Goal: Complete application form

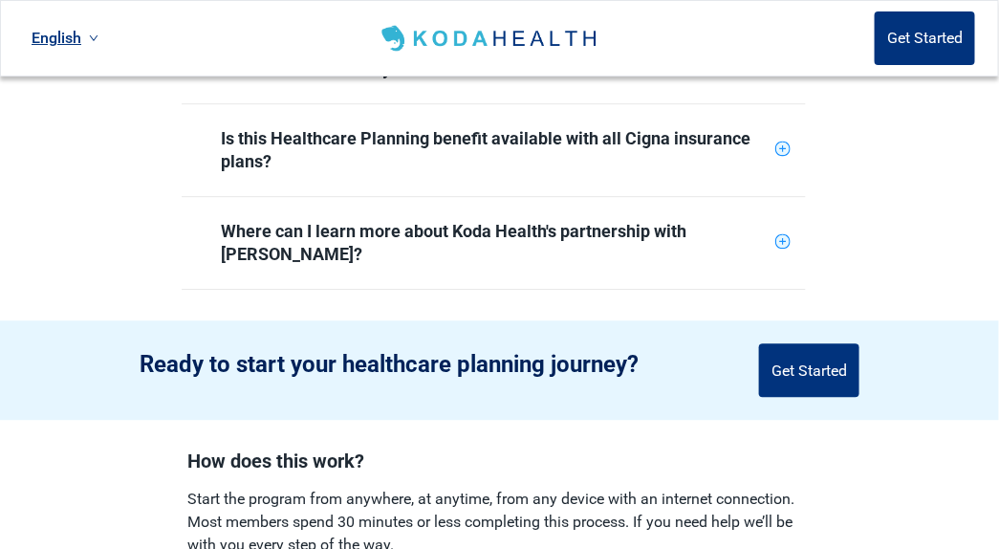
scroll to position [1117, 0]
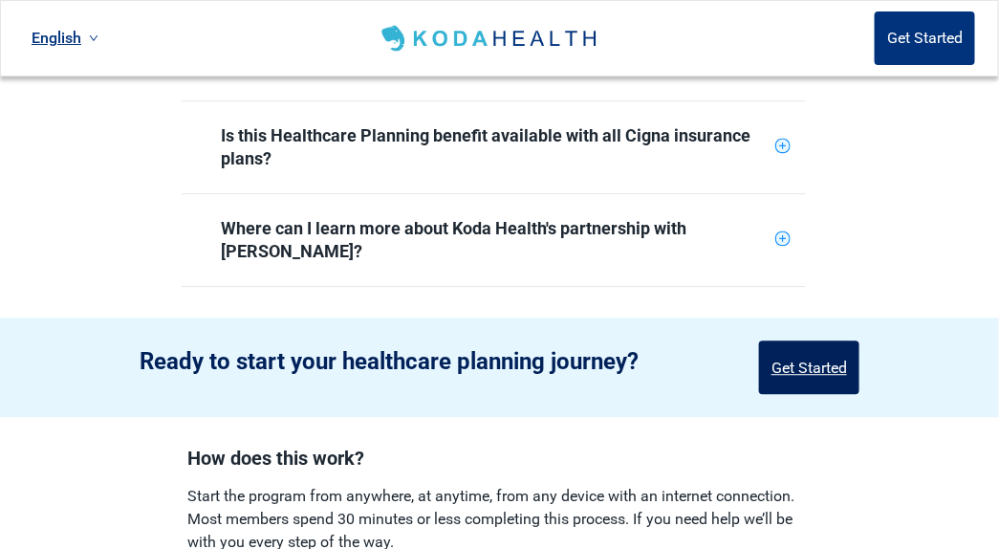
click at [837, 340] on button "Get Started" at bounding box center [809, 367] width 100 height 54
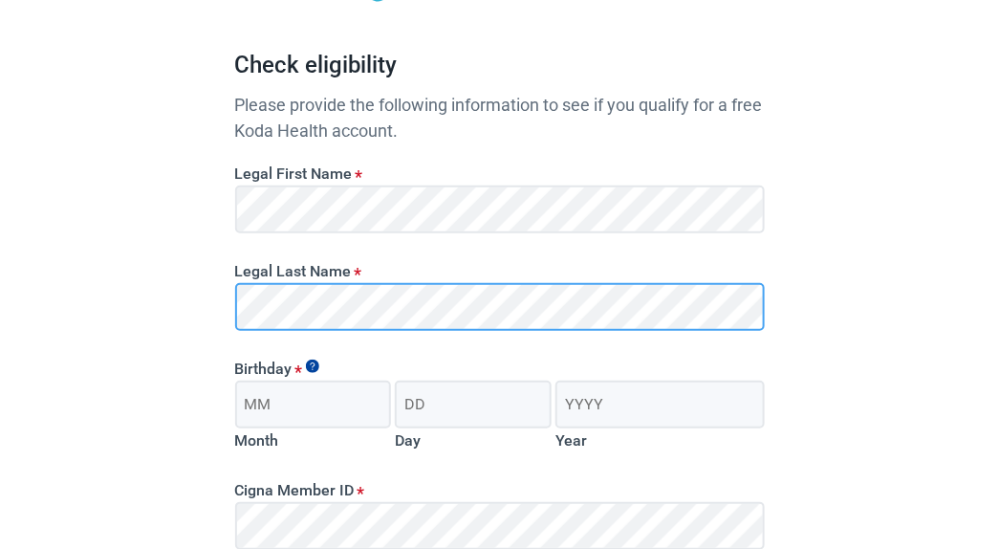
scroll to position [154, 0]
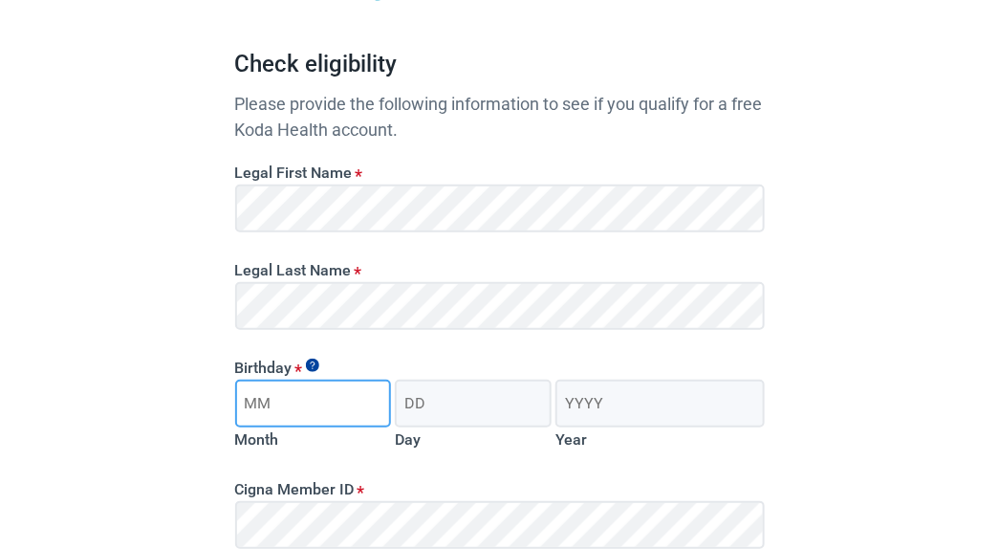
click at [284, 410] on input "Month" at bounding box center [313, 404] width 157 height 48
type input "07"
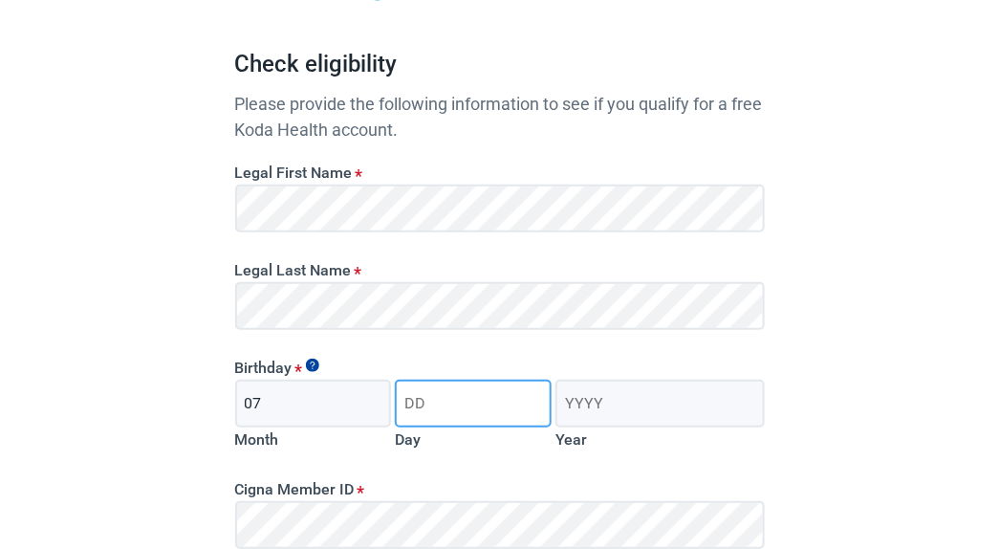
click at [436, 400] on input "Day" at bounding box center [473, 404] width 157 height 48
type input "24"
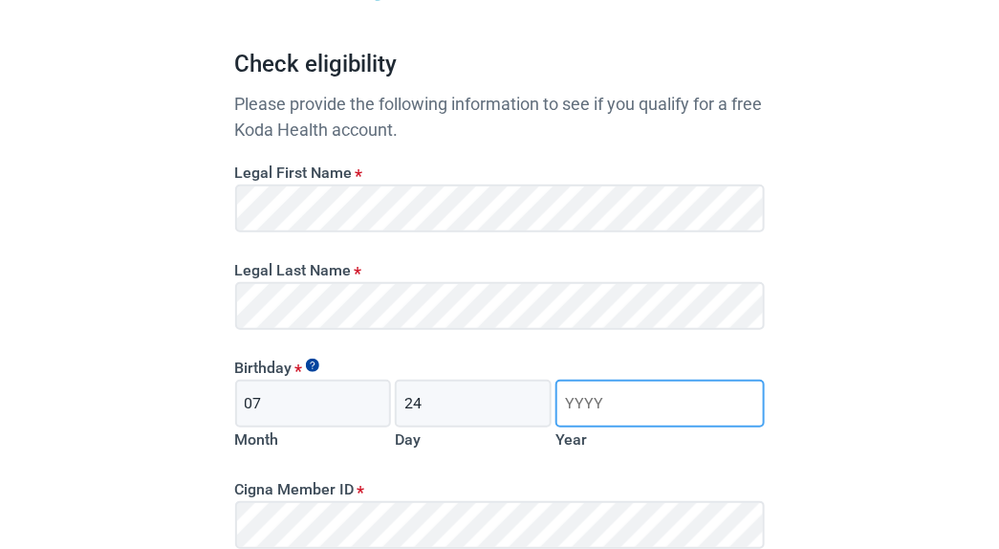
click at [566, 407] on input "Year" at bounding box center [660, 404] width 208 height 48
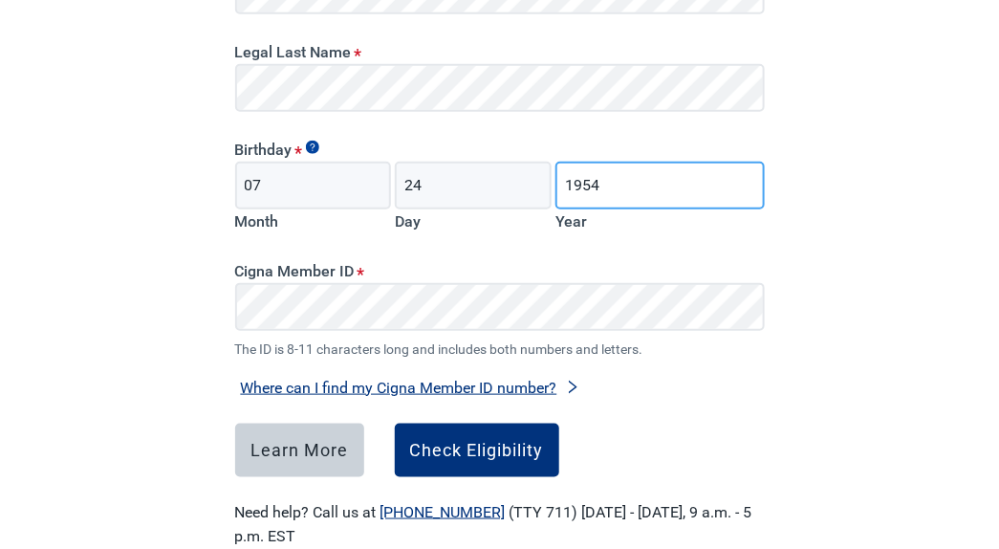
scroll to position [417, 0]
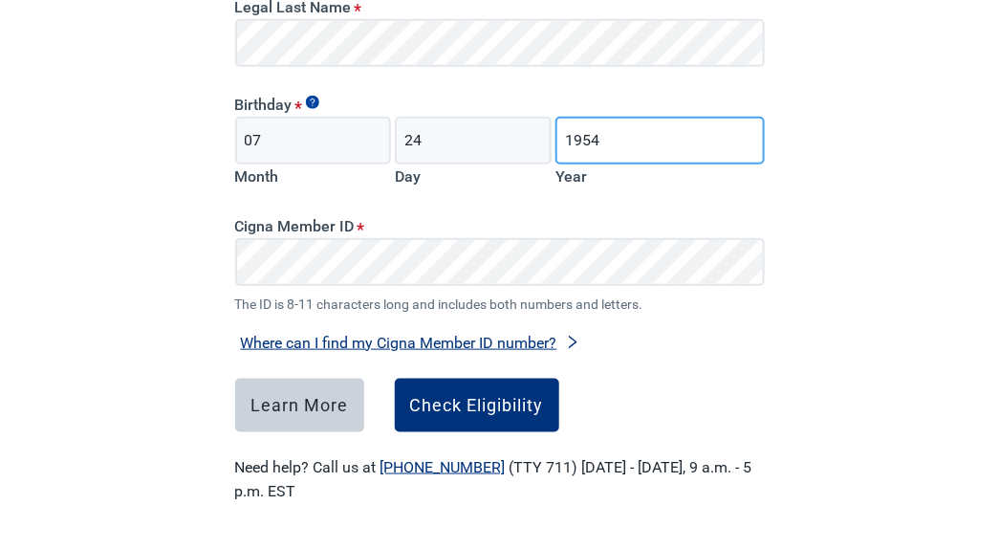
type input "1954"
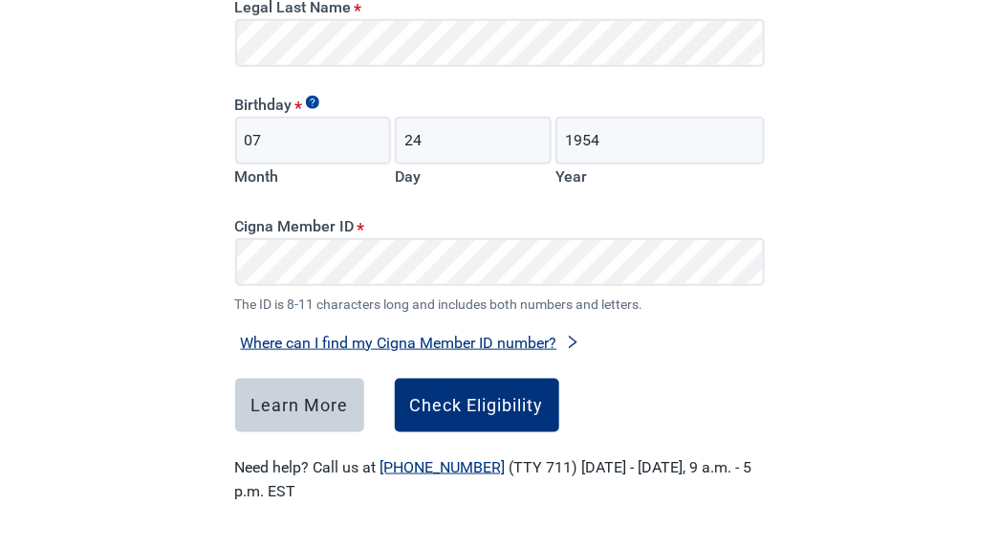
click at [884, 344] on div "Have Questions about Healthcare Planning? Learn More Here English Sign in Check…" at bounding box center [499, 66] width 999 height 966
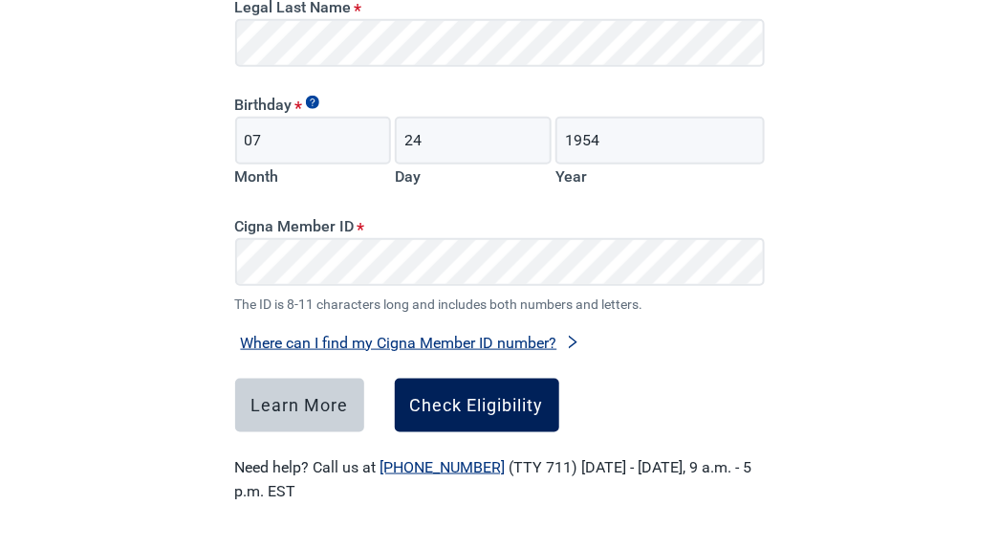
click at [488, 411] on div "Check Eligibility" at bounding box center [477, 405] width 134 height 19
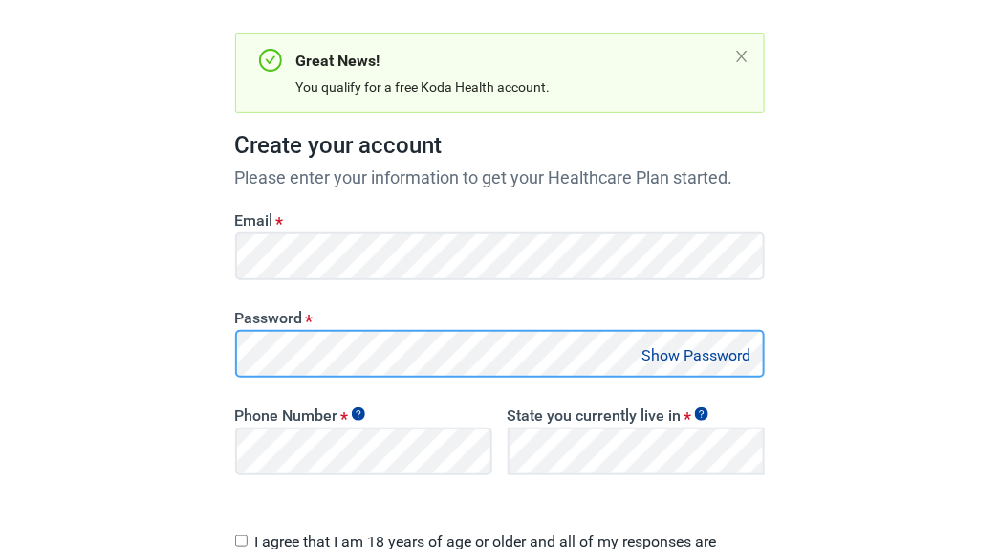
scroll to position [171, 0]
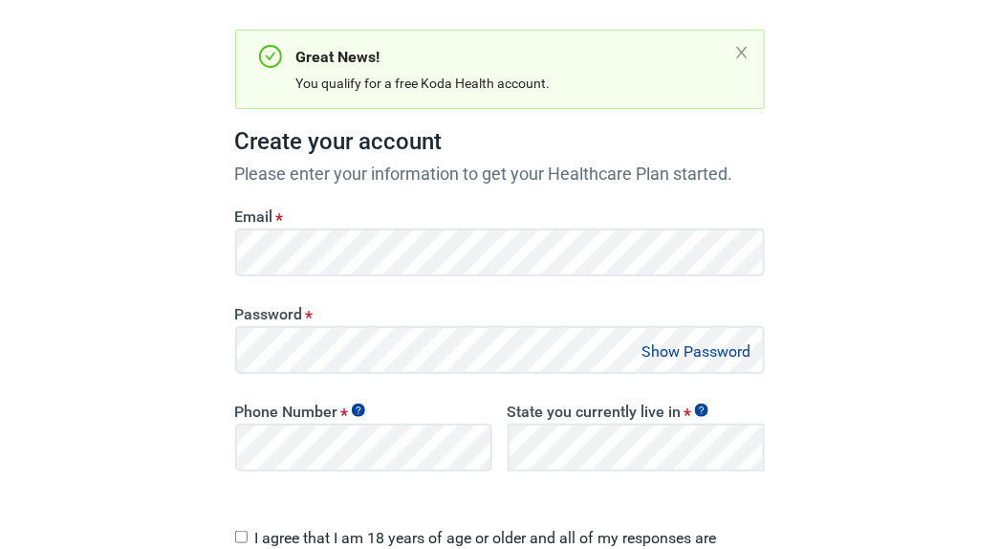
drag, startPoint x: 306, startPoint y: 224, endPoint x: 151, endPoint y: 305, distance: 174.9
click at [151, 305] on div "Have Questions about Healthcare Planning? Learn More Here English Sign in Great…" at bounding box center [499, 322] width 999 height 986
drag, startPoint x: 339, startPoint y: 373, endPoint x: 45, endPoint y: 332, distance: 297.4
click at [45, 332] on div "Have Questions about Healthcare Planning? Learn More Here English Sign in Great…" at bounding box center [499, 322] width 999 height 986
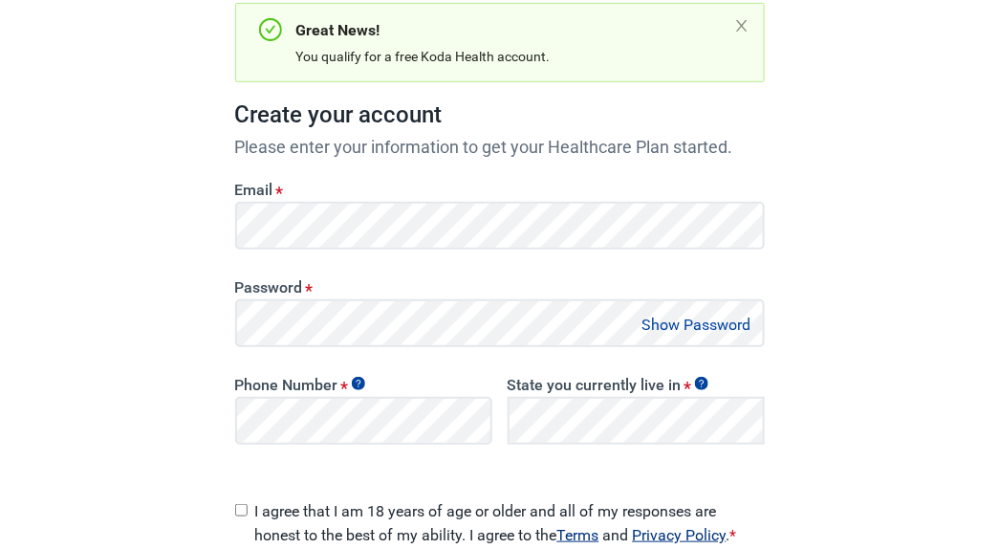
scroll to position [228, 0]
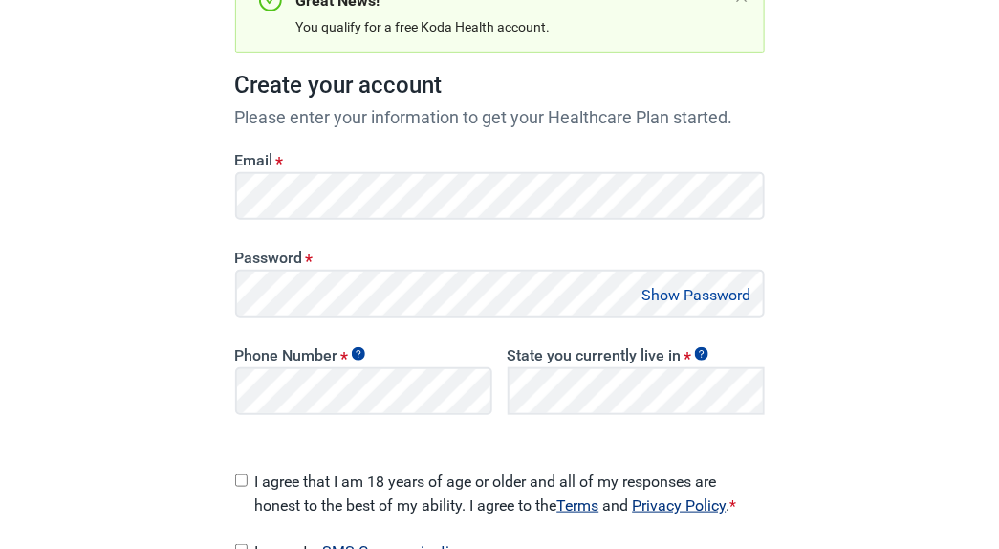
click at [916, 80] on div "Have Questions about Healthcare Planning? Learn More Here English Sign in Great…" at bounding box center [499, 265] width 999 height 986
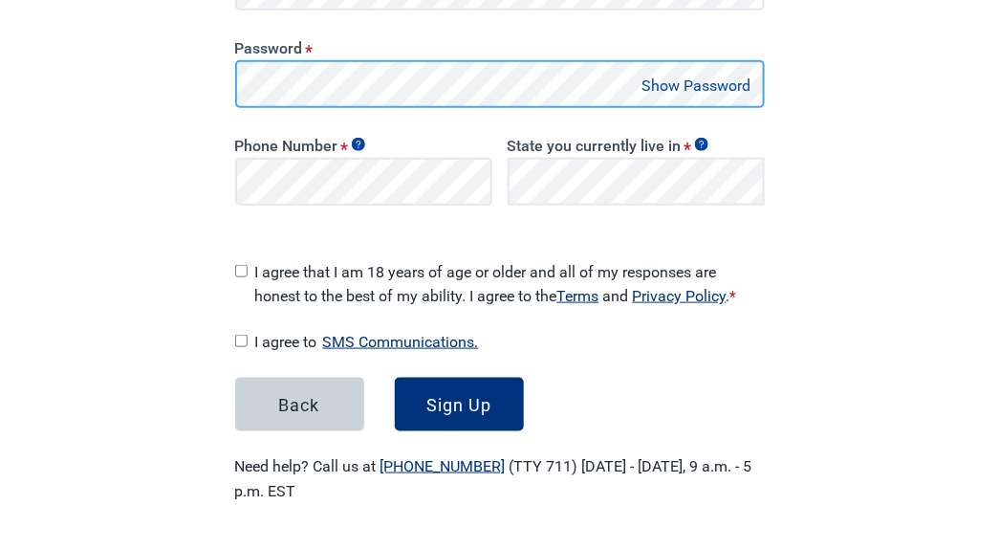
scroll to position [429, 0]
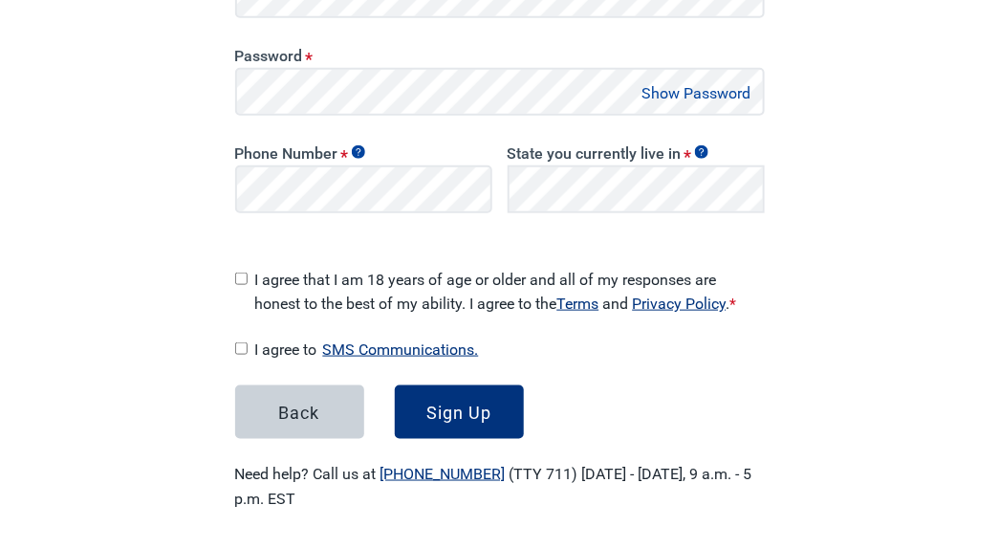
click at [704, 87] on button "Show Password" at bounding box center [697, 93] width 120 height 26
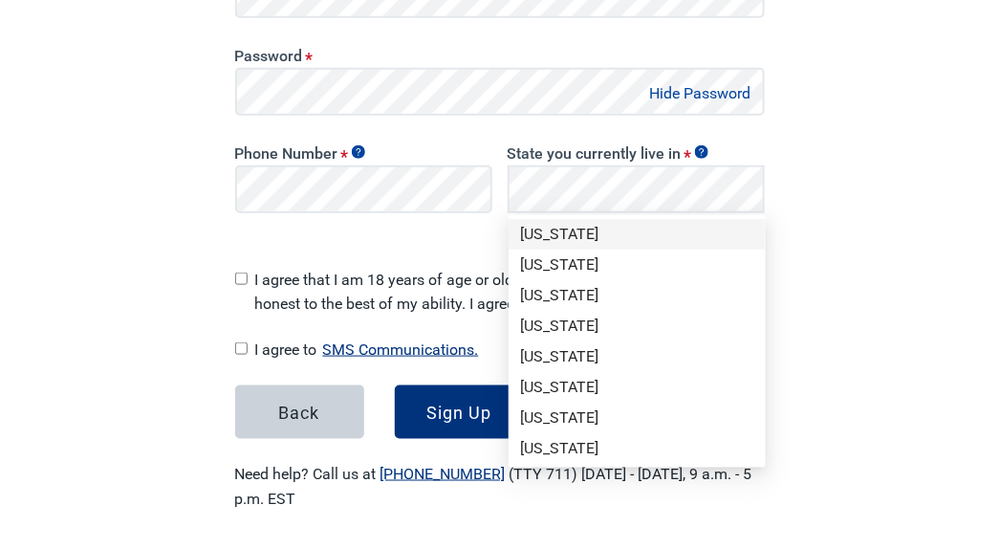
click at [941, 92] on div "Have Questions about Healthcare Planning? Learn More Here English Sign in Great…" at bounding box center [499, 64] width 999 height 986
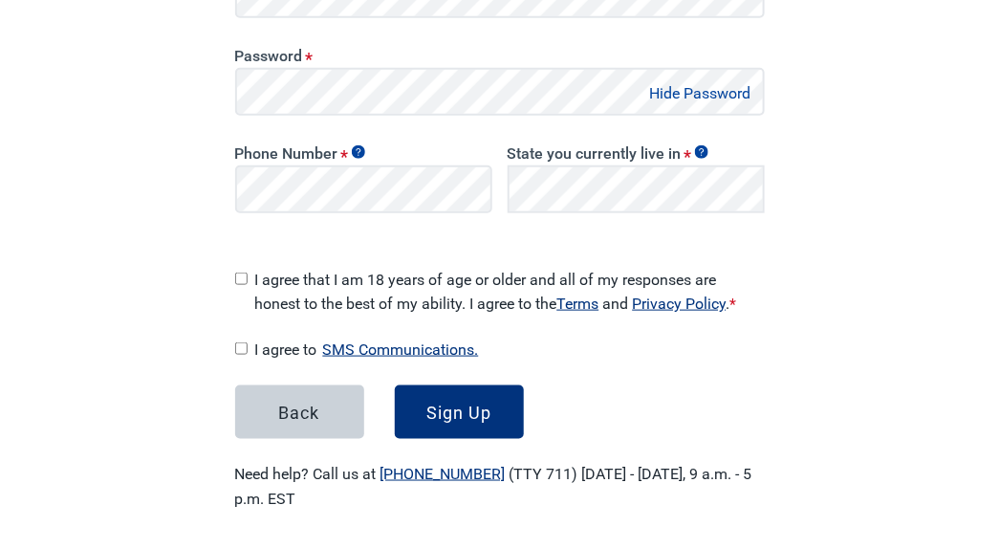
click at [686, 155] on span "*" at bounding box center [689, 156] width 8 height 20
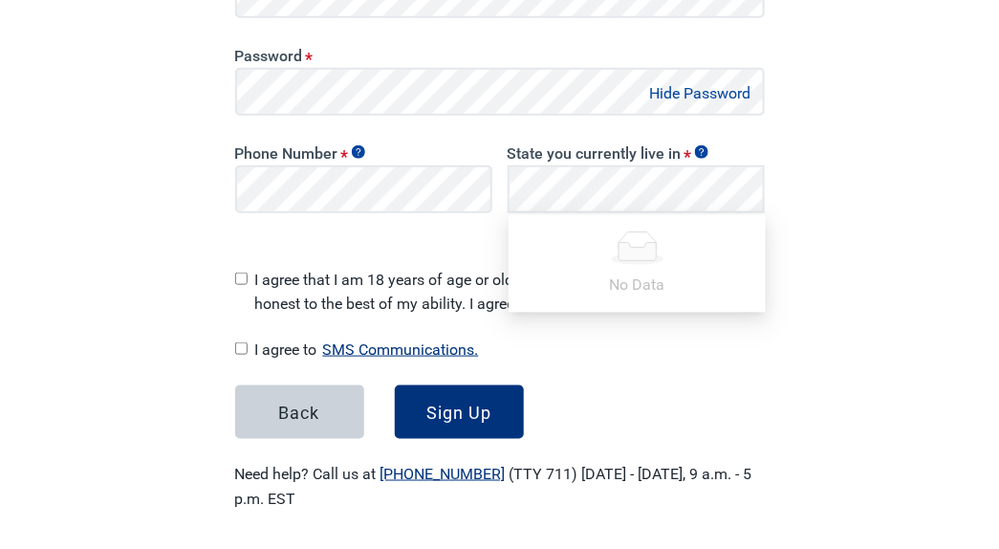
click at [900, 375] on div "Have Questions about Healthcare Planning? Learn More Here English Sign in Great…" at bounding box center [499, 64] width 999 height 986
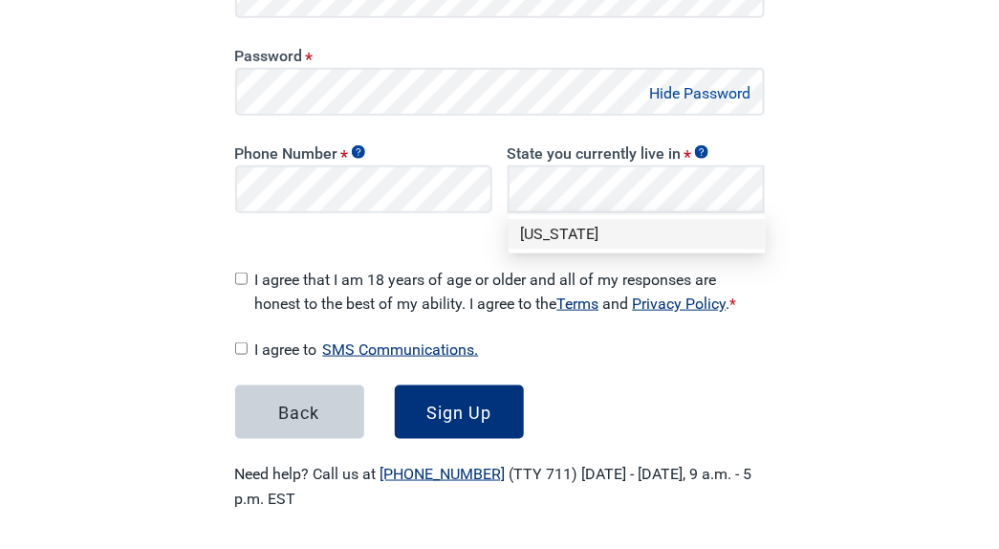
click at [548, 236] on div "[US_STATE]" at bounding box center [637, 234] width 234 height 21
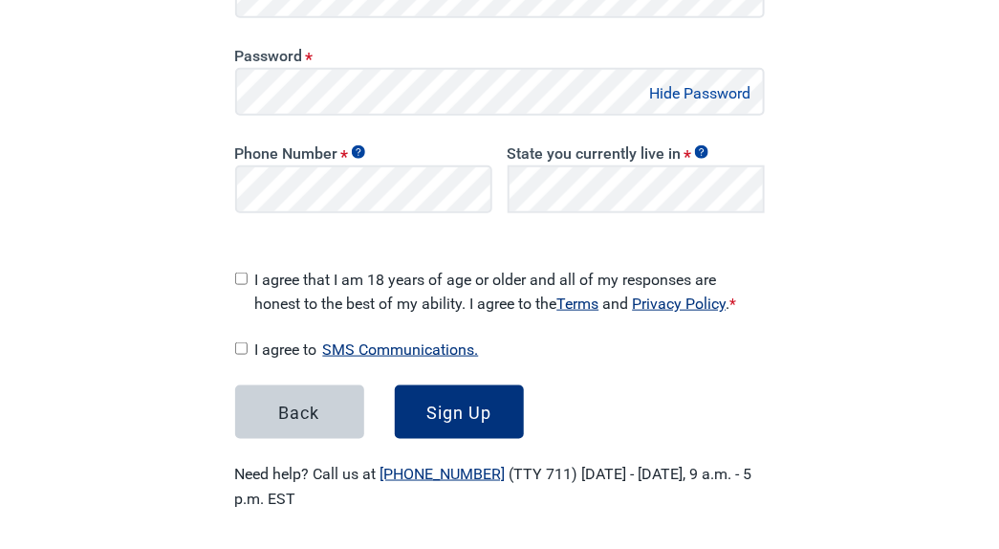
click at [238, 278] on div "Main content" at bounding box center [241, 276] width 12 height 32
click at [240, 273] on input "I agree that I am 18 years of age or older and all of my responses are honest t…" at bounding box center [241, 279] width 12 height 12
checkbox input "true"
click at [351, 343] on button "SMS Communications." at bounding box center [400, 350] width 167 height 26
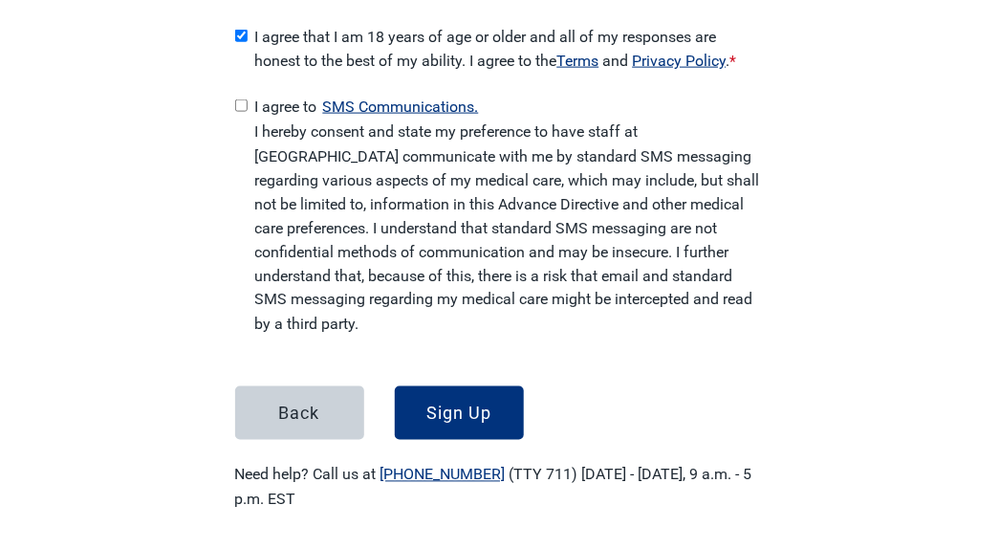
scroll to position [673, 0]
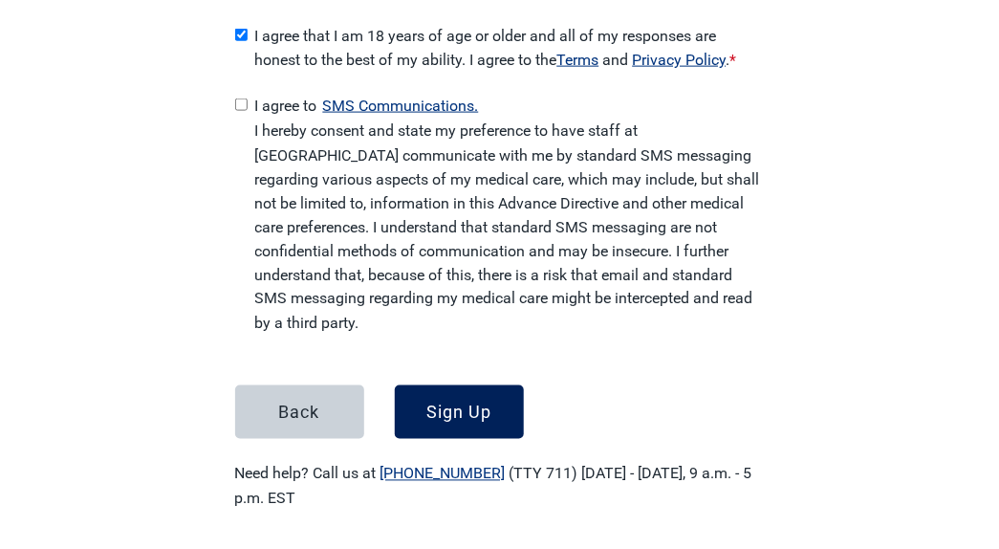
click at [434, 403] on div "Sign Up" at bounding box center [458, 412] width 65 height 19
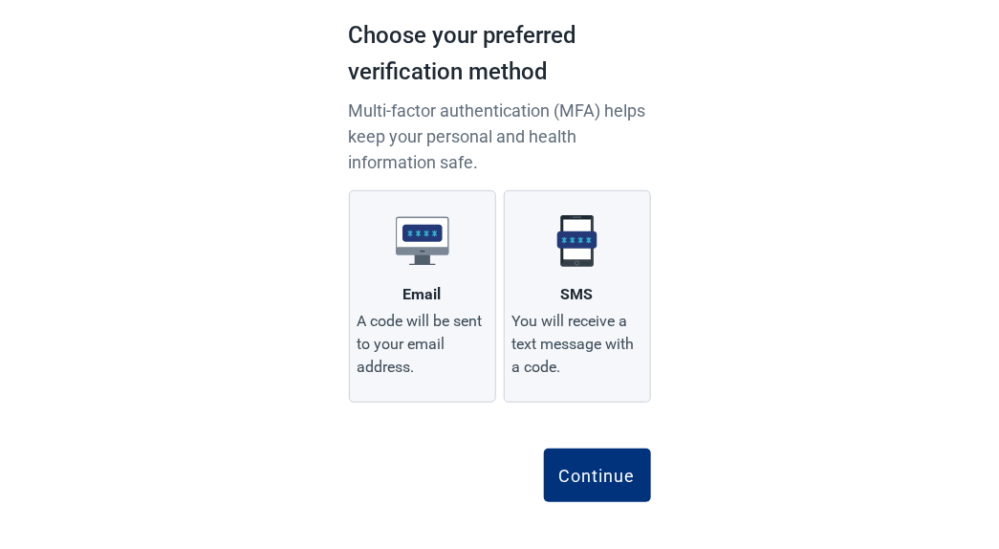
scroll to position [142, 0]
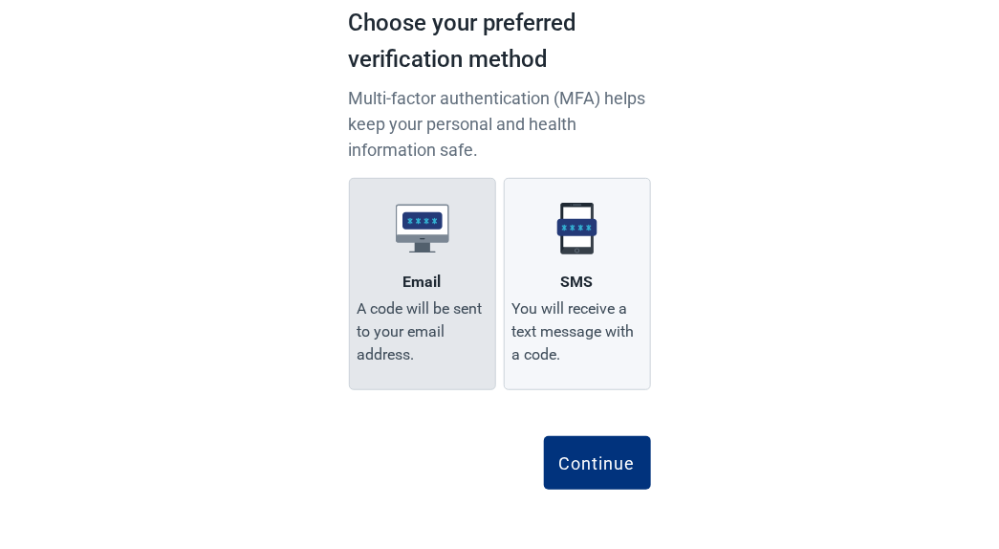
click at [417, 317] on div "A code will be sent to your email address." at bounding box center [423, 331] width 130 height 69
click at [0, 0] on input "Email A code will be sent to your email address." at bounding box center [0, 0] width 0 height 0
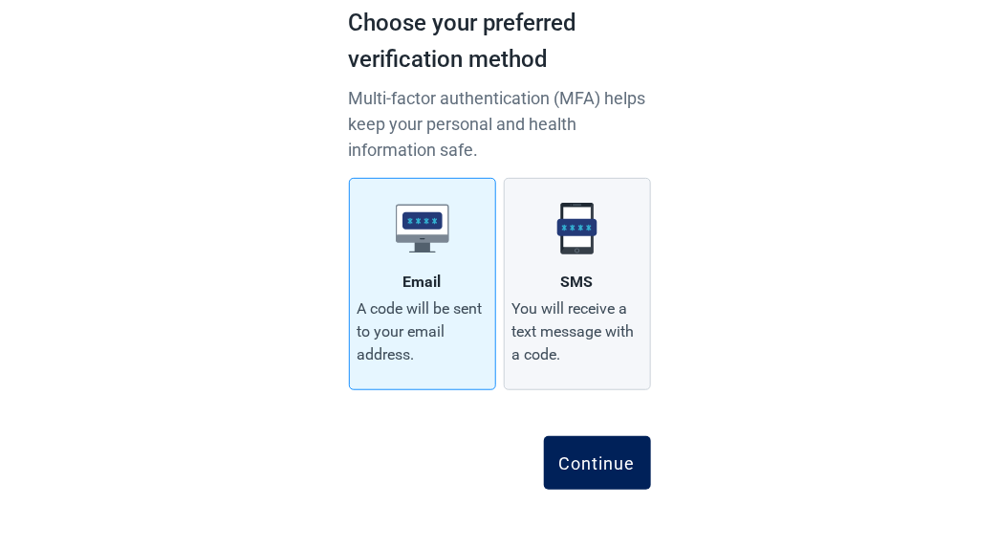
click at [585, 454] on div "Continue" at bounding box center [597, 462] width 76 height 19
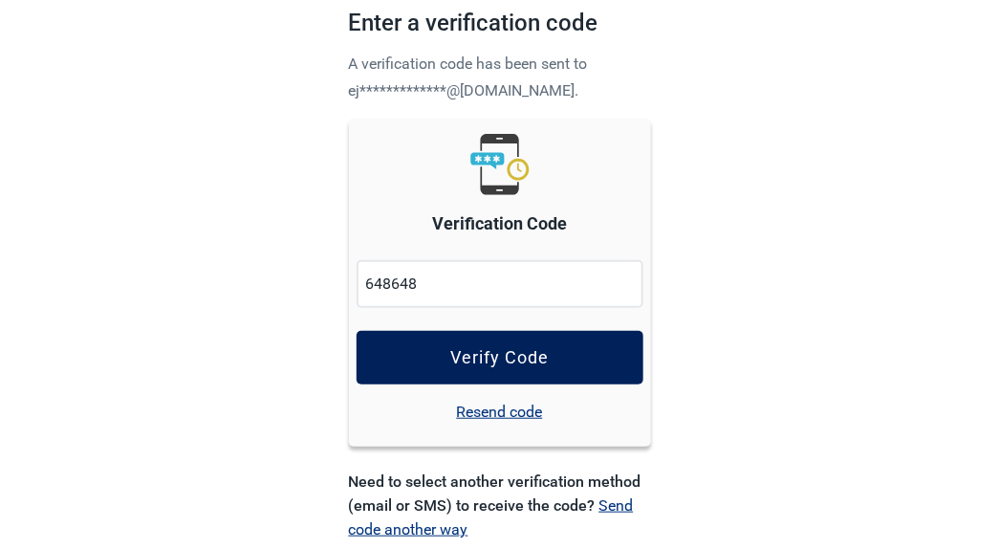
type input "648648"
click at [496, 348] on div "Verify Code" at bounding box center [499, 357] width 98 height 19
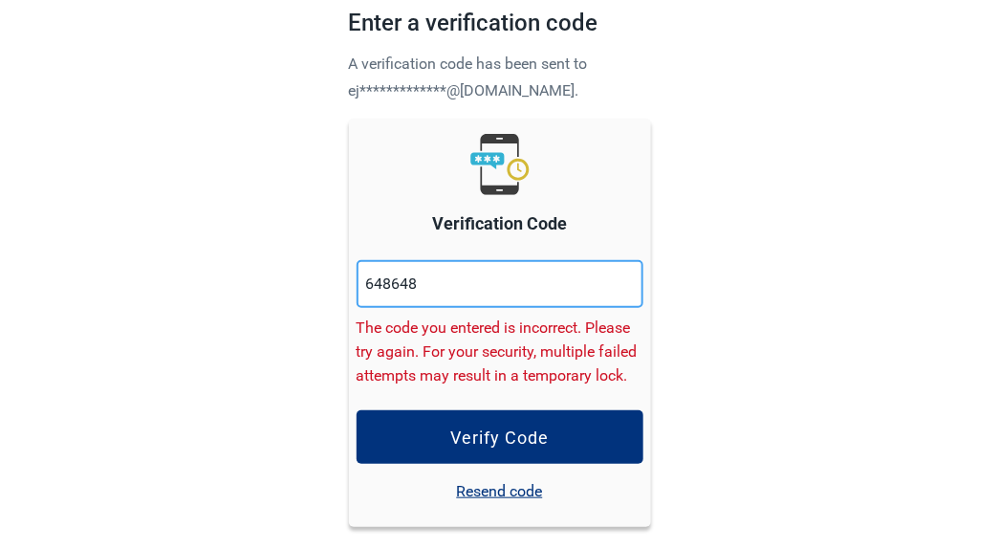
drag, startPoint x: 367, startPoint y: 278, endPoint x: 566, endPoint y: 315, distance: 202.2
click at [566, 315] on div "648648 The code you entered is incorrect. Please try again. For your security, …" at bounding box center [500, 323] width 287 height 127
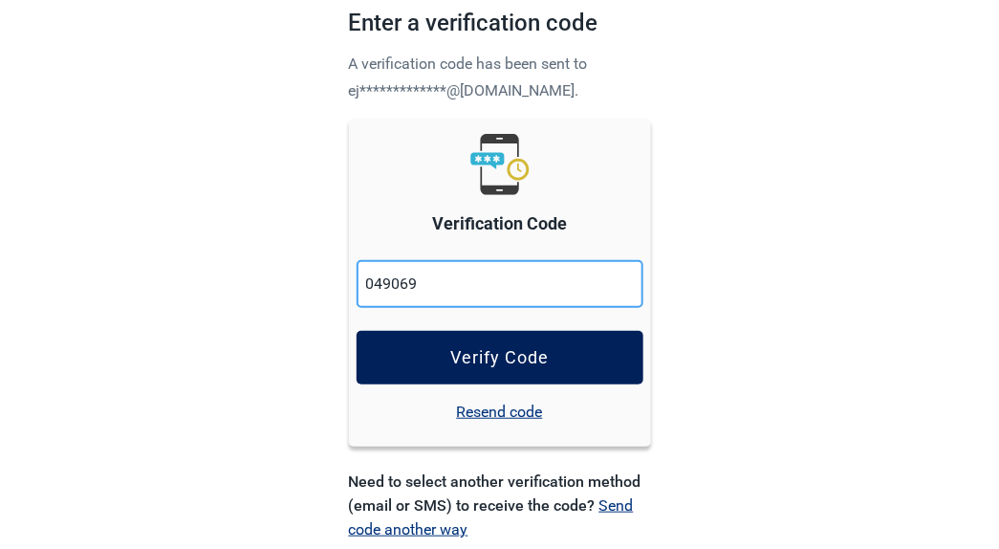
type input "049069"
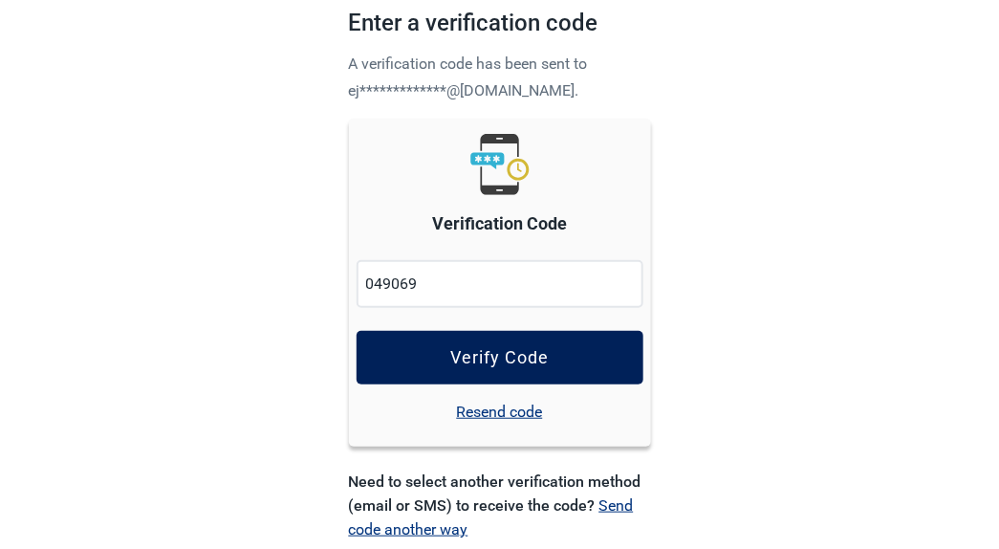
click at [488, 351] on div "Verify Code" at bounding box center [499, 357] width 98 height 19
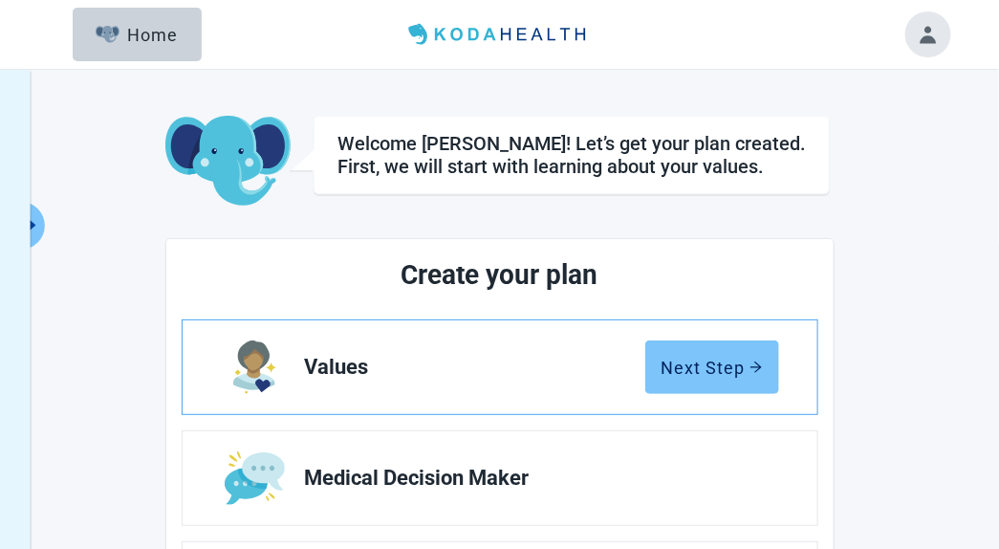
click at [697, 365] on div "Next Step" at bounding box center [712, 367] width 101 height 19
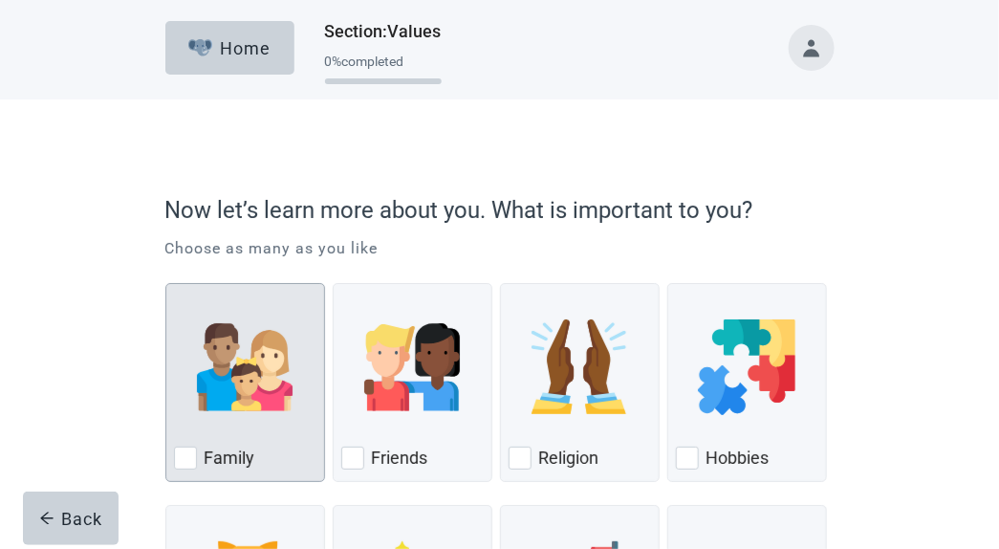
click at [174, 455] on div "Family, checkbox, not checked" at bounding box center [185, 458] width 23 height 23
click at [166, 284] on input "Family" at bounding box center [165, 283] width 1 height 1
checkbox input "true"
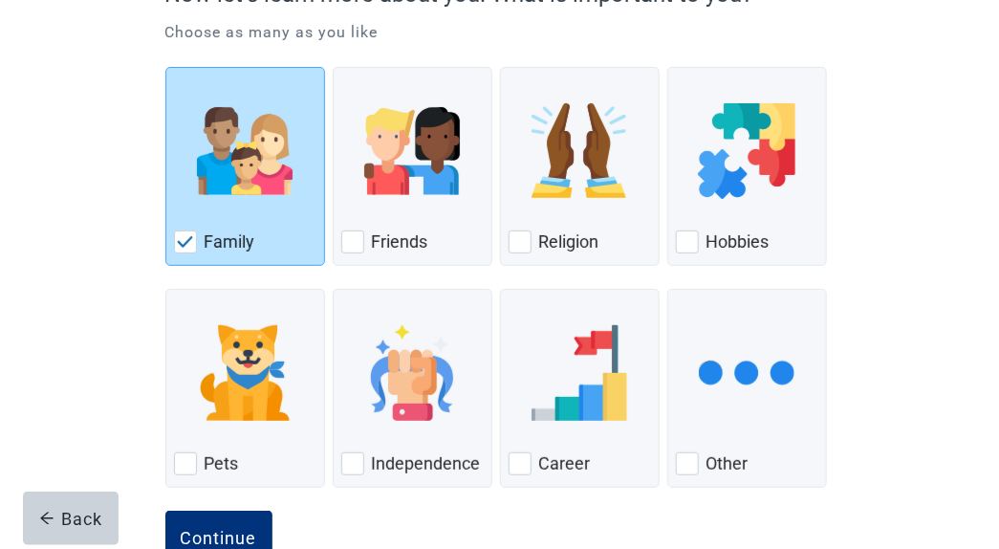
scroll to position [272, 0]
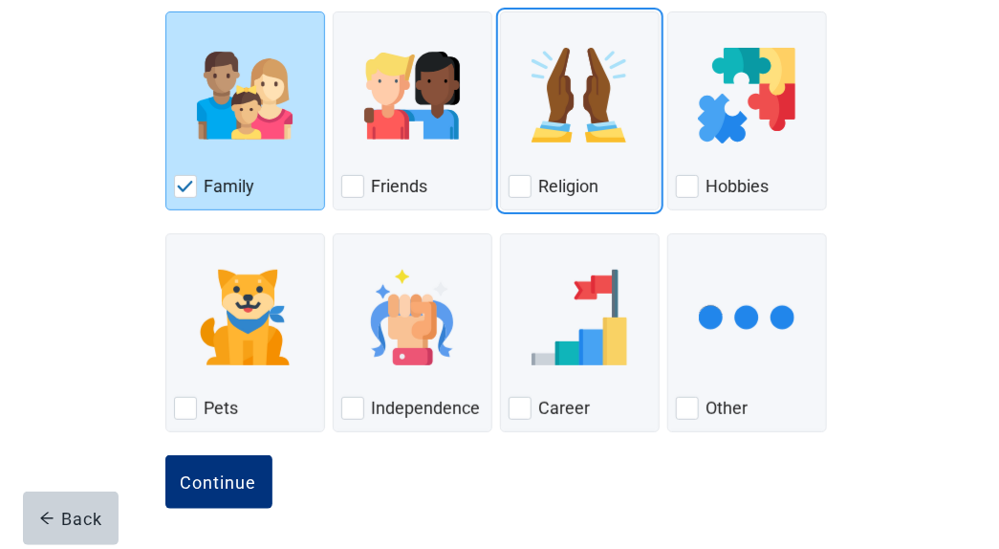
click at [861, 435] on div "Now let’s learn more about you. What is important to you? Choose as many as you…" at bounding box center [499, 208] width 803 height 685
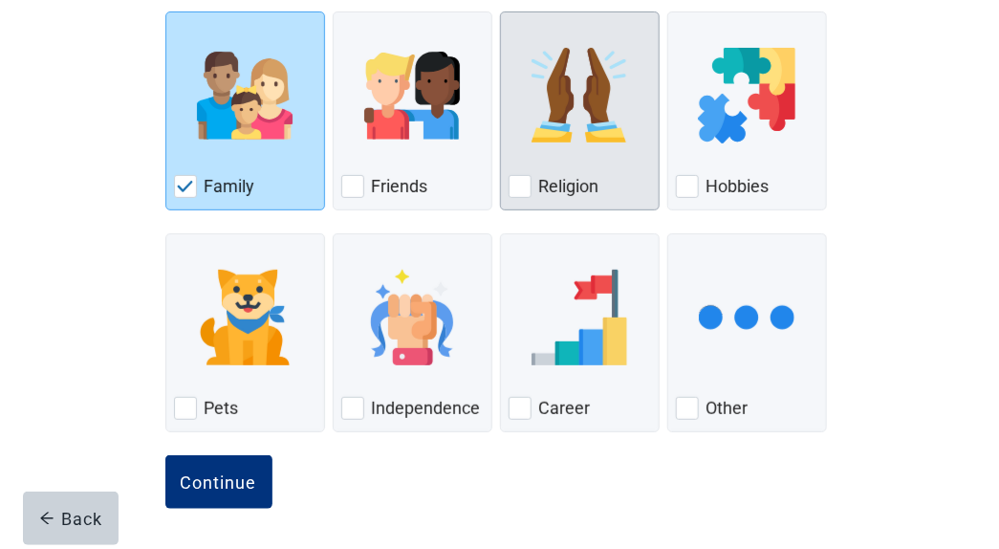
click at [539, 190] on label "Religion" at bounding box center [569, 186] width 60 height 23
checkbox input "true"
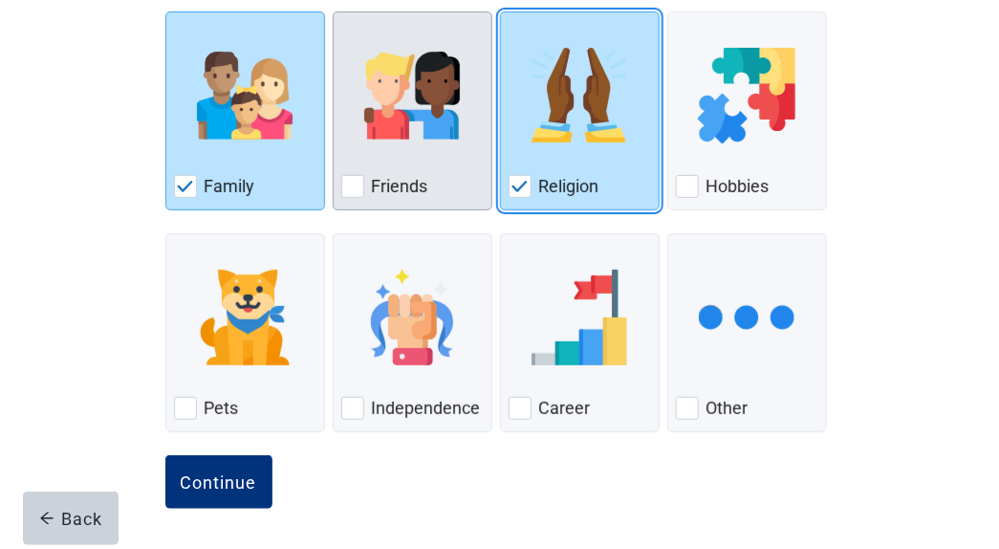
click at [378, 186] on label "Friends" at bounding box center [400, 186] width 56 height 23
checkbox input "true"
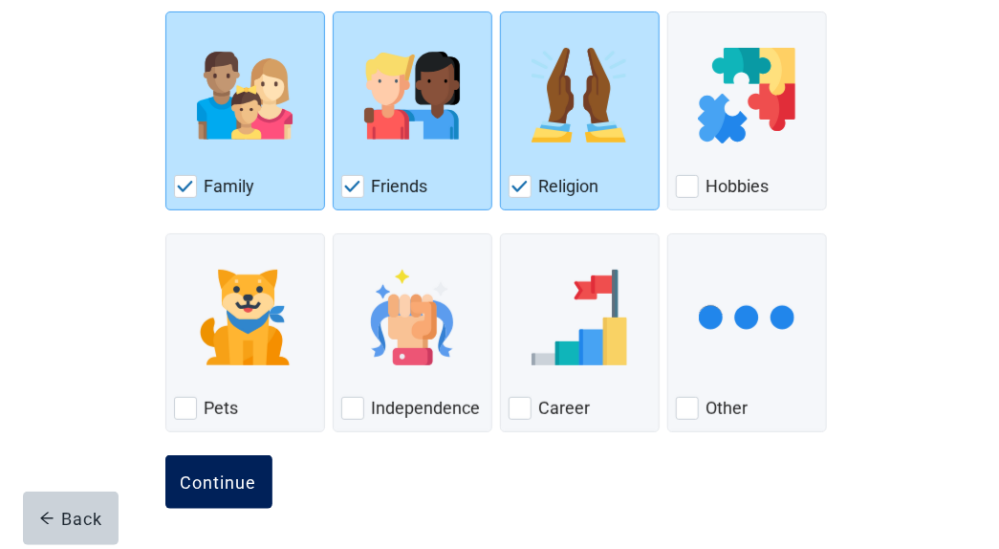
click at [241, 486] on div "Continue" at bounding box center [219, 481] width 76 height 19
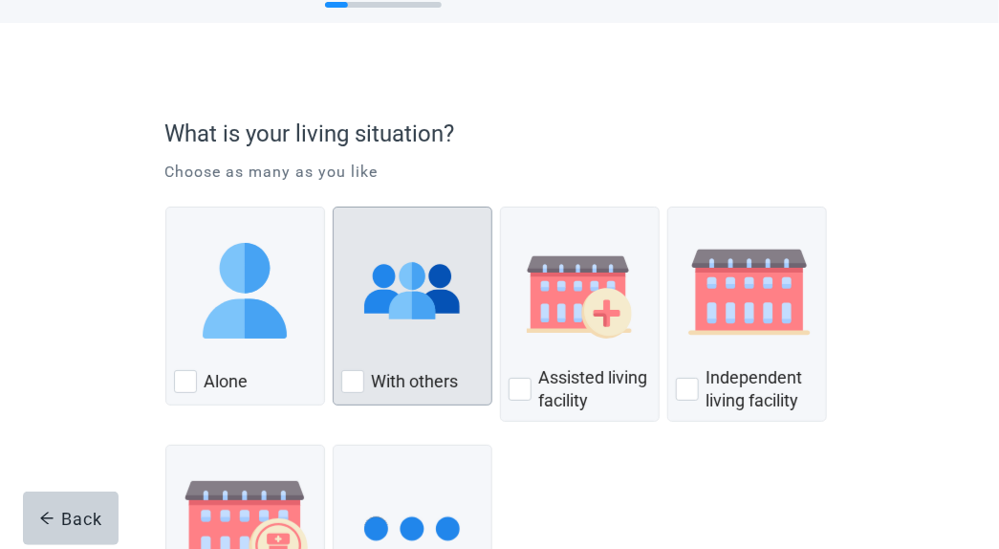
scroll to position [76, 0]
click at [353, 384] on div "With Others, checkbox, not checked" at bounding box center [352, 382] width 23 height 23
click at [334, 208] on input "With others" at bounding box center [333, 207] width 1 height 1
checkbox input "true"
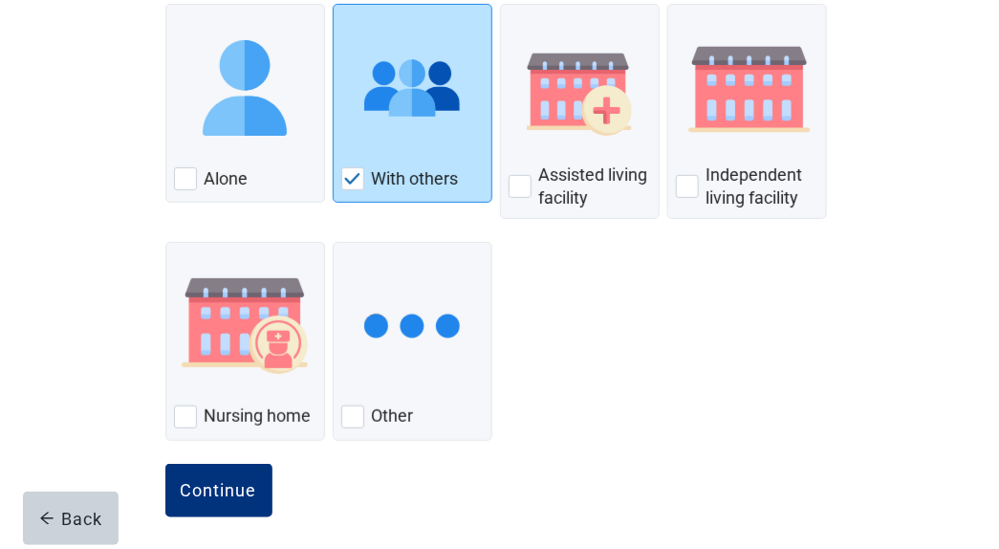
scroll to position [287, 0]
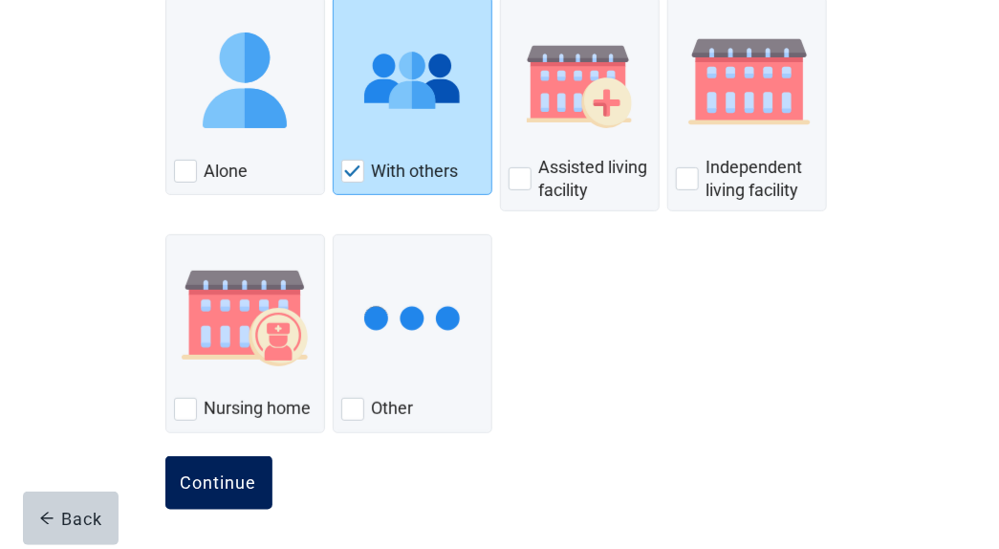
click at [233, 476] on div "Continue" at bounding box center [219, 482] width 76 height 19
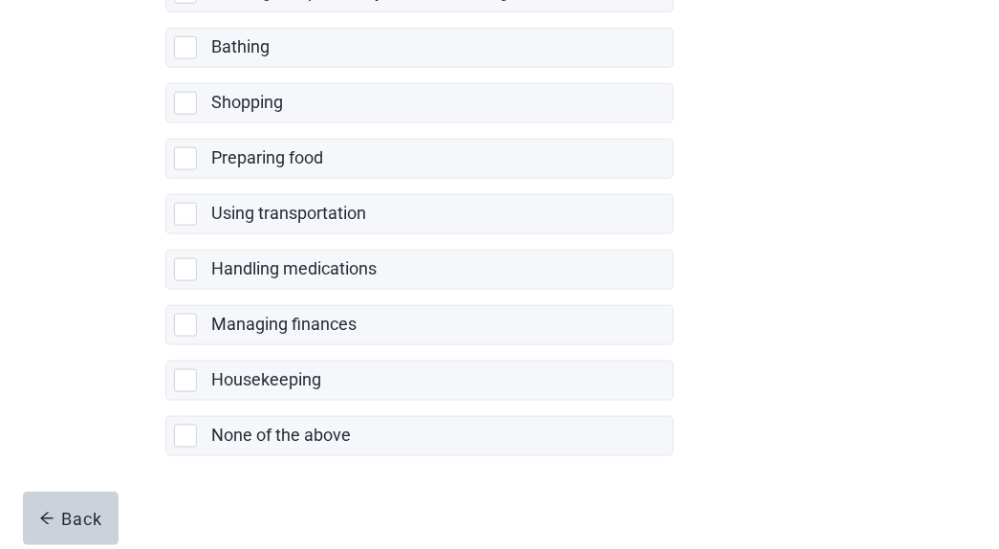
scroll to position [497, 0]
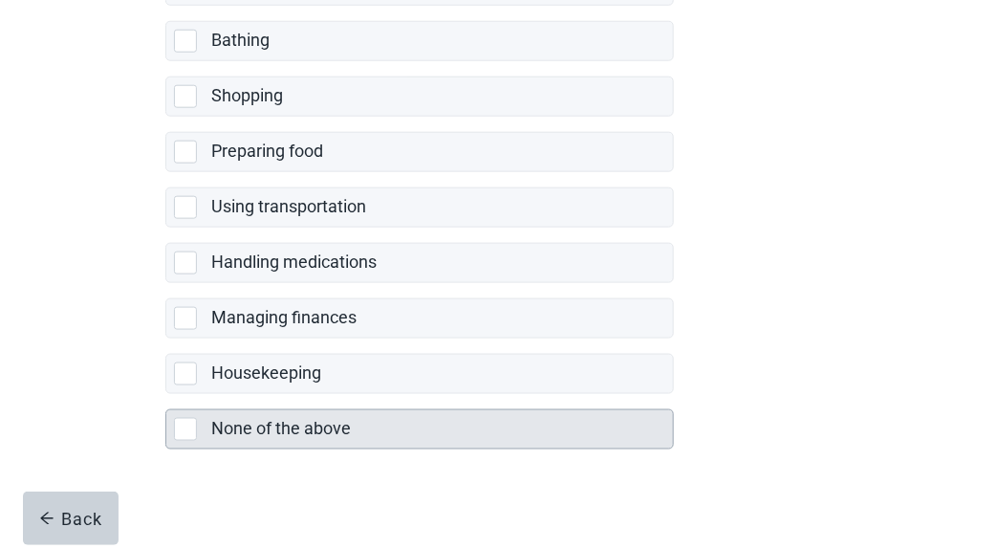
click at [195, 422] on div "None of the above, checkbox, not selected" at bounding box center [185, 429] width 23 height 23
click at [166, 395] on input "None of the above" at bounding box center [165, 394] width 1 height 1
checkbox input "true"
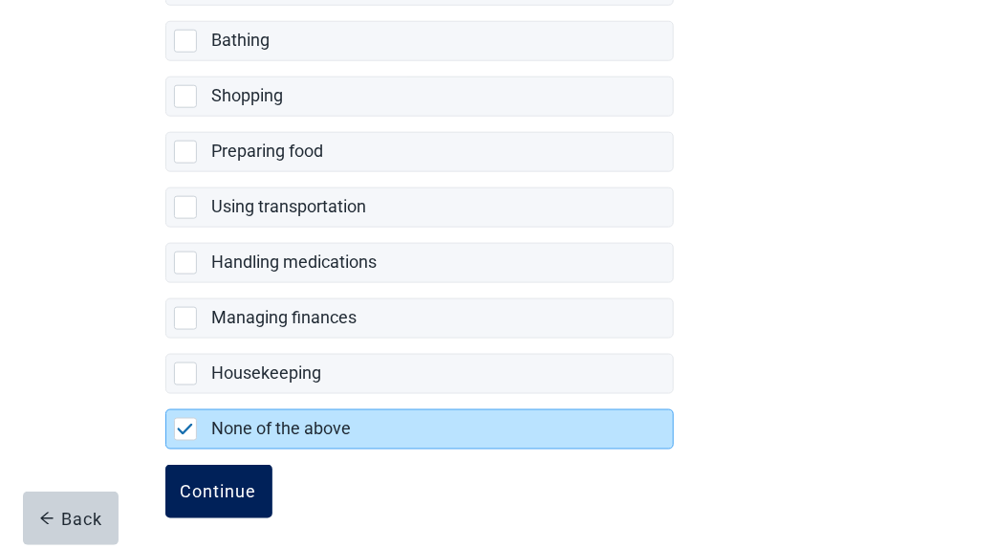
click at [238, 482] on div "Continue" at bounding box center [219, 491] width 76 height 19
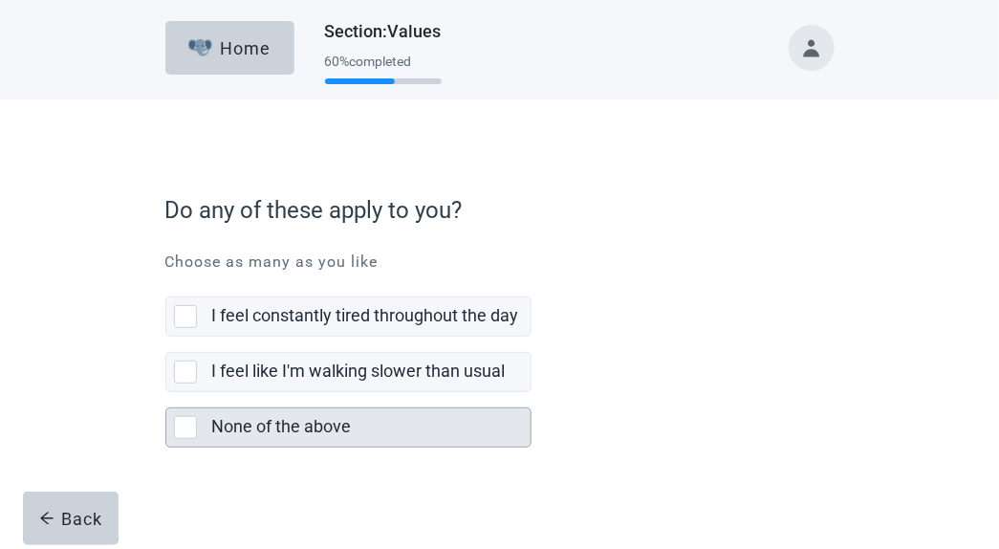
click at [174, 442] on div "None of the above" at bounding box center [348, 427] width 364 height 38
click at [166, 393] on input "None of the above" at bounding box center [165, 392] width 1 height 1
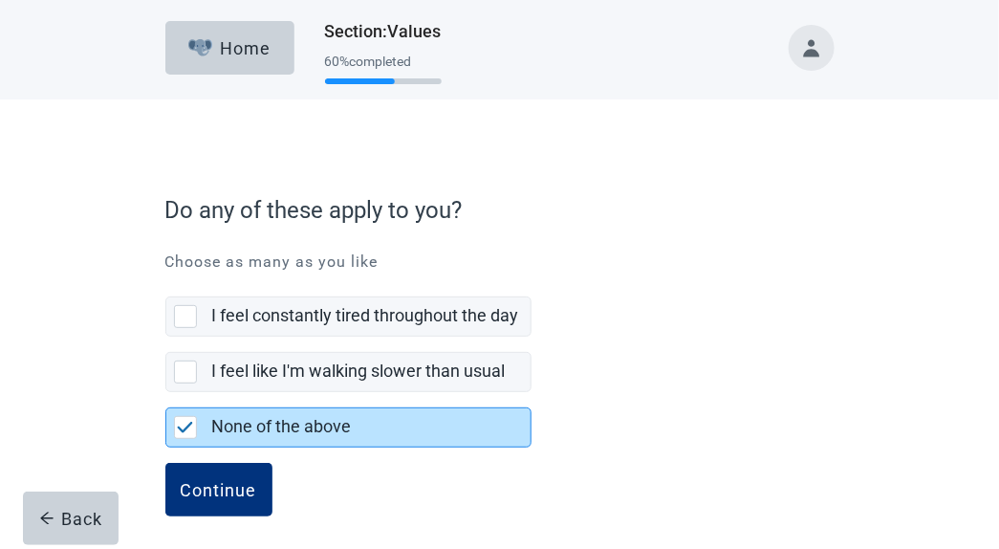
click at [187, 430] on img "None of the above, checkbox, selected" at bounding box center [185, 427] width 17 height 11
click at [166, 393] on input "None of the above" at bounding box center [165, 392] width 1 height 1
checkbox input "true"
click at [222, 494] on div "Continue" at bounding box center [219, 489] width 76 height 19
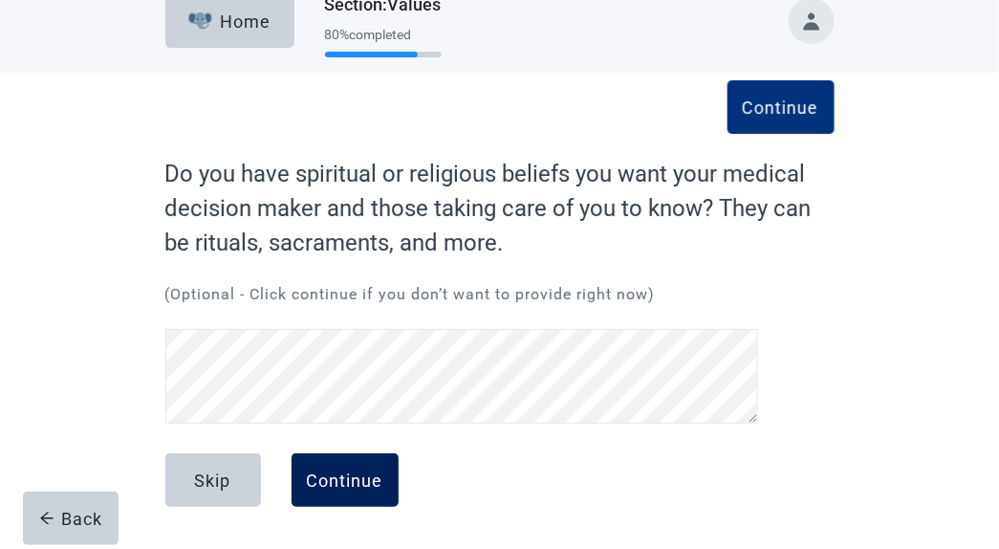
scroll to position [27, 0]
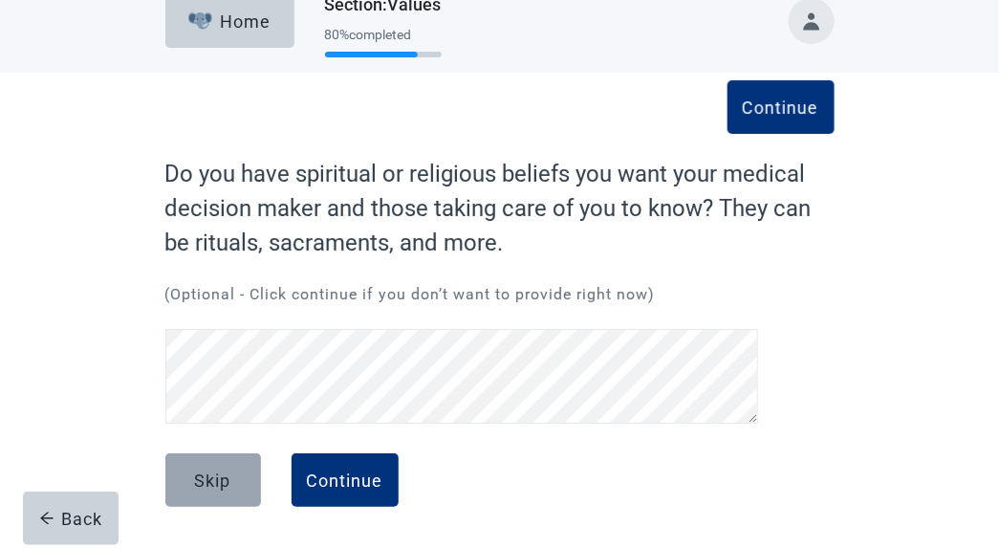
click at [207, 477] on div "Skip" at bounding box center [213, 479] width 36 height 19
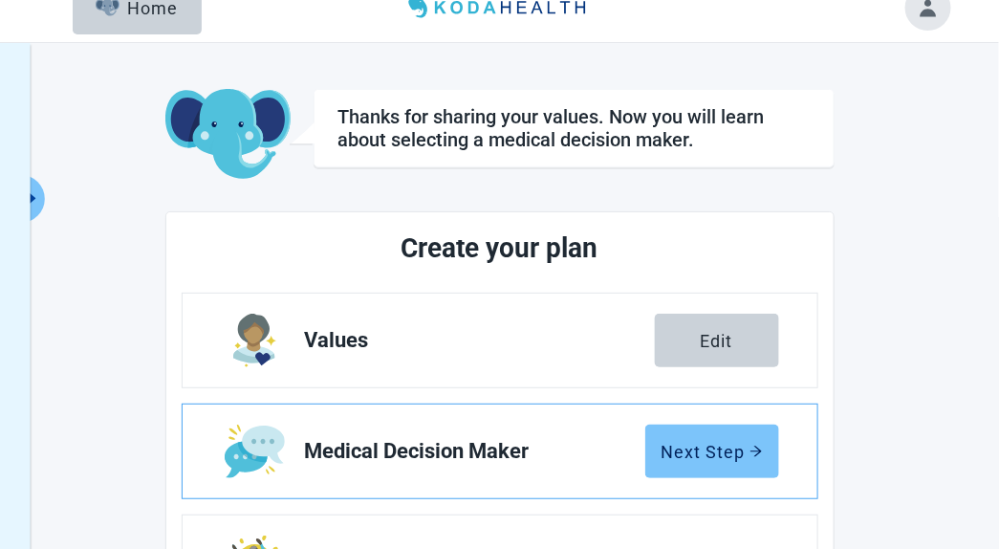
click at [677, 469] on button "Next Step" at bounding box center [712, 452] width 134 height 54
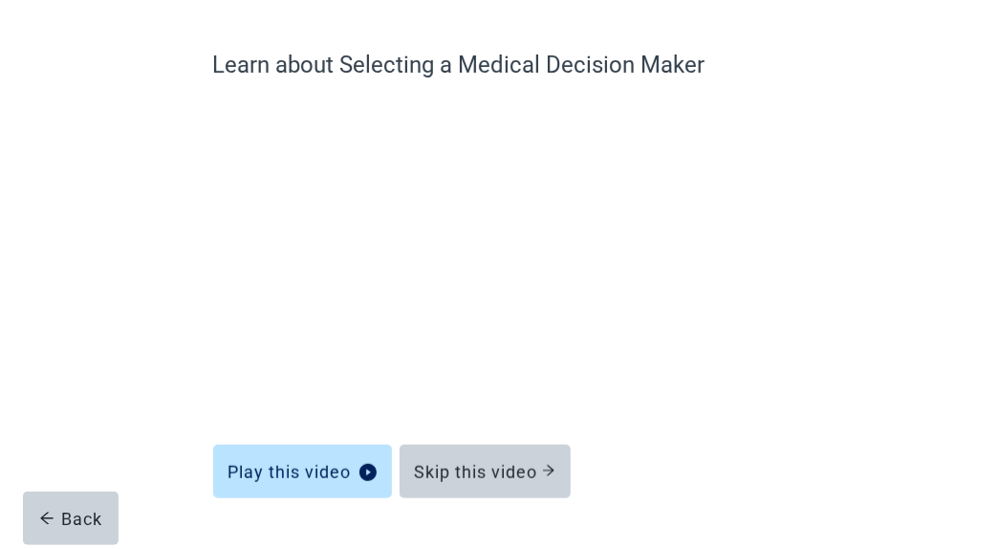
scroll to position [187, 0]
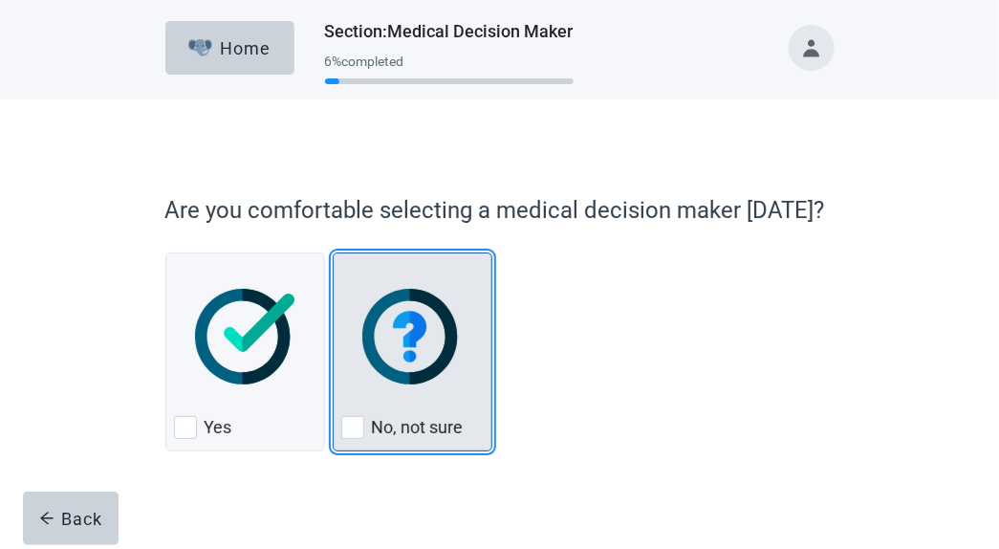
click at [372, 426] on label "No, not sure" at bounding box center [418, 427] width 92 height 23
checkbox input "true"
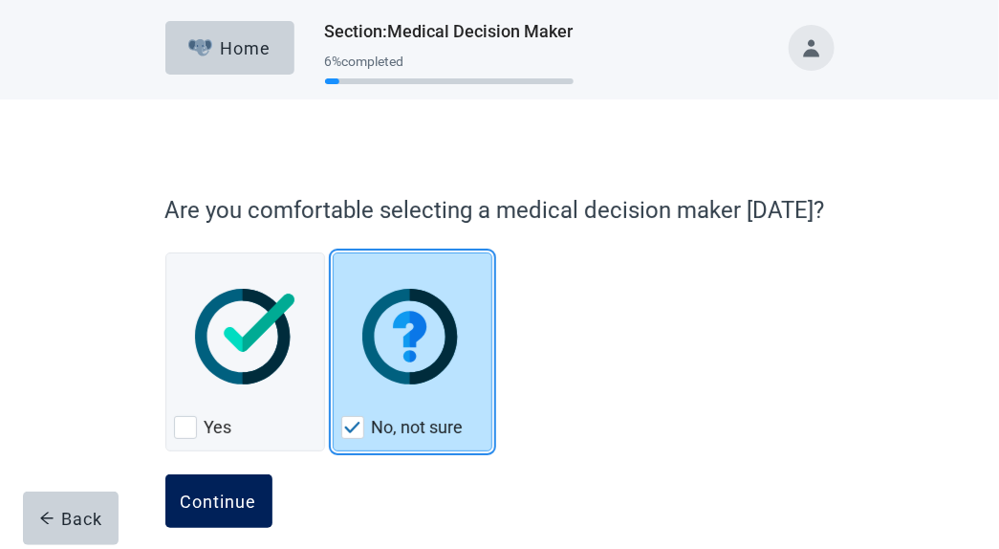
click at [205, 511] on button "Continue" at bounding box center [218, 501] width 107 height 54
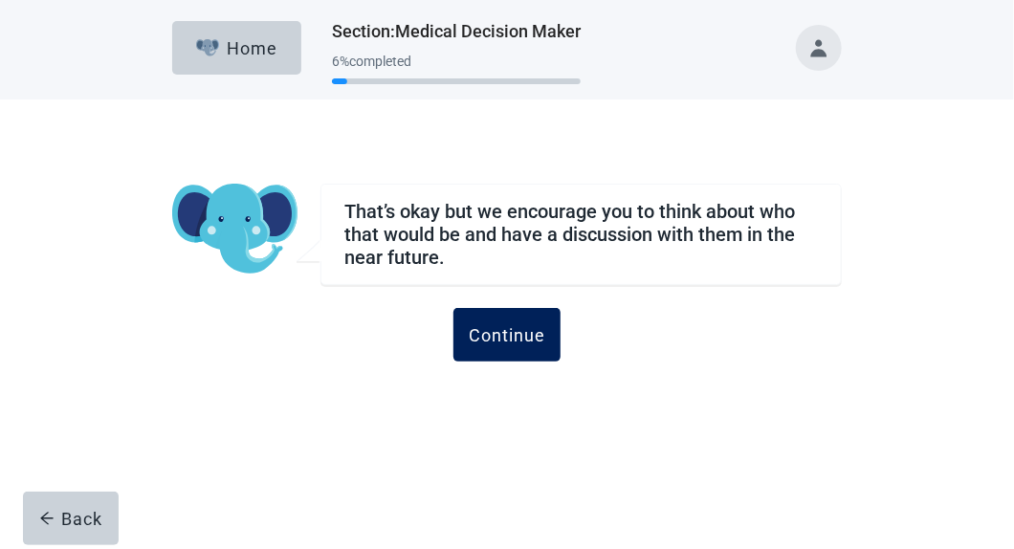
click at [526, 330] on div "Continue" at bounding box center [507, 334] width 76 height 19
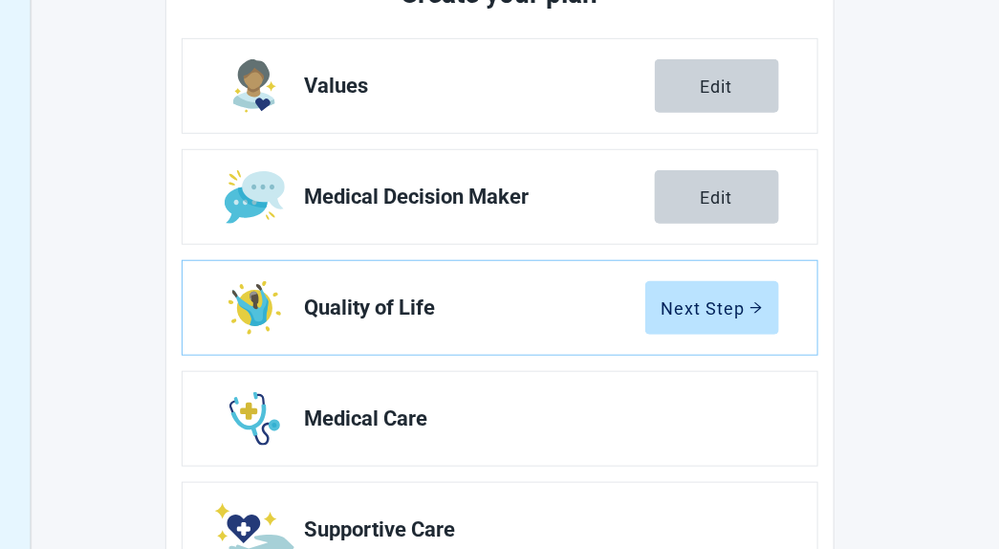
scroll to position [289, 0]
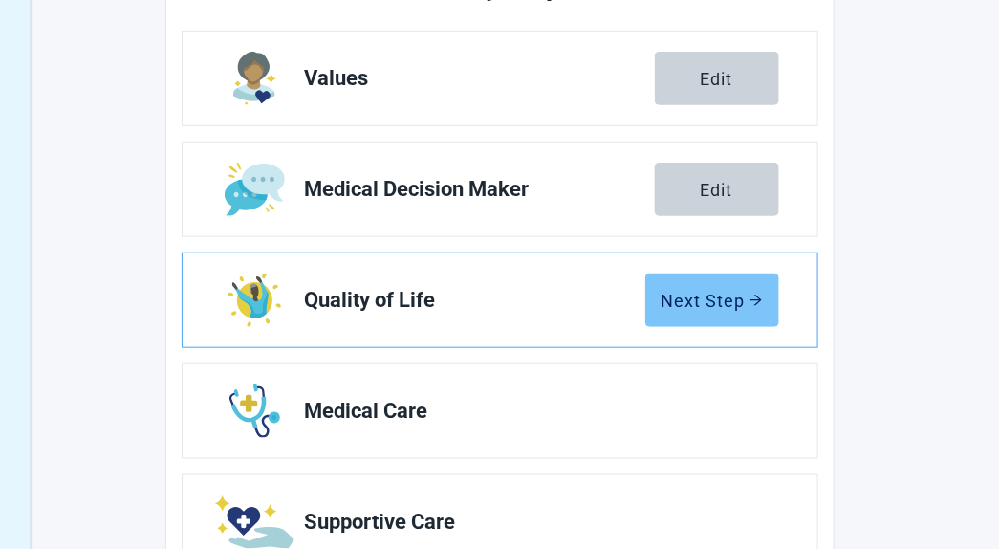
click at [677, 315] on button "Next Step" at bounding box center [712, 300] width 134 height 54
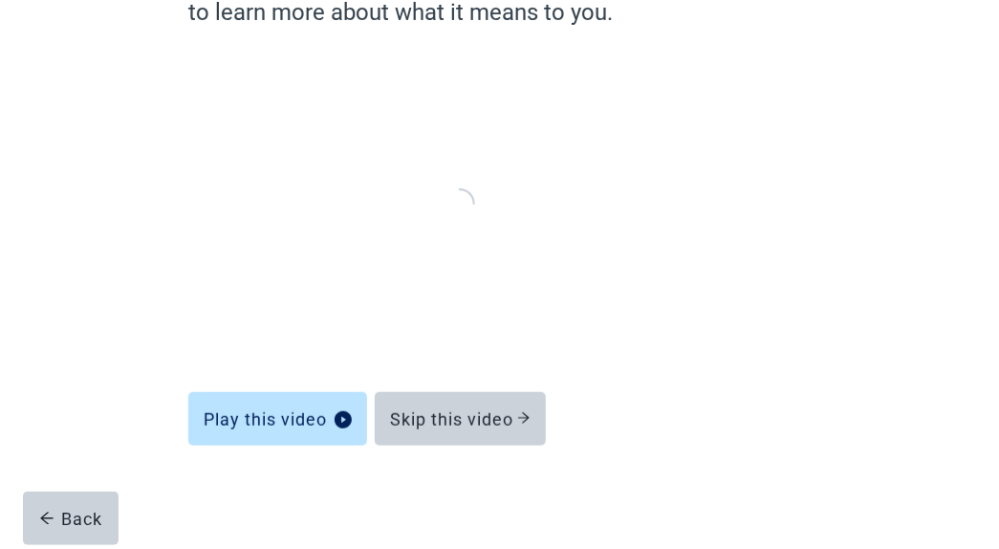
scroll to position [222, 0]
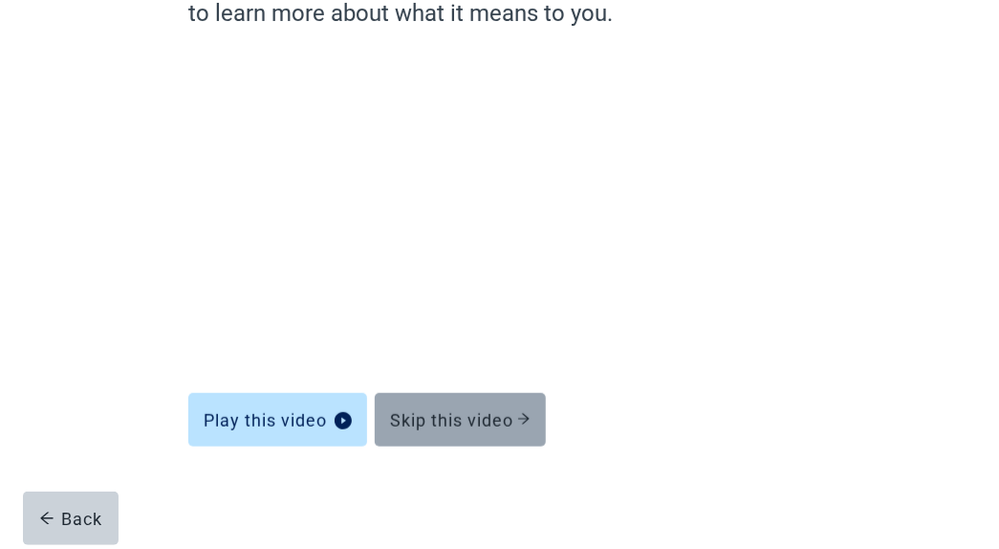
click at [489, 421] on div "Skip this video" at bounding box center [460, 419] width 141 height 19
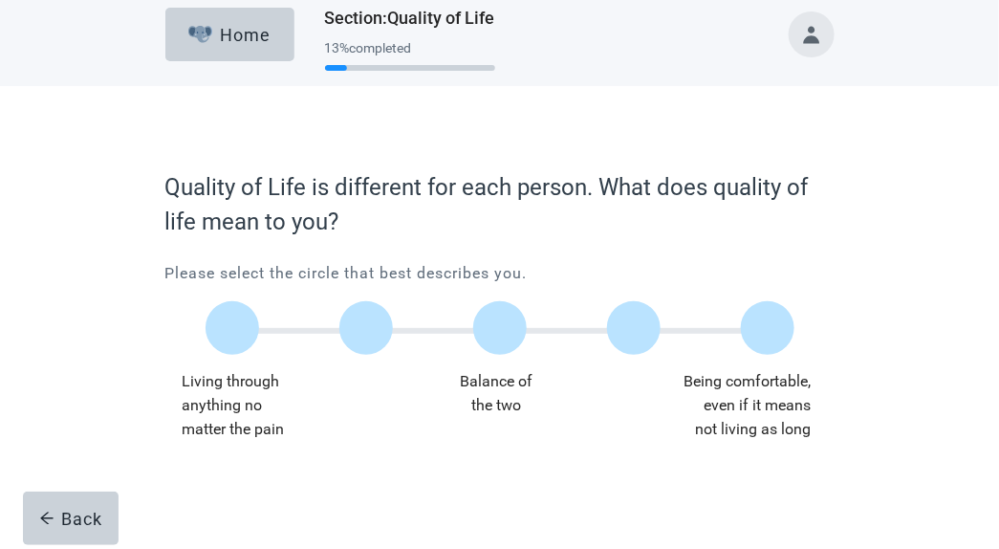
scroll to position [12, 0]
click at [775, 416] on div "Being comfortable, even if it means not living as long" at bounding box center [705, 406] width 209 height 72
click at [776, 328] on label "Main content" at bounding box center [768, 329] width 54 height 54
click at [768, 329] on input "Quality of life scale: 100 out of 100. Being comfortable, even if it means not …" at bounding box center [768, 329] width 0 height 0
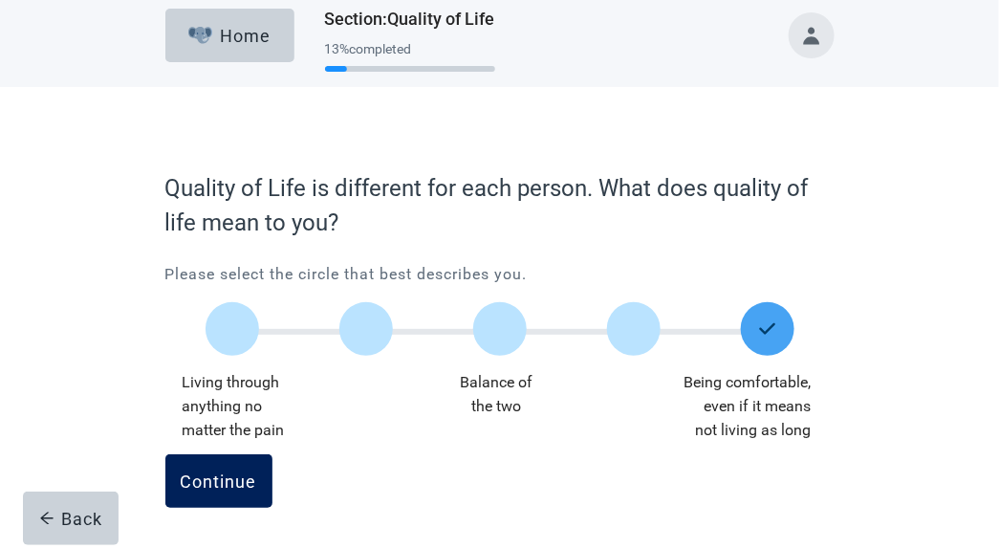
click at [228, 478] on div "Continue" at bounding box center [219, 480] width 76 height 19
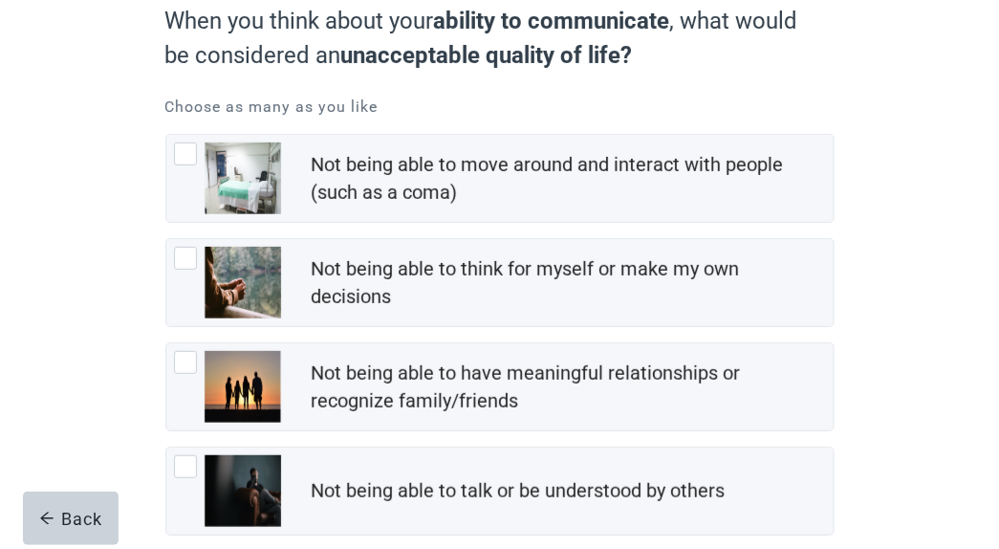
scroll to position [201, 0]
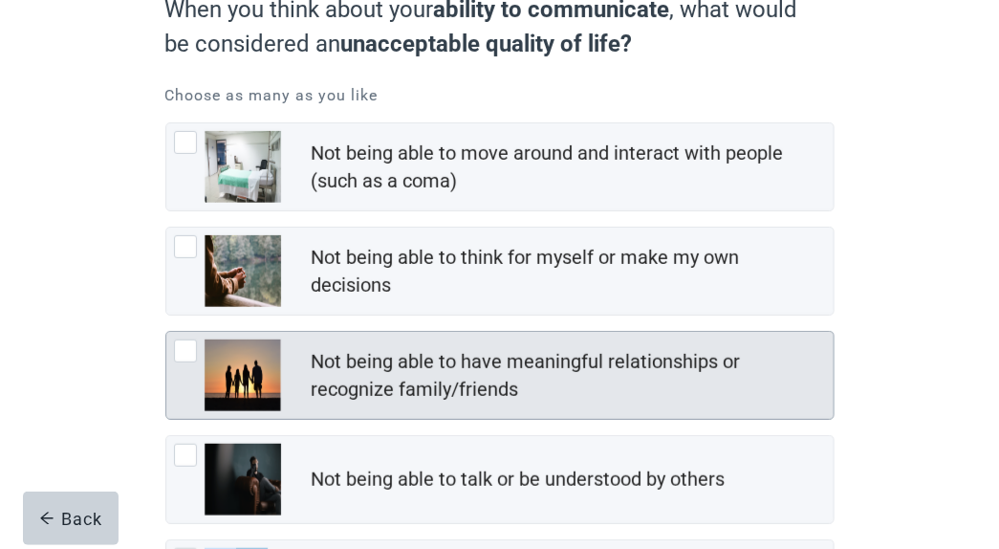
click at [195, 348] on div "Not being able to have meaningful relationships or recognize family/friends, ch…" at bounding box center [185, 350] width 23 height 23
click at [166, 332] on input "Not being able to have meaningful relationships or recognize family/friends" at bounding box center [165, 331] width 1 height 1
checkbox input "true"
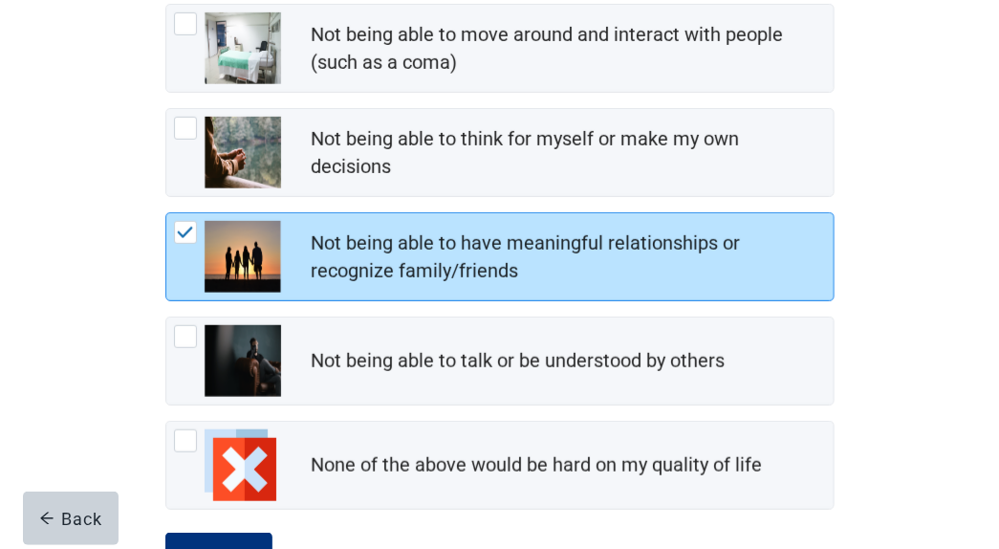
scroll to position [394, 0]
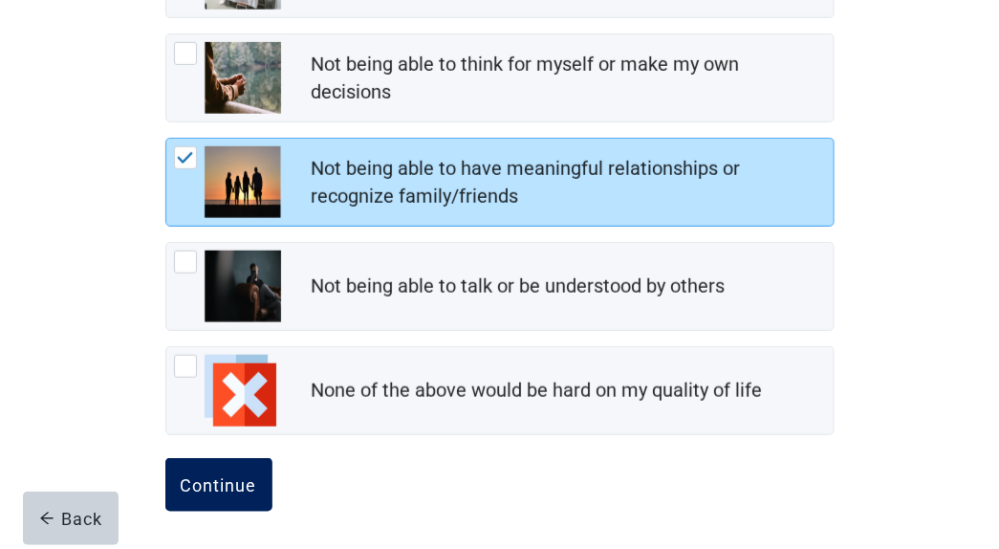
click at [235, 485] on div "Continue" at bounding box center [219, 484] width 76 height 19
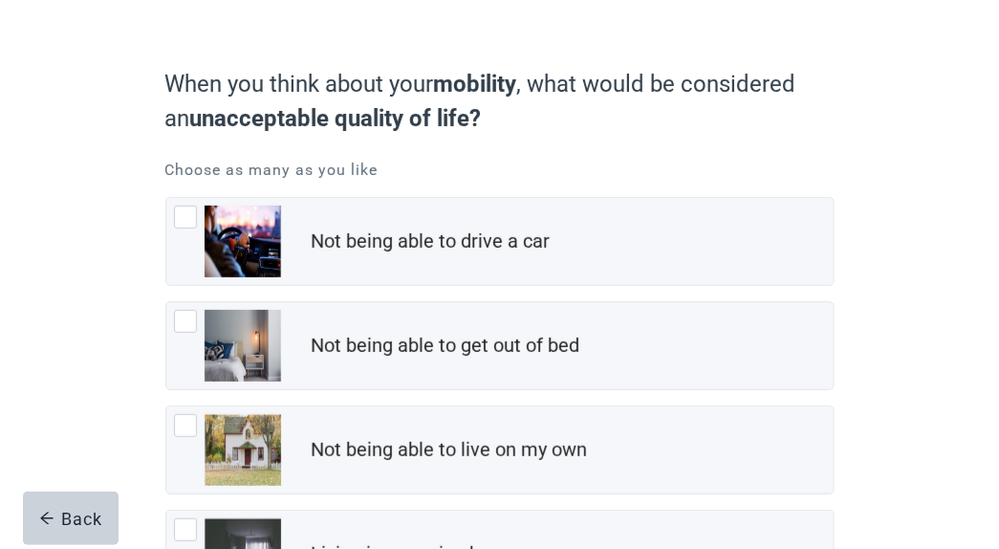
scroll to position [148, 0]
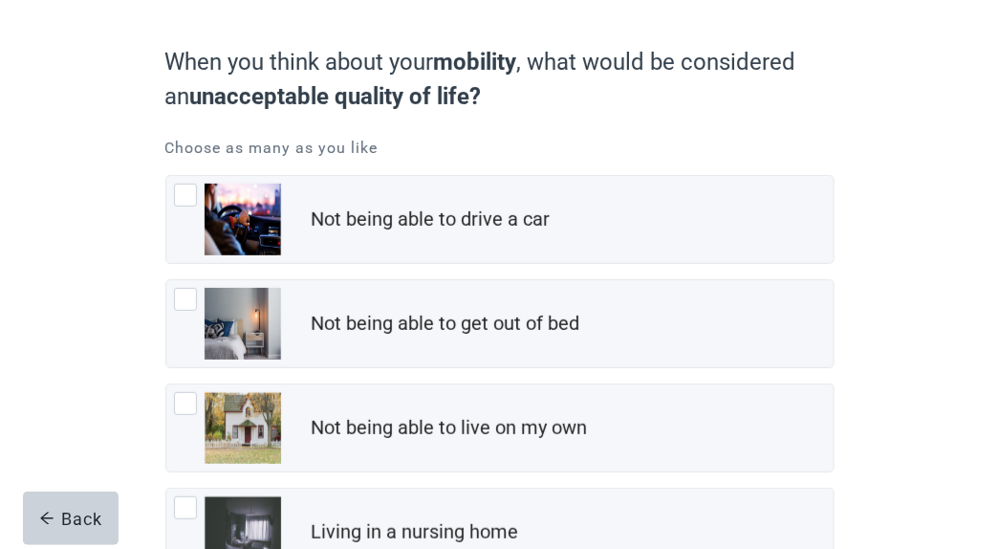
click at [954, 440] on main "When you think about your mobility , what would be considered an unacceptable q…" at bounding box center [499, 375] width 999 height 848
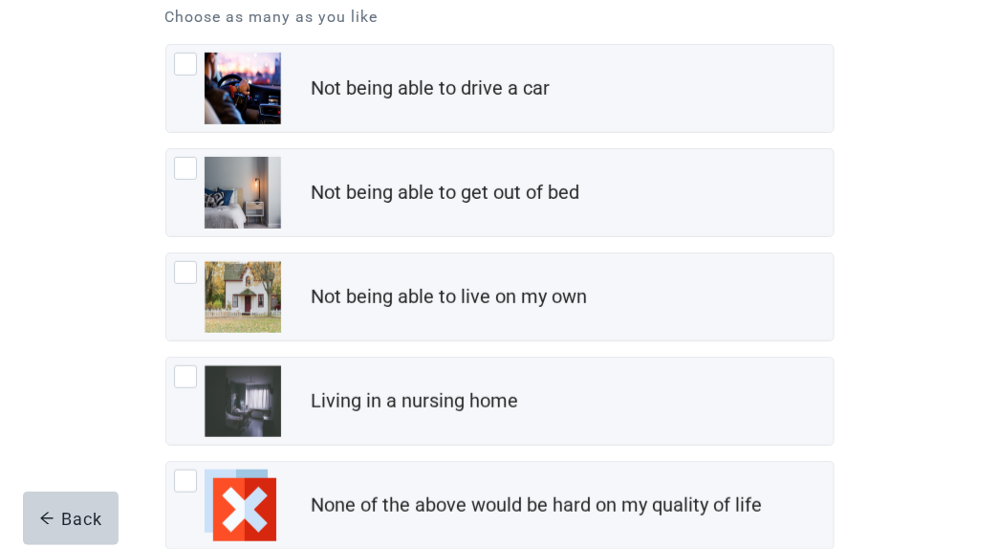
scroll to position [282, 0]
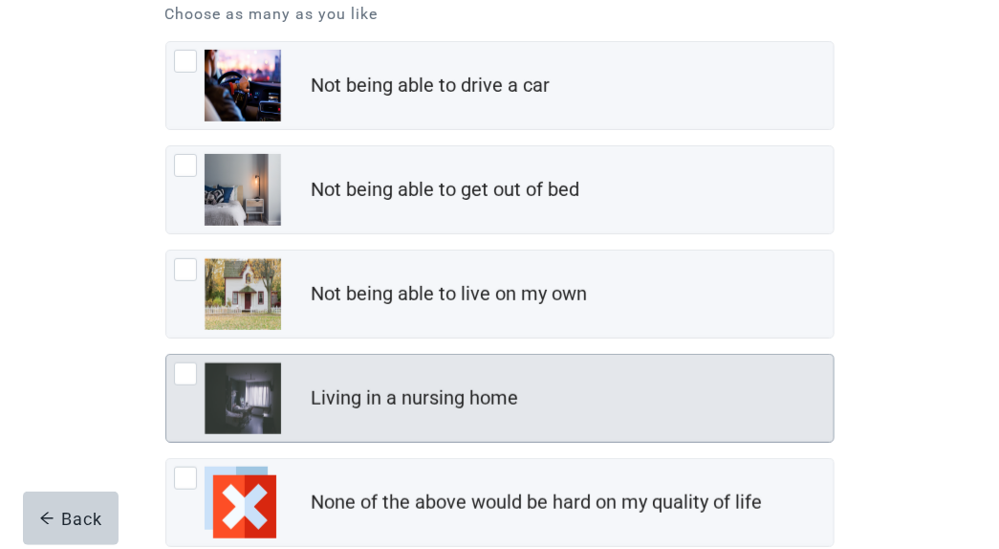
click at [180, 377] on div "Living in a nursing home, checkbox, not checked" at bounding box center [185, 373] width 23 height 23
click at [166, 355] on input "Living in a nursing home" at bounding box center [165, 354] width 1 height 1
checkbox input "true"
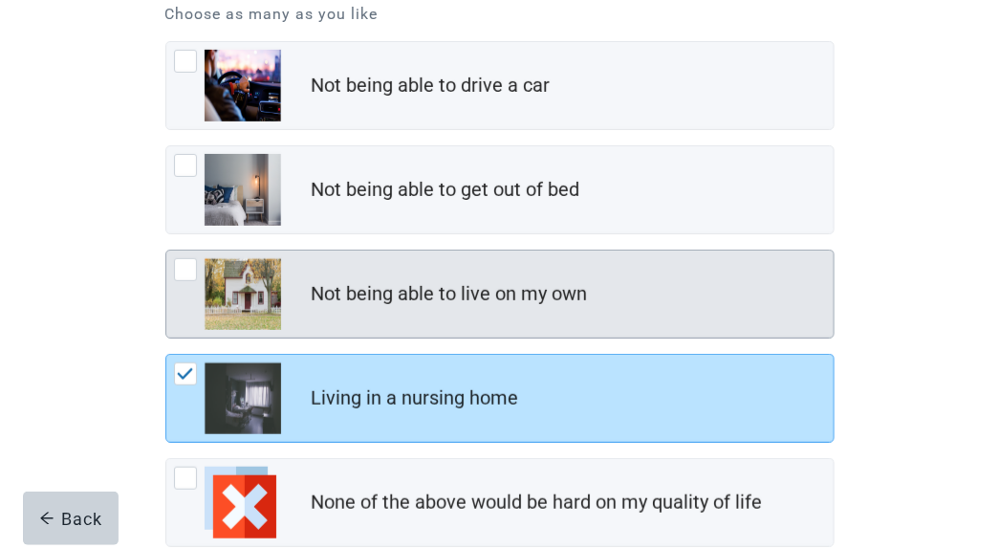
click at [178, 273] on div "Not being able to live on my own, checkbox, not checked" at bounding box center [185, 269] width 23 height 23
click at [166, 251] on input "Not being able to live on my own" at bounding box center [165, 250] width 1 height 1
checkbox input "true"
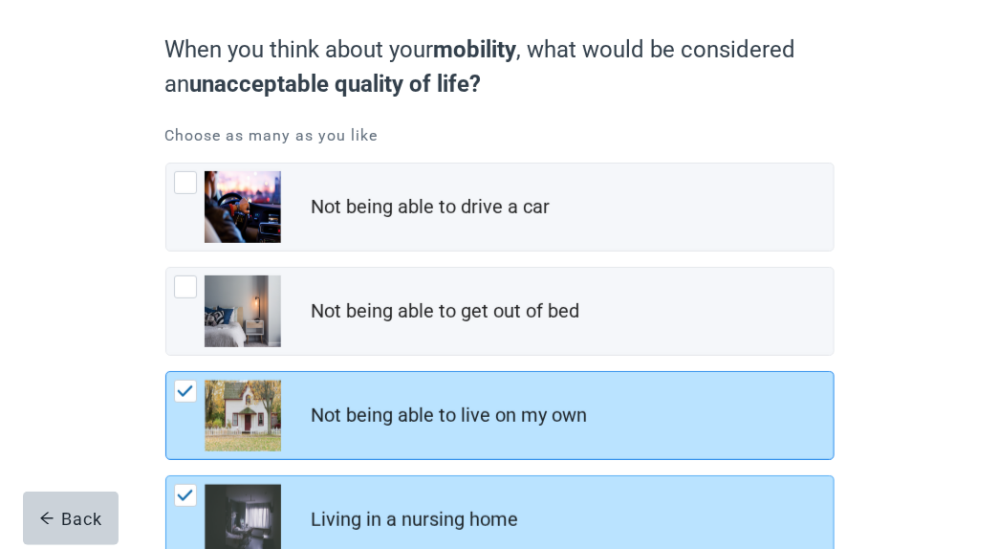
scroll to position [159, 0]
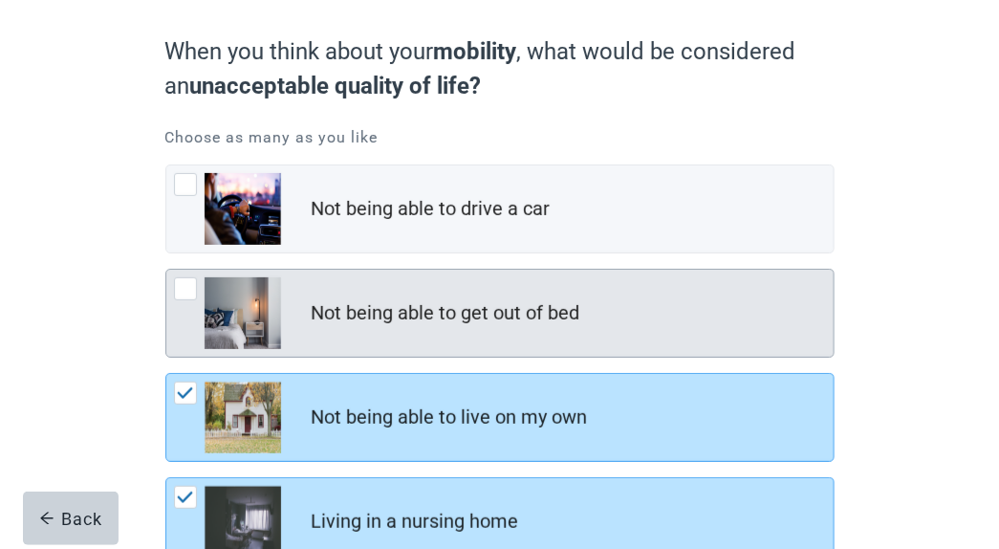
click at [179, 281] on div "Not being able to get out of bed, checkbox, not checked" at bounding box center [185, 288] width 23 height 23
click at [166, 270] on input "Not being able to get out of bed" at bounding box center [165, 269] width 1 height 1
checkbox input "true"
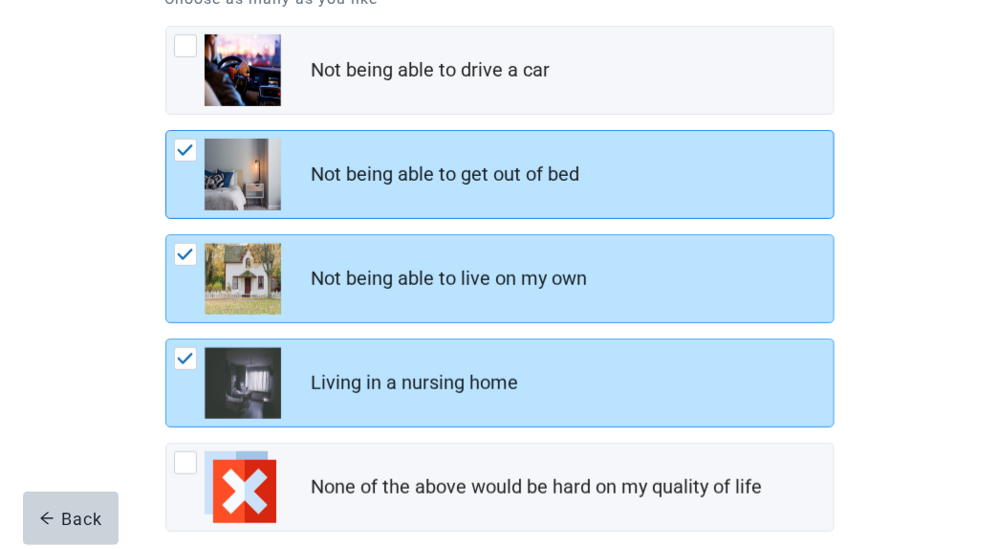
scroll to position [394, 0]
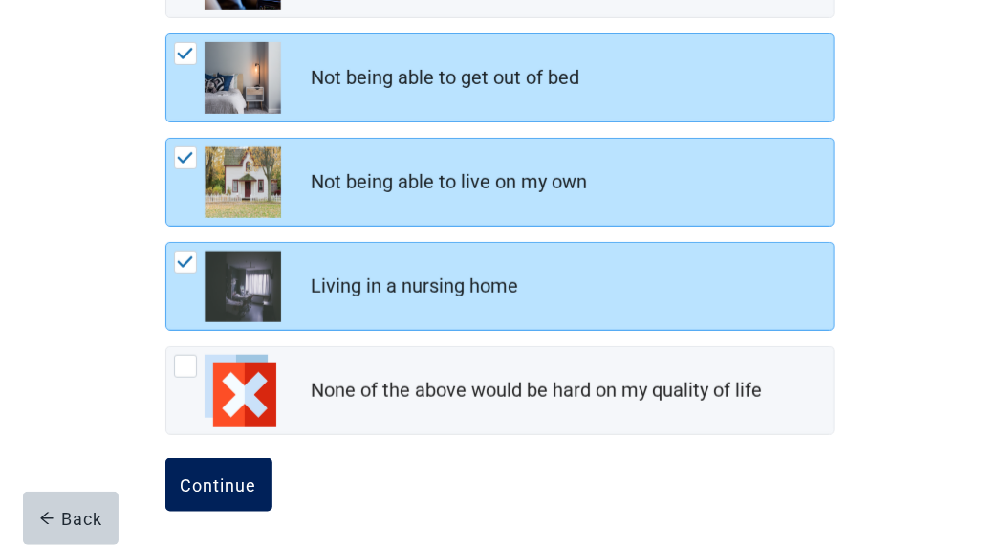
click at [212, 481] on div "Continue" at bounding box center [219, 484] width 76 height 19
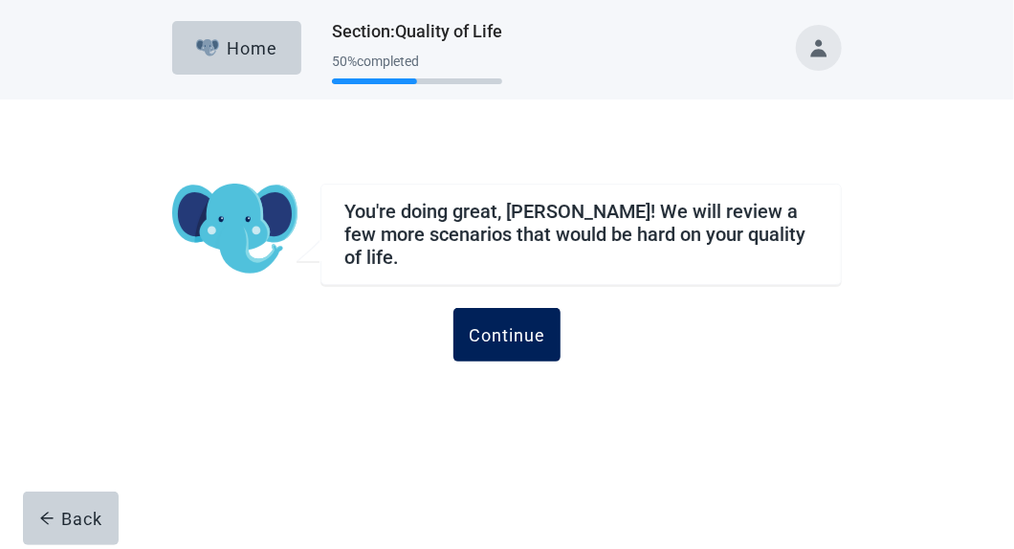
click at [514, 325] on div "Continue" at bounding box center [507, 334] width 76 height 19
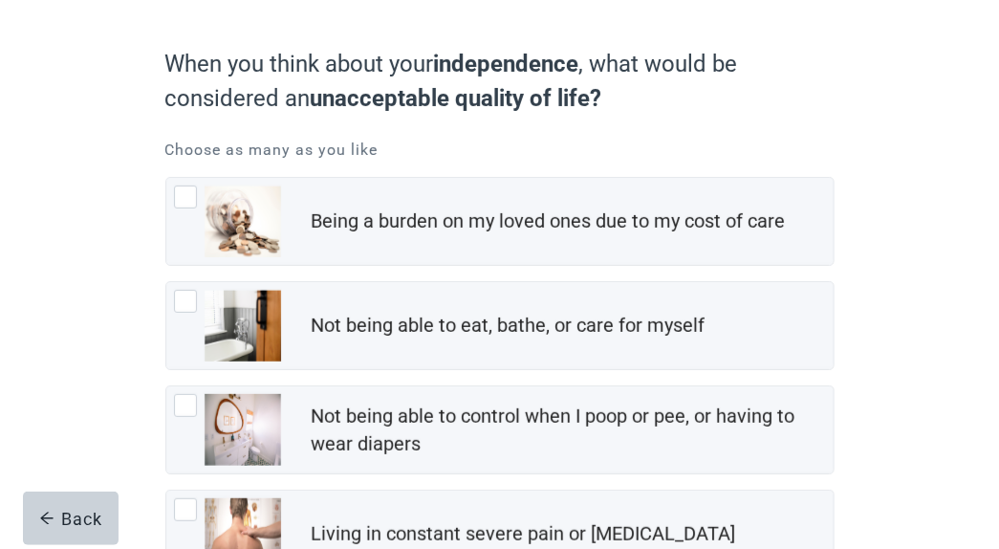
scroll to position [123, 0]
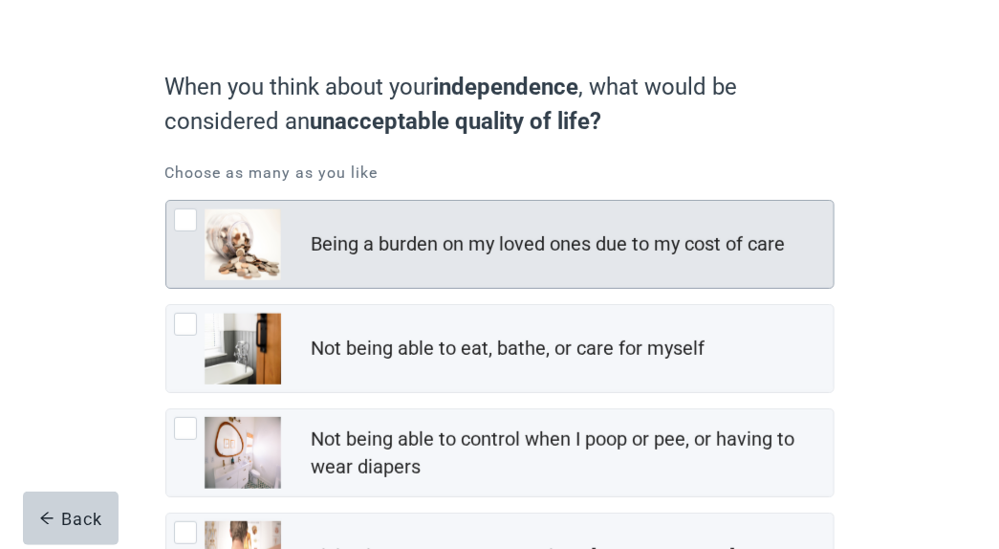
click at [194, 207] on div "Being a burden on my loved ones due to my cost of care" at bounding box center [499, 244] width 667 height 87
click at [166, 201] on input "Being a burden on my loved ones due to my cost of care" at bounding box center [165, 200] width 1 height 1
checkbox input "true"
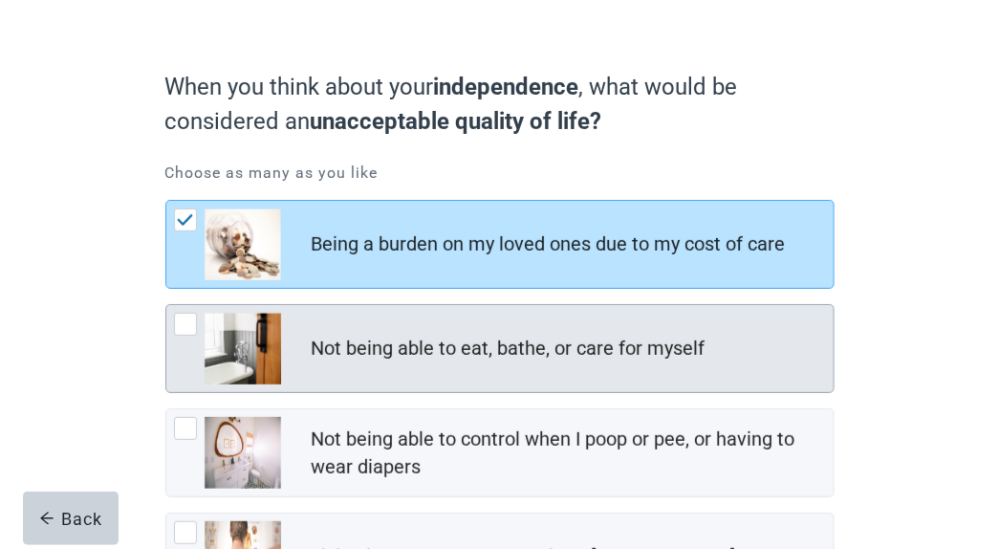
click at [185, 318] on div "Not being able to eat, bathe, or care for myself, checkbox, not checked" at bounding box center [185, 324] width 23 height 23
click at [166, 305] on input "Not being able to eat, bathe, or care for myself" at bounding box center [165, 304] width 1 height 1
checkbox input "true"
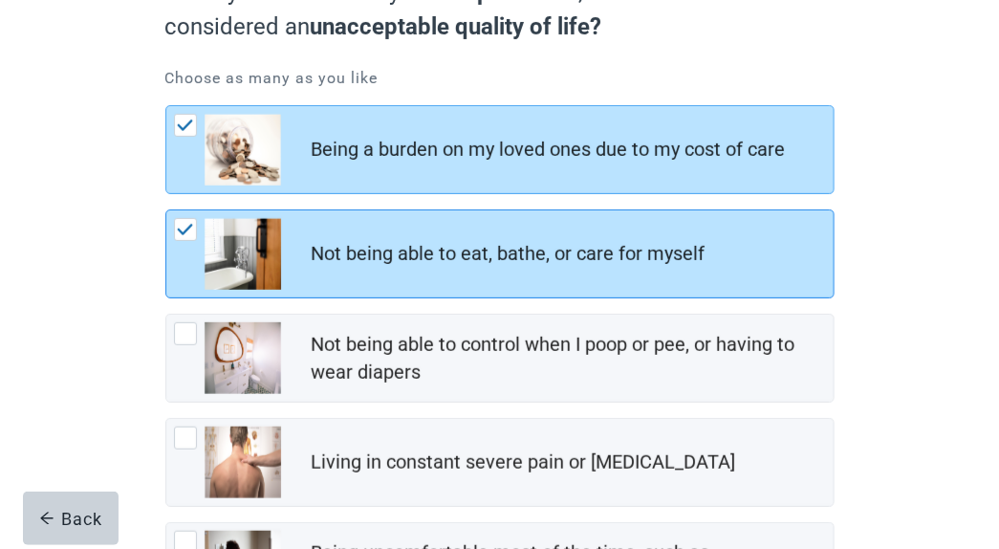
scroll to position [219, 0]
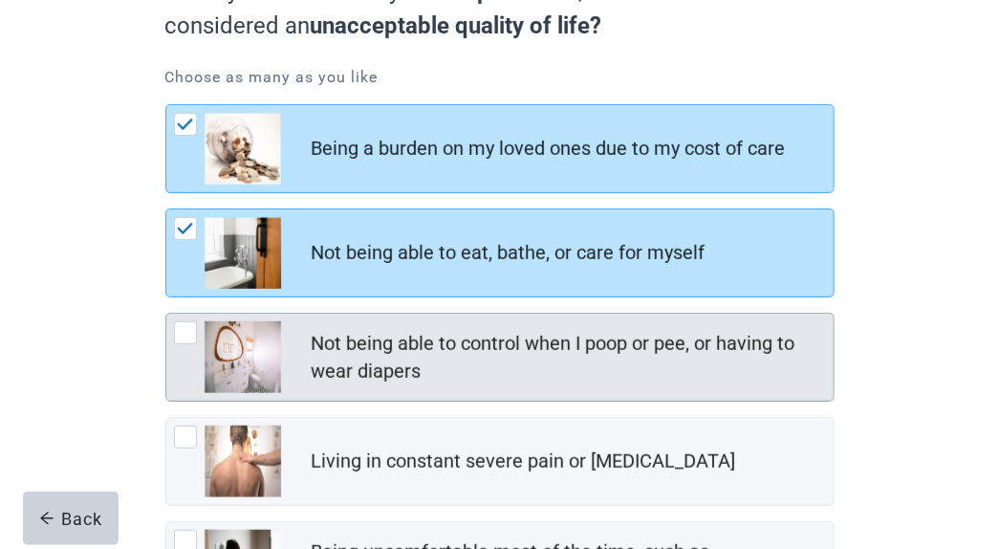
click at [187, 332] on div "Not being able to control when I poop or pee, or having to wear diapers, checkb…" at bounding box center [185, 332] width 23 height 23
click at [166, 314] on input "Not being able to control when I poop or pee, or having to wear diapers" at bounding box center [165, 313] width 1 height 1
checkbox input "true"
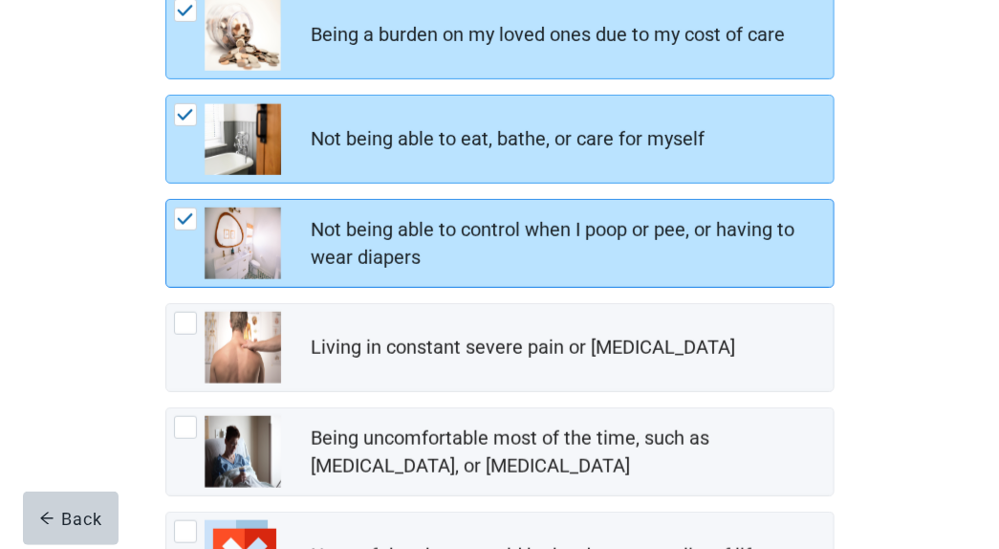
scroll to position [345, 0]
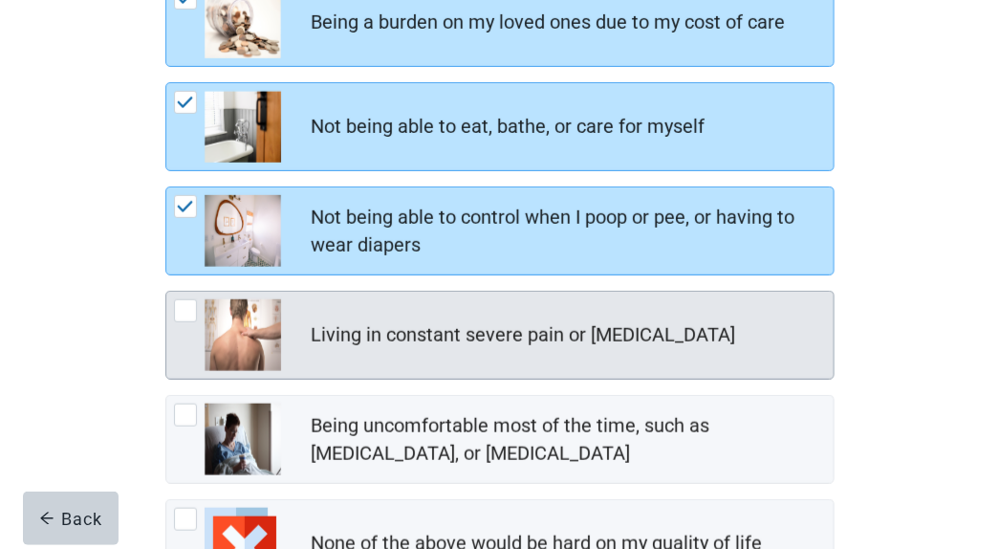
click at [186, 315] on div "Living in constant severe pain or shortness of breath, checkbox, not checked" at bounding box center [185, 310] width 23 height 23
click at [166, 292] on input "Living in constant severe pain or [MEDICAL_DATA]" at bounding box center [165, 291] width 1 height 1
checkbox input "true"
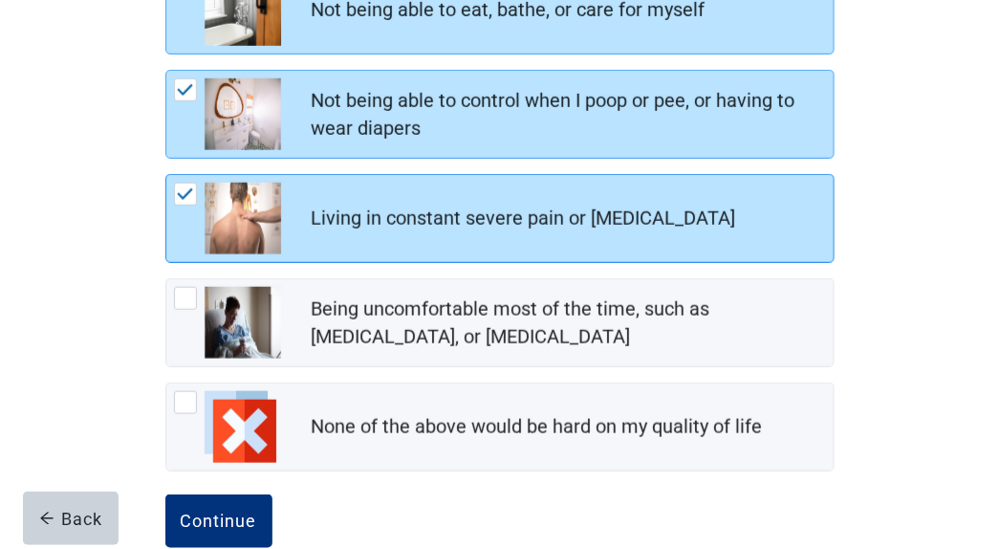
scroll to position [497, 0]
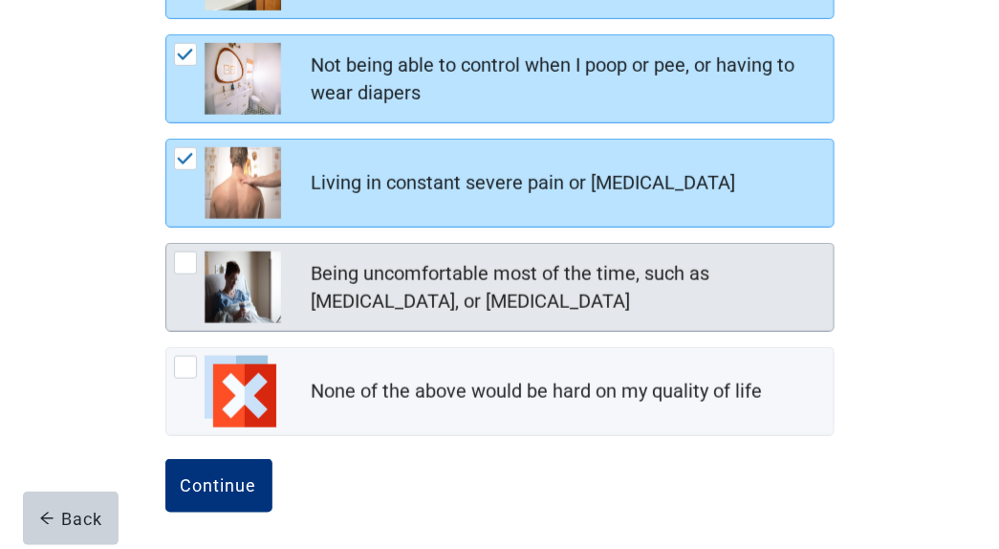
click at [190, 264] on div "Being uncomfortable most of the time, such as nausea, vomiting, or diarrhea, ch…" at bounding box center [185, 262] width 23 height 23
click at [166, 244] on input "Being uncomfortable most of the time, such as [MEDICAL_DATA], or [MEDICAL_DATA]" at bounding box center [165, 243] width 1 height 1
checkbox input "true"
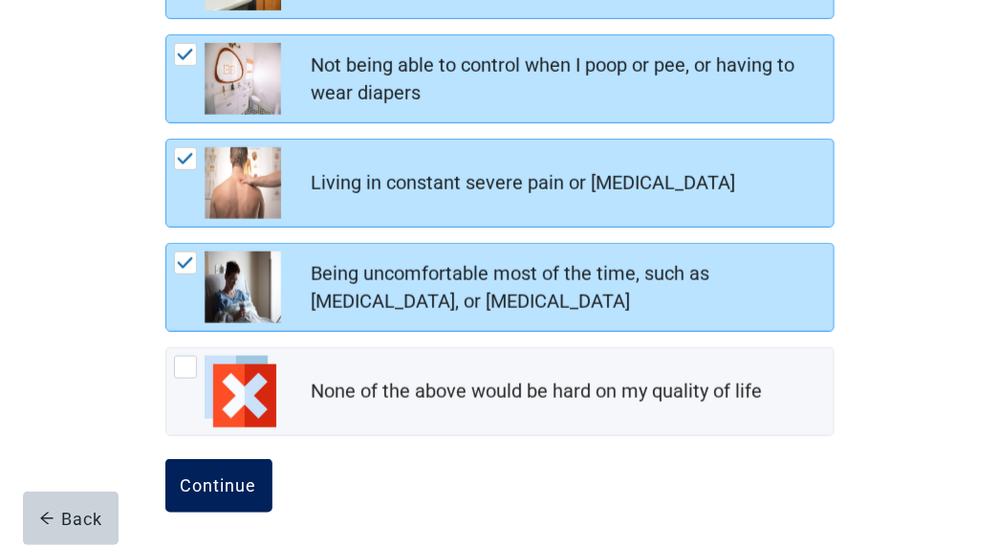
click at [213, 478] on div "Continue" at bounding box center [219, 485] width 76 height 19
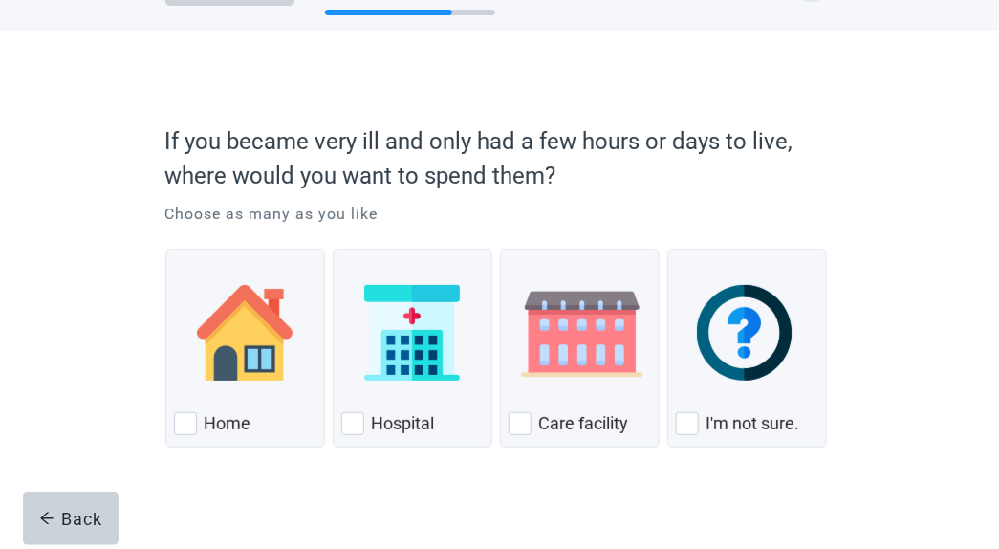
scroll to position [84, 0]
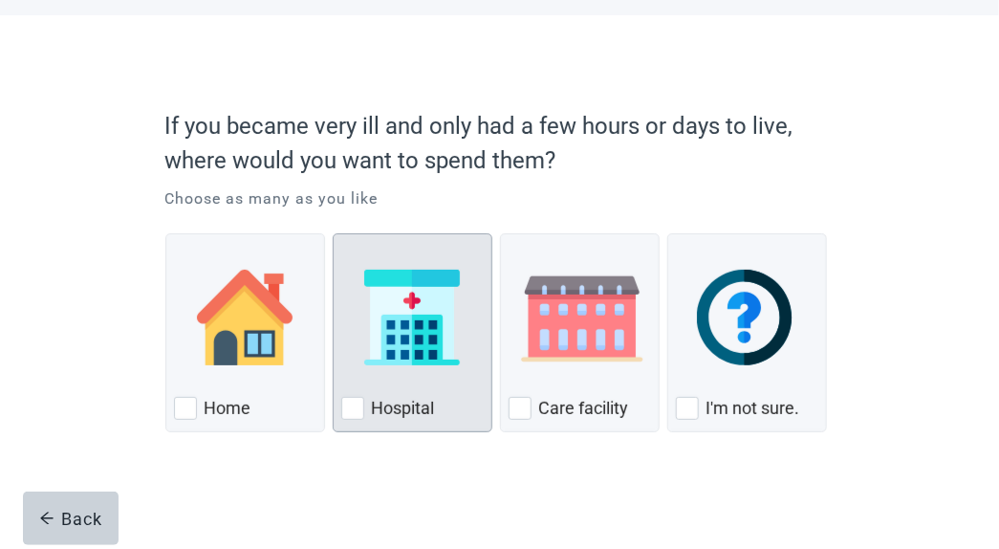
click at [372, 409] on label "Hospital" at bounding box center [403, 408] width 63 height 23
checkbox input "true"
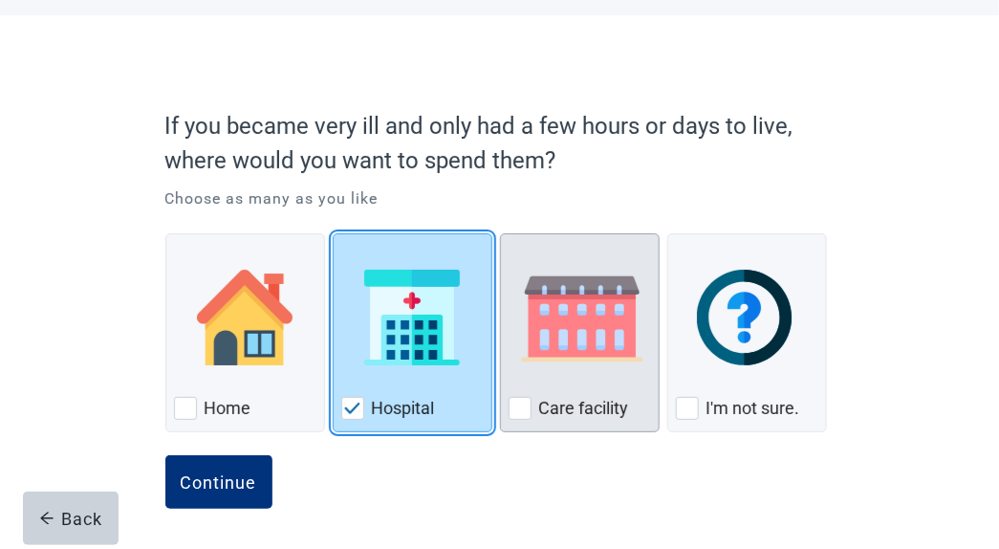
click at [518, 412] on div "Care Facility, checkbox, not checked" at bounding box center [520, 408] width 23 height 23
click at [501, 234] on input "Care facility" at bounding box center [500, 233] width 1 height 1
checkbox input "true"
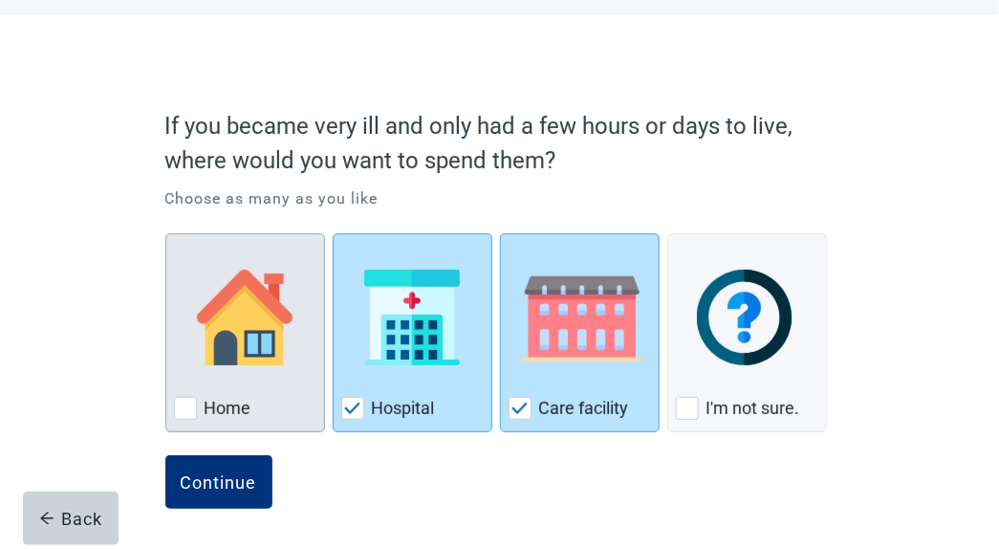
click at [184, 404] on div "Home, checkbox, not checked" at bounding box center [185, 408] width 23 height 23
click at [166, 234] on input "Home" at bounding box center [165, 233] width 1 height 1
checkbox input "true"
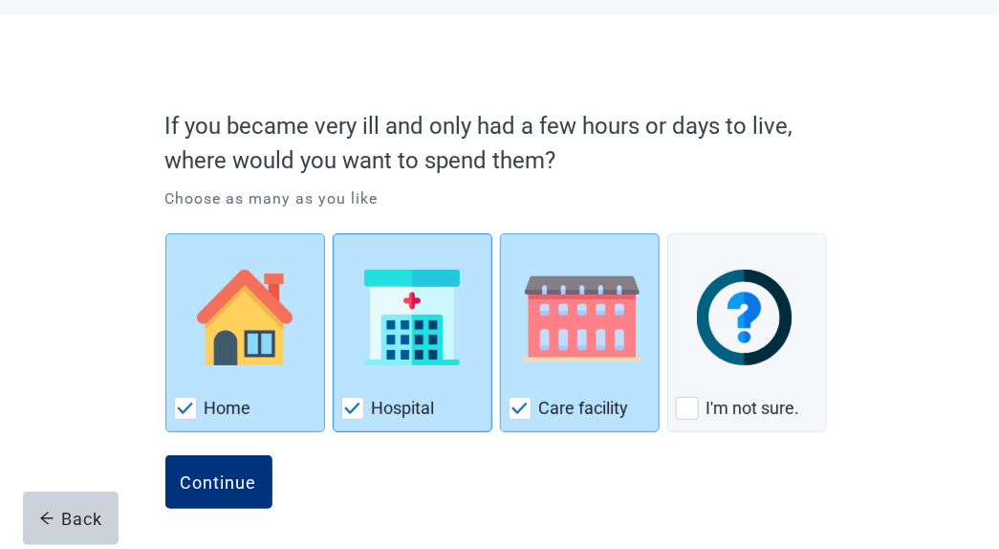
click at [353, 411] on img "Hospital, checkbox, checked" at bounding box center [352, 408] width 17 height 11
click at [334, 234] on input "Hospital" at bounding box center [333, 233] width 1 height 1
checkbox input "false"
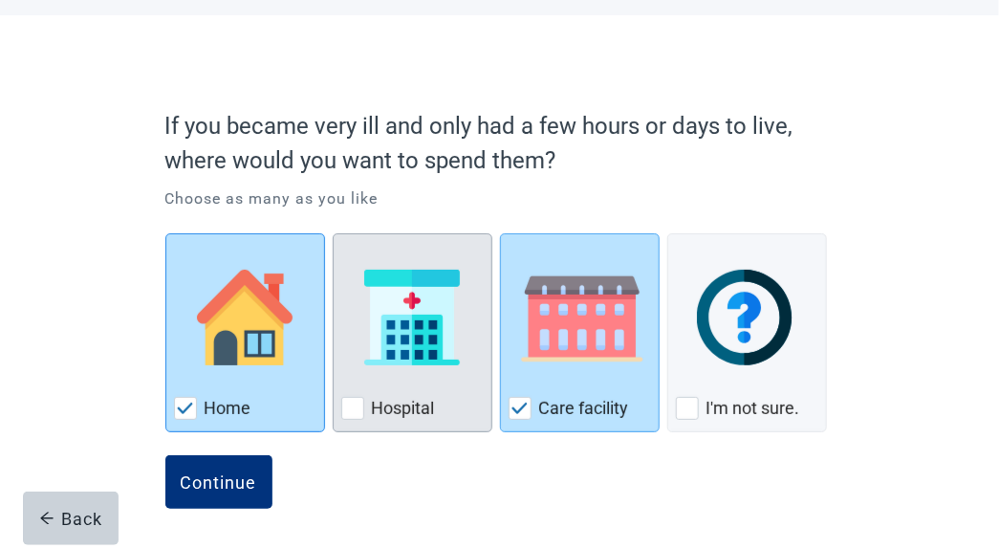
click at [179, 403] on img "Home, checkbox, checked" at bounding box center [185, 408] width 17 height 11
click at [166, 234] on input "Home" at bounding box center [165, 233] width 1 height 1
checkbox input "false"
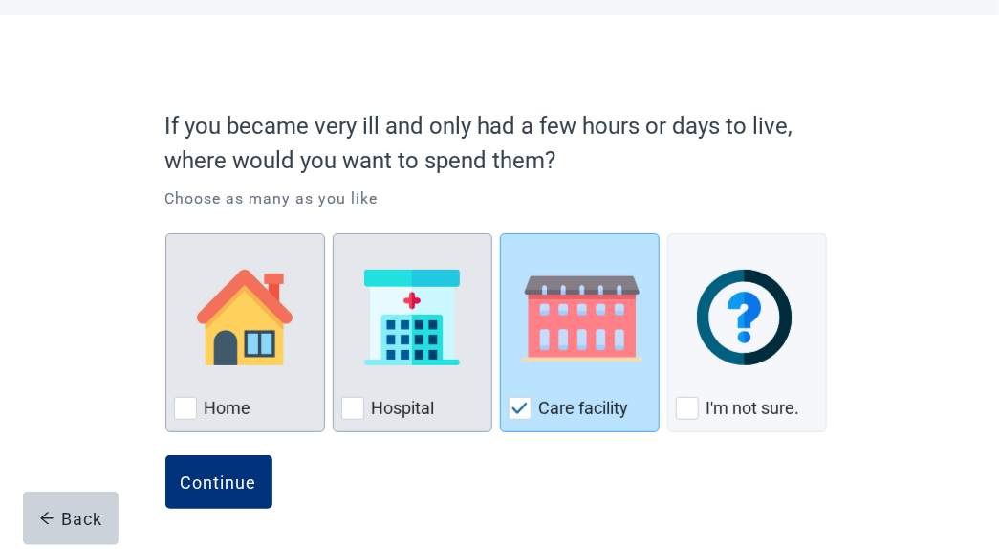
click at [353, 405] on div "Hospital, checkbox, not checked" at bounding box center [352, 408] width 23 height 23
click at [334, 234] on input "Hospital" at bounding box center [333, 233] width 1 height 1
checkbox input "true"
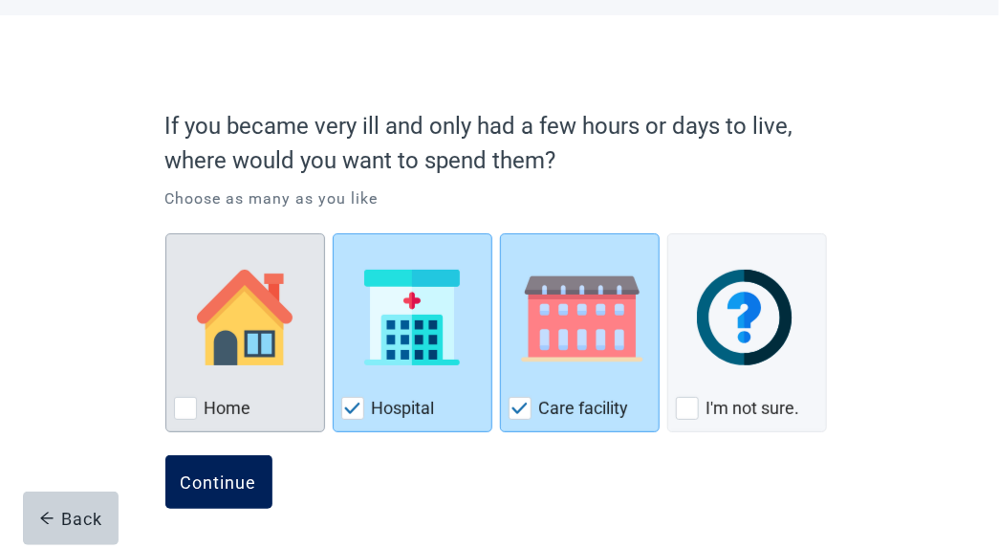
click at [221, 486] on div "Continue" at bounding box center [219, 481] width 76 height 19
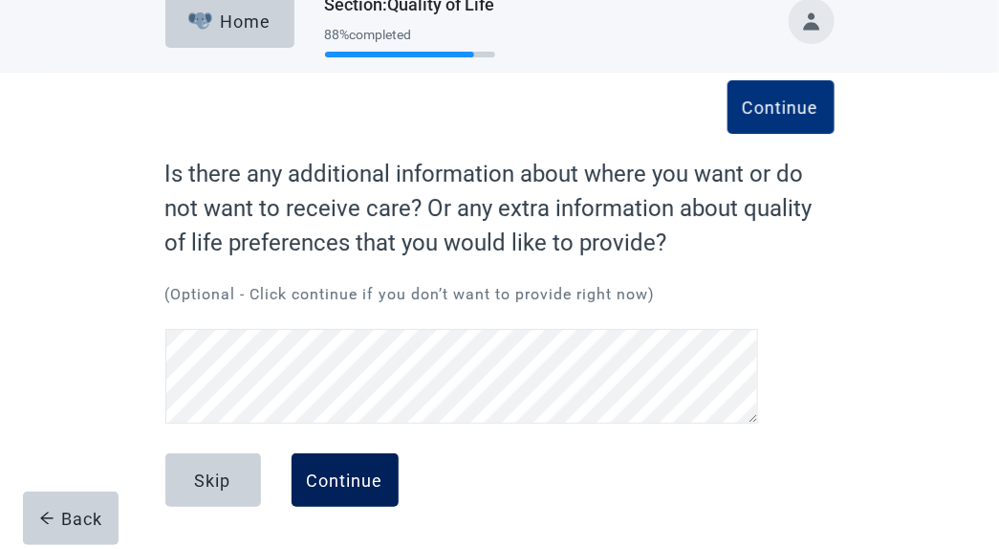
scroll to position [27, 0]
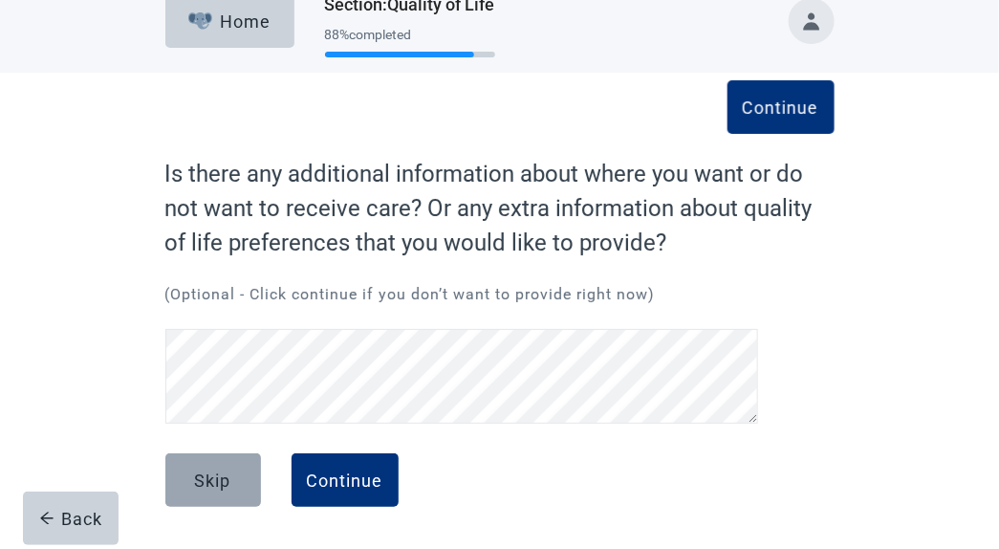
click at [212, 490] on div "Skip" at bounding box center [213, 479] width 36 height 19
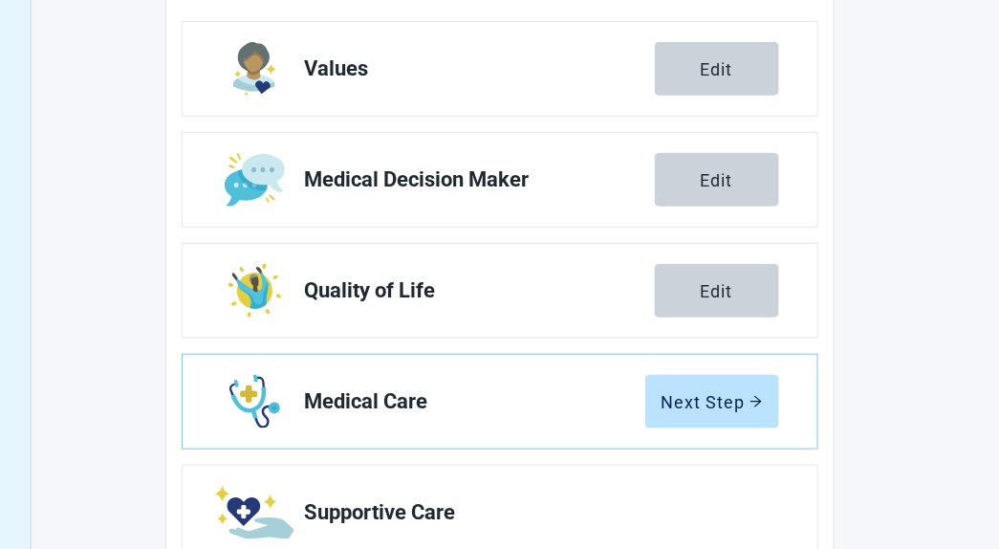
scroll to position [311, 0]
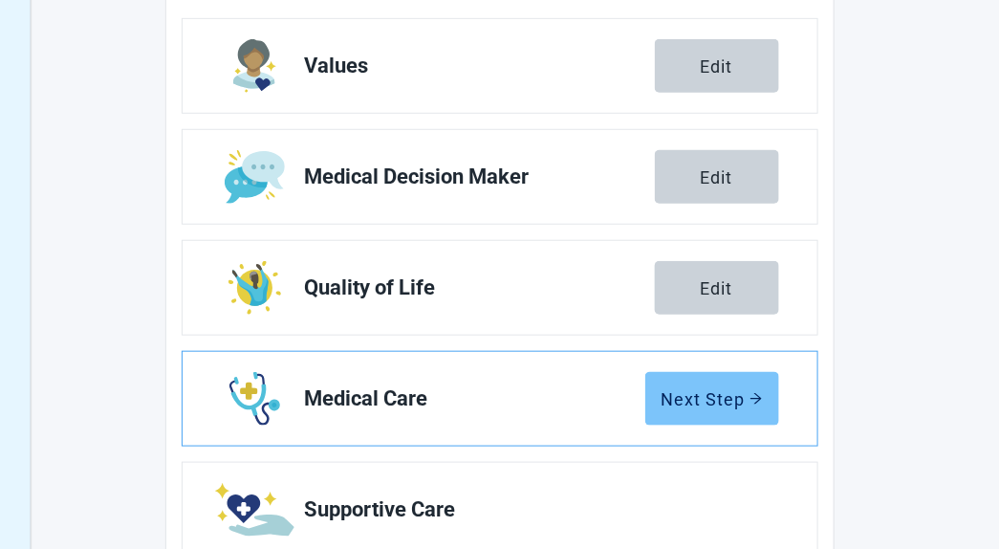
click at [767, 404] on button "Next Step" at bounding box center [712, 399] width 134 height 54
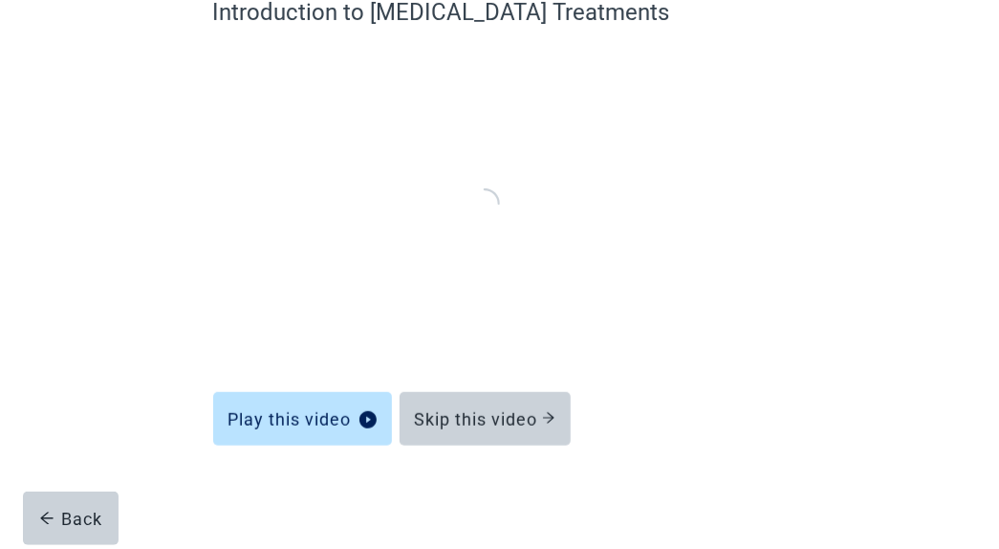
scroll to position [187, 0]
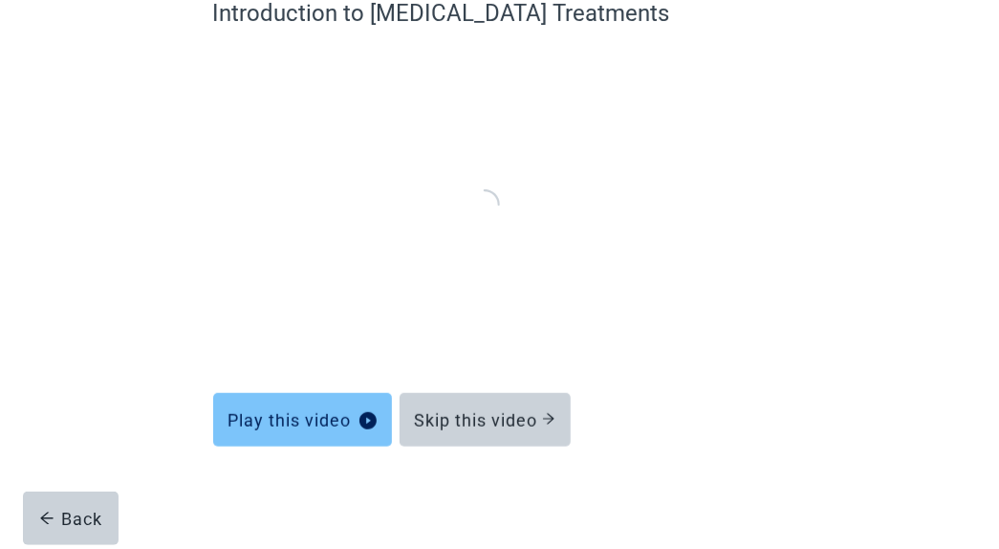
click at [248, 414] on div "Play this video" at bounding box center [303, 419] width 148 height 19
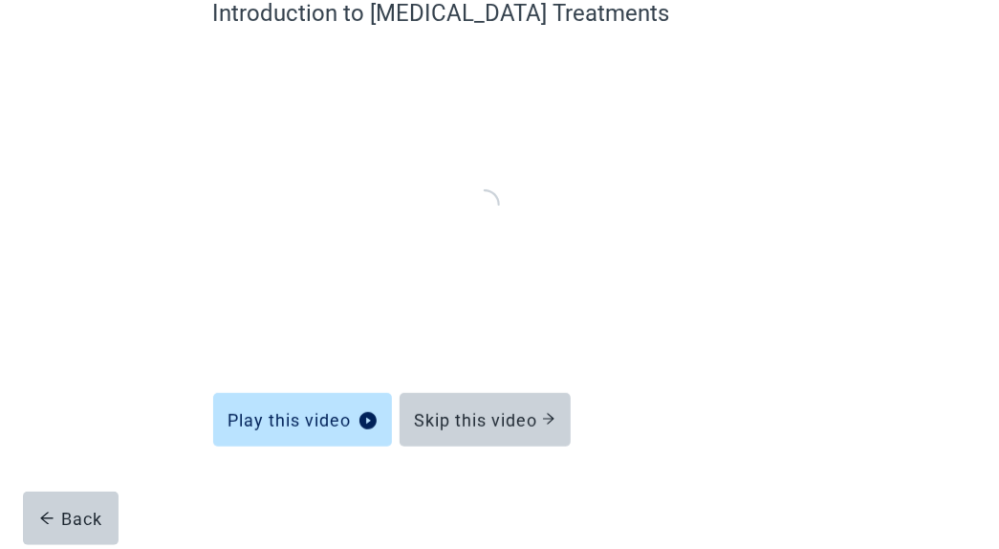
click at [486, 186] on iframe "Main content" at bounding box center [500, 200] width 574 height 301
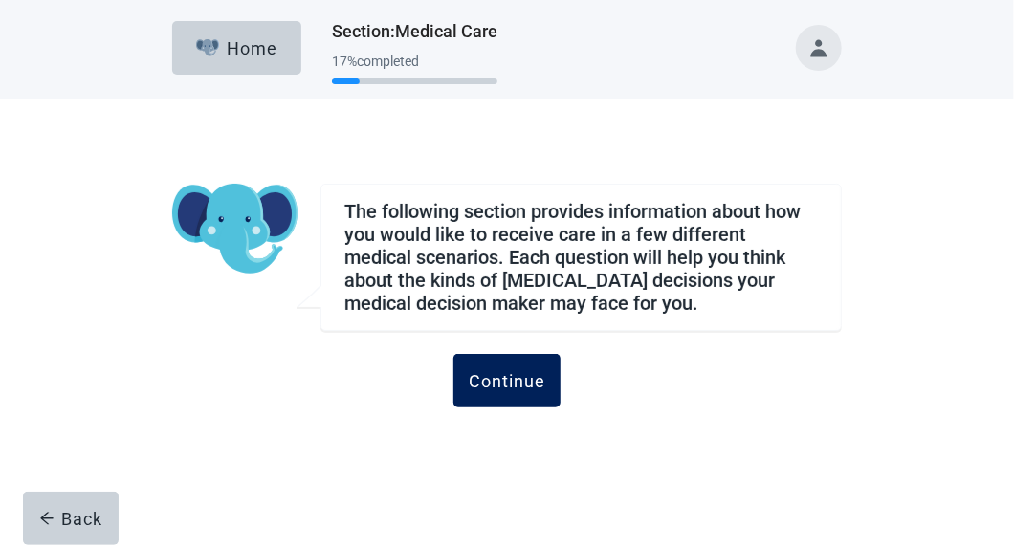
click at [500, 389] on div "Continue" at bounding box center [507, 380] width 76 height 19
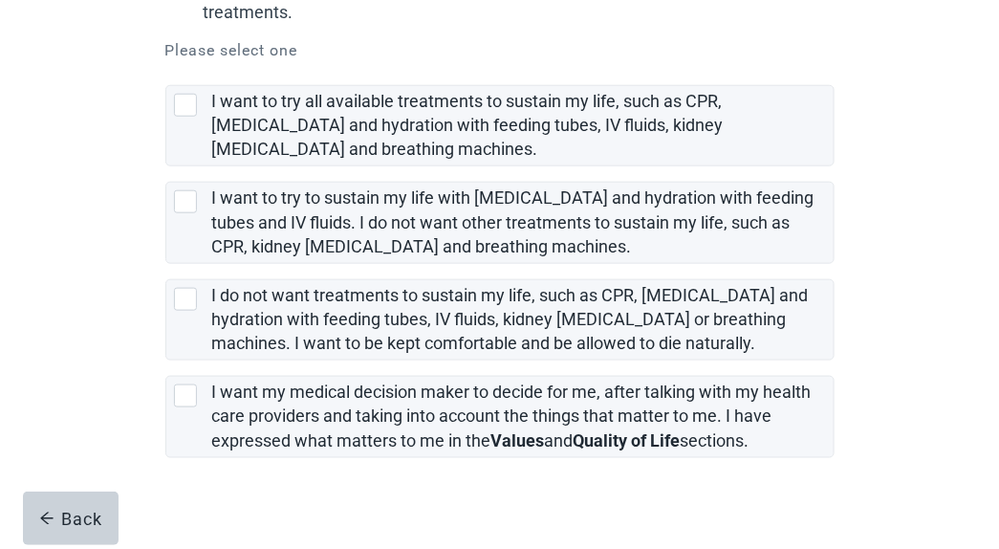
scroll to position [455, 0]
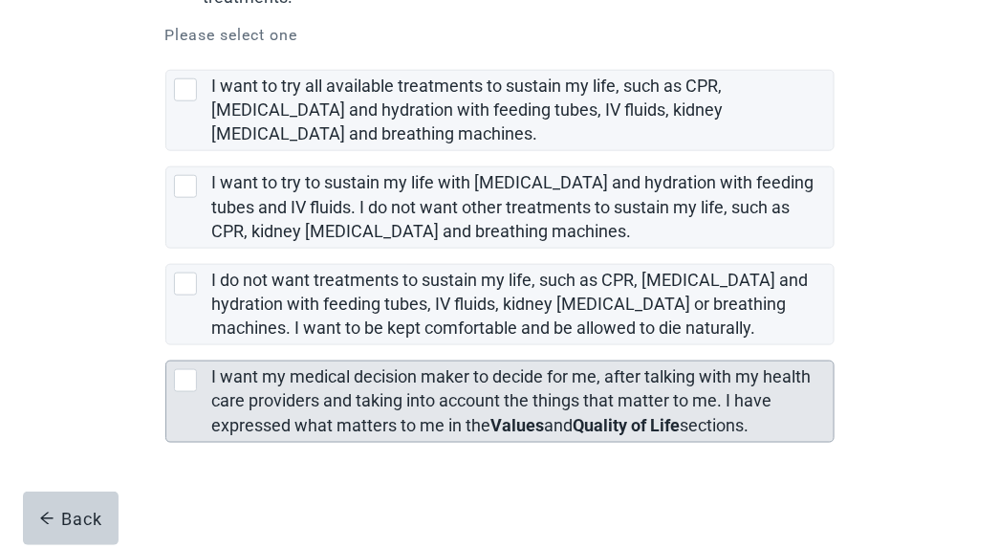
click at [184, 374] on div "[object Object], checkbox, not selected" at bounding box center [185, 380] width 23 height 23
click at [166, 346] on input "I want my medical decision maker to decide for me, after talking with my health…" at bounding box center [165, 345] width 1 height 1
checkbox input "true"
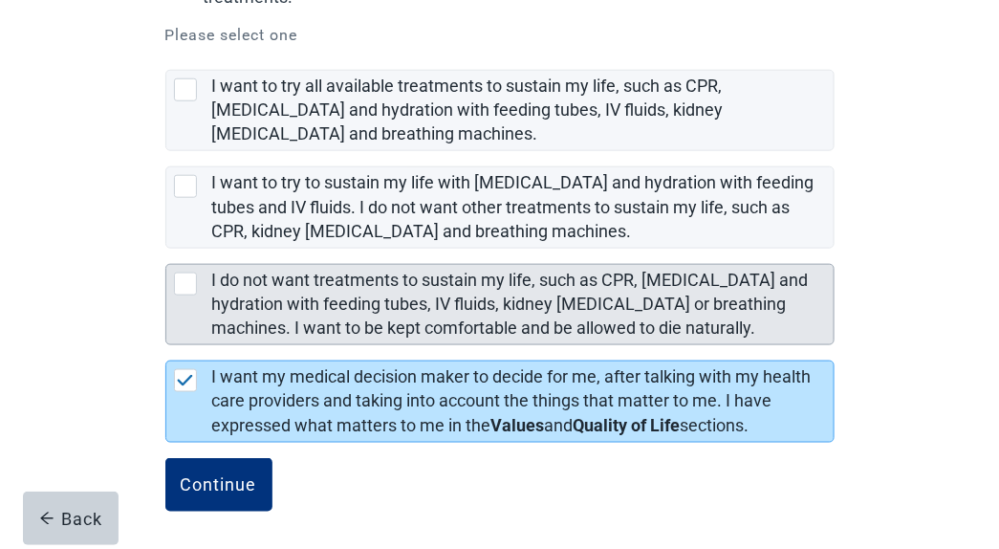
click at [187, 274] on div "I do not want treatments to sustain my life, such as CPR, artificial feeding an…" at bounding box center [185, 284] width 23 height 23
click at [166, 250] on input "I do not want treatments to sustain my life, such as CPR, [MEDICAL_DATA] and hy…" at bounding box center [165, 249] width 1 height 1
checkbox input "true"
checkbox input "false"
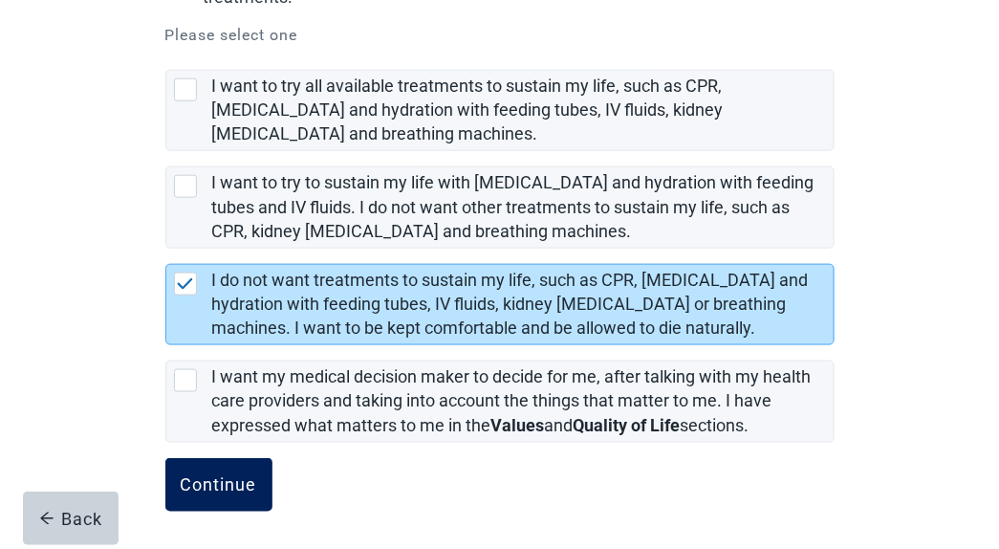
click at [214, 486] on div "Continue" at bounding box center [219, 484] width 76 height 19
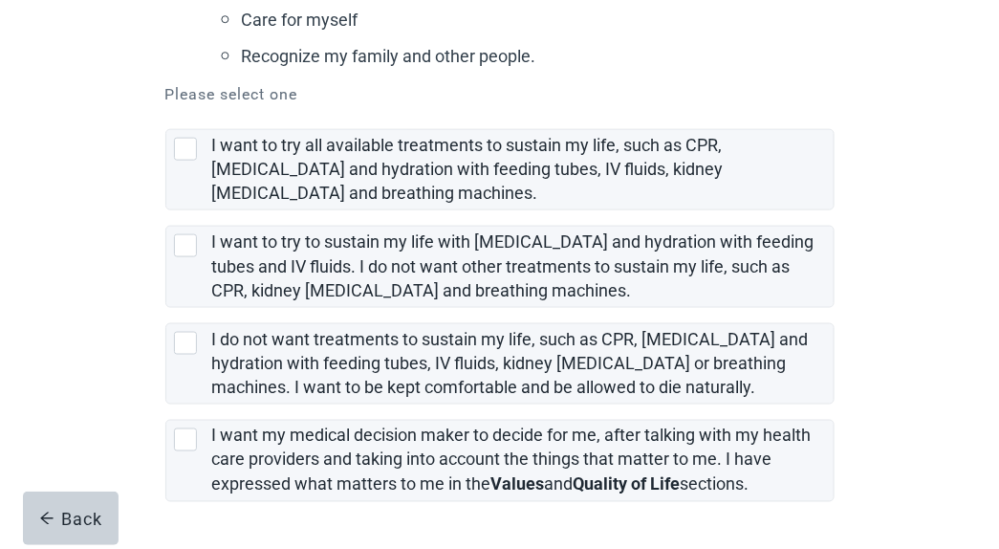
scroll to position [575, 0]
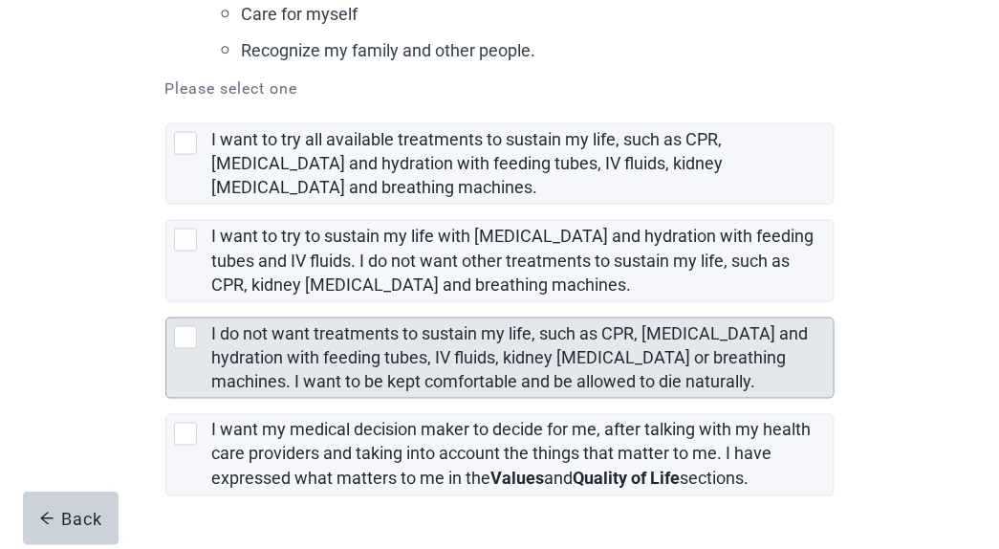
click at [186, 343] on div "I do not want treatments to sustain my life, such as CPR, artificial feeding an…" at bounding box center [185, 337] width 23 height 23
click at [166, 303] on input "I do not want treatments to sustain my life, such as CPR, [MEDICAL_DATA] and hy…" at bounding box center [165, 302] width 1 height 1
checkbox input "true"
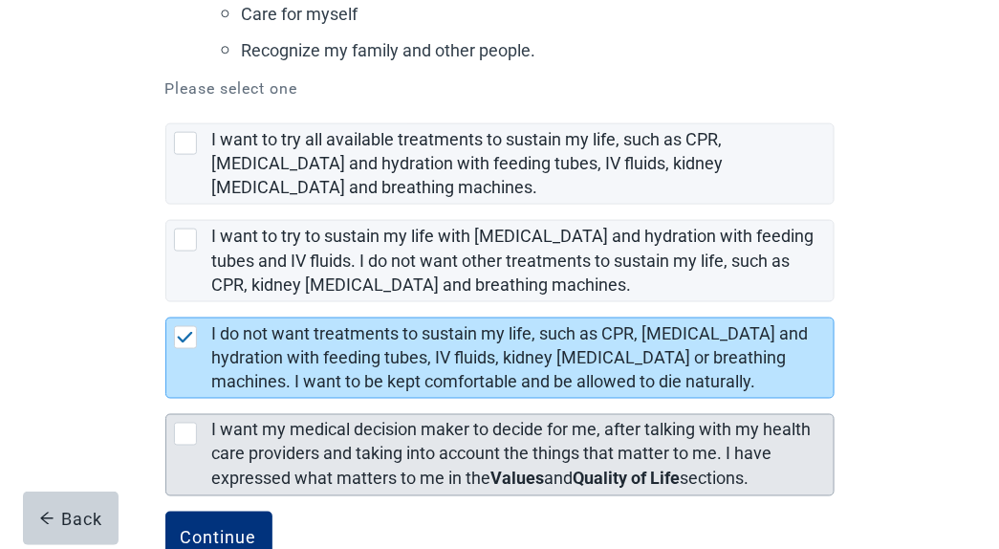
click at [181, 431] on div "[object Object], checkbox, not selected" at bounding box center [185, 434] width 23 height 23
click at [166, 400] on input "I want my medical decision maker to decide for me, after talking with my health…" at bounding box center [165, 399] width 1 height 1
checkbox input "true"
checkbox input "false"
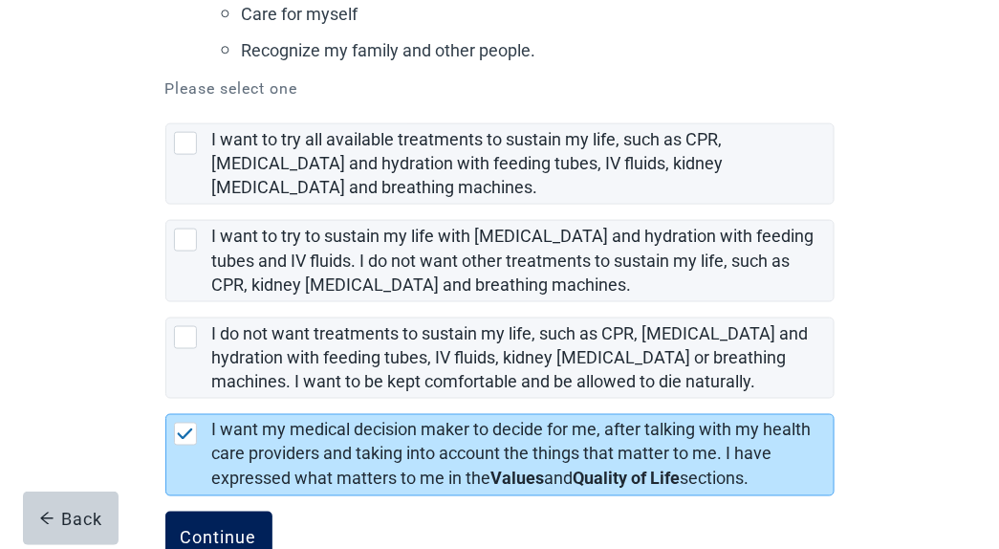
click at [215, 534] on div "Continue" at bounding box center [219, 538] width 76 height 19
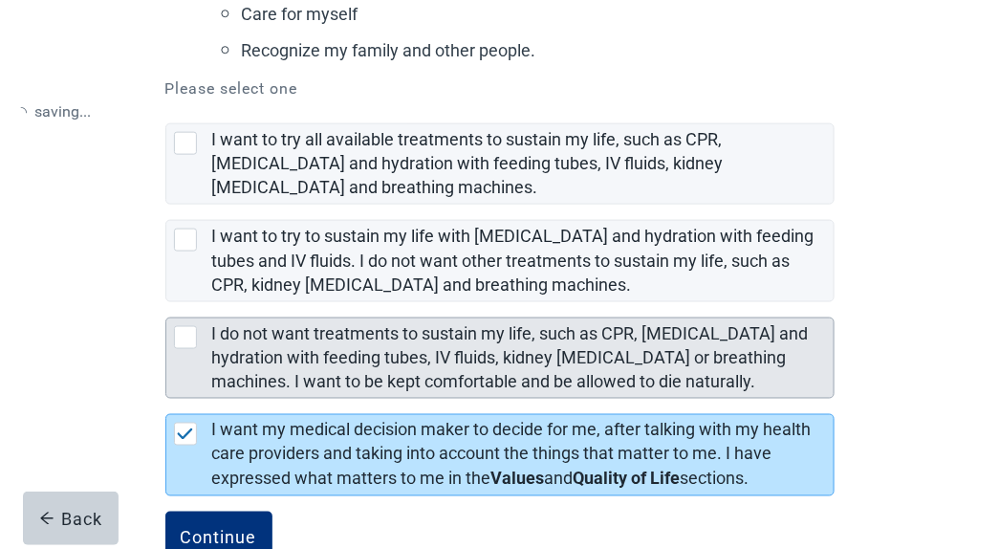
click at [183, 337] on div "I do not want treatments to sustain my life, such as CPR, artificial feeding an…" at bounding box center [185, 337] width 23 height 23
click at [166, 303] on input "I do not want treatments to sustain my life, such as CPR, [MEDICAL_DATA] and hy…" at bounding box center [165, 302] width 1 height 1
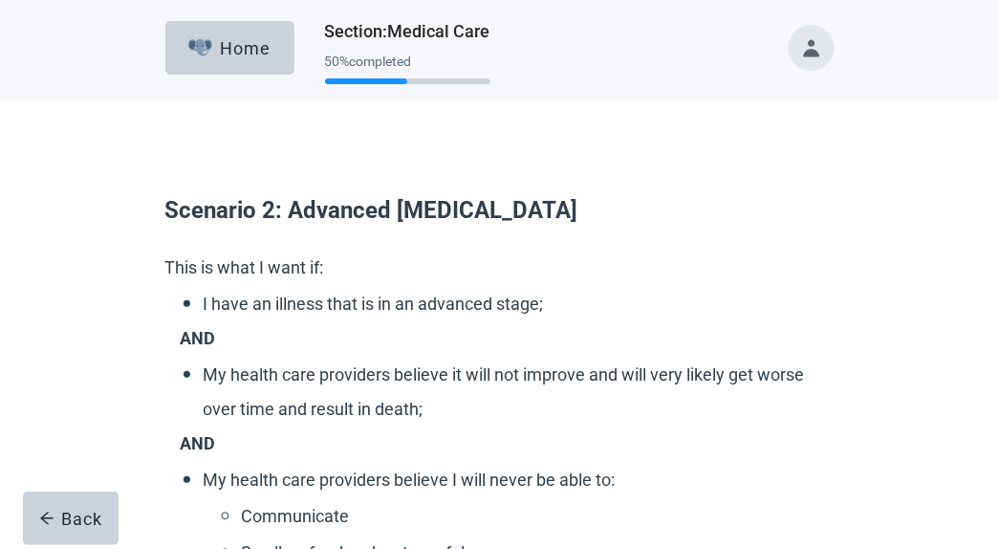
scroll to position [575, 0]
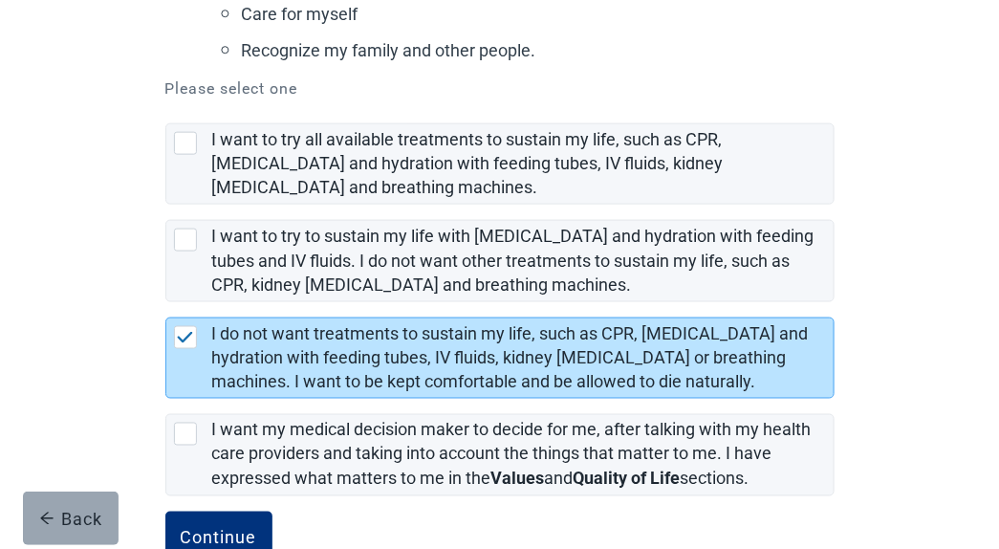
click at [83, 500] on button "Back" at bounding box center [71, 518] width 96 height 54
click at [84, 527] on div "Back" at bounding box center [71, 518] width 64 height 19
checkbox input "false"
checkbox input "true"
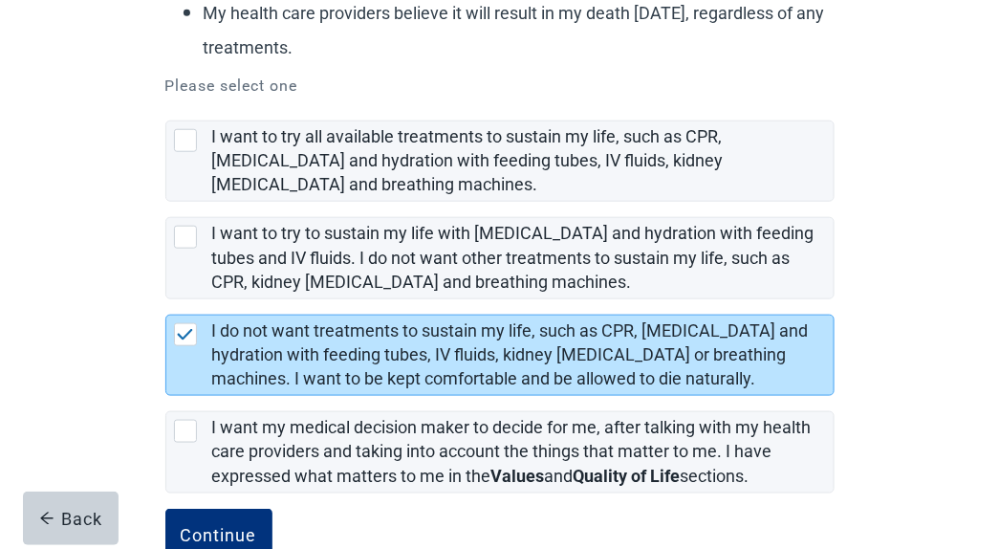
scroll to position [406, 0]
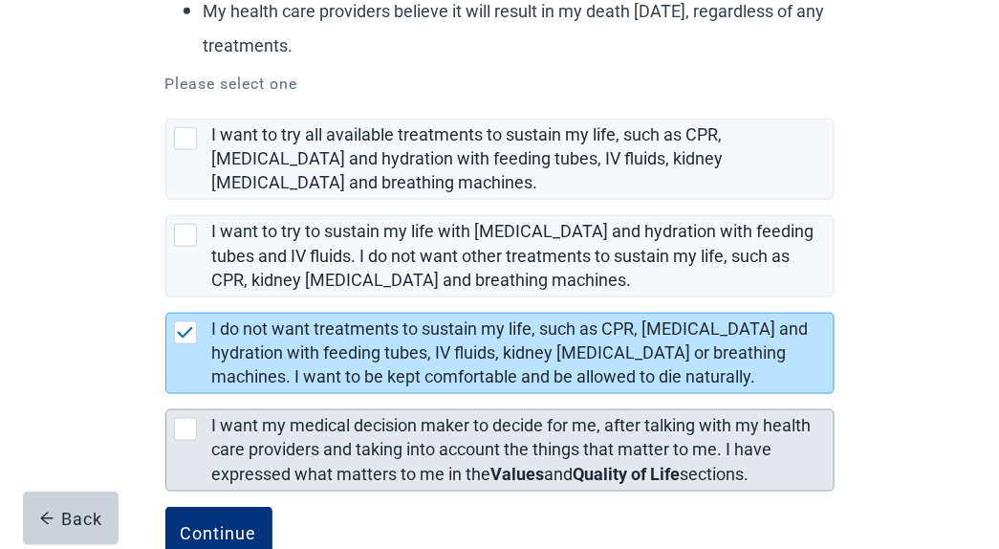
click at [180, 432] on div "[object Object], checkbox, not selected" at bounding box center [185, 429] width 23 height 23
click at [166, 395] on input "I want my medical decision maker to decide for me, after talking with my health…" at bounding box center [165, 394] width 1 height 1
checkbox input "true"
checkbox input "false"
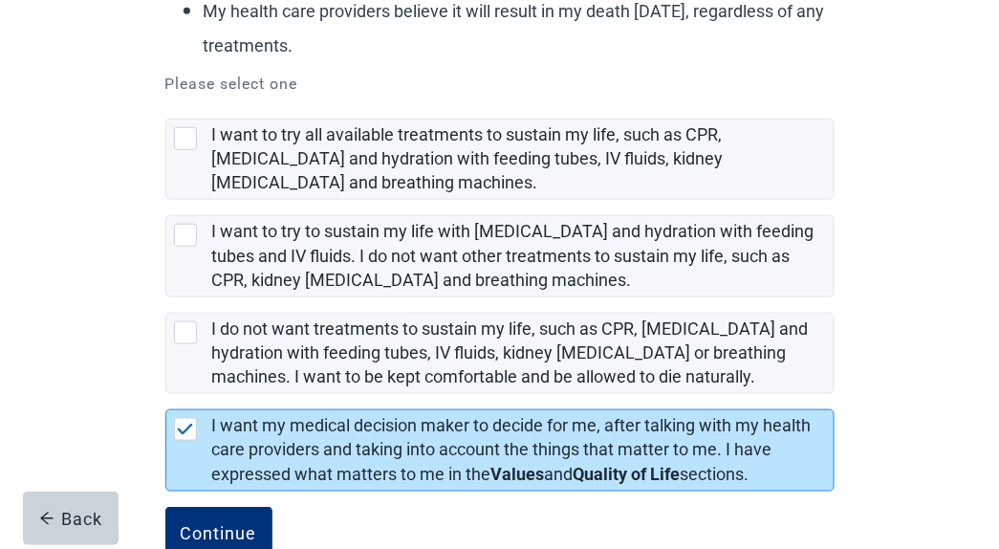
scroll to position [455, 0]
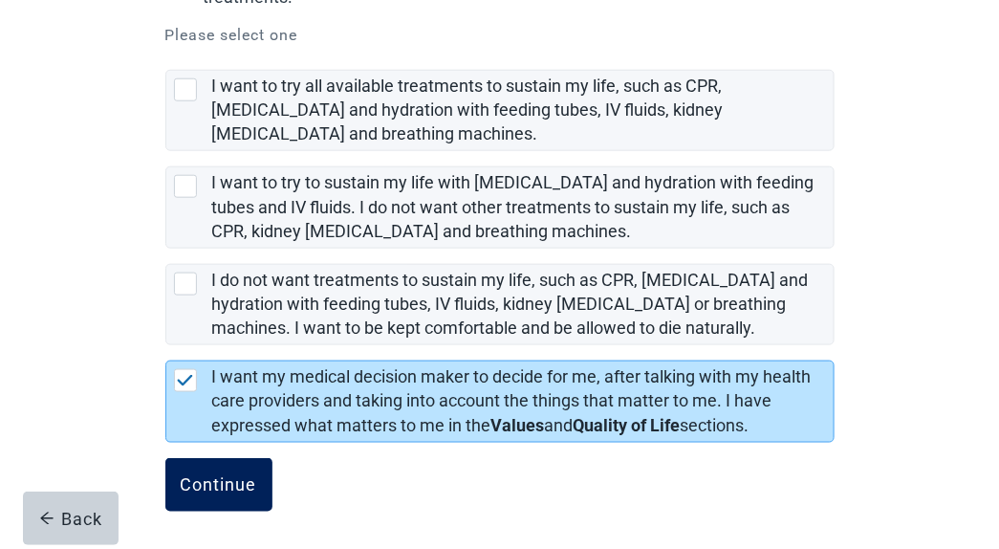
click at [206, 483] on div "Continue" at bounding box center [219, 484] width 76 height 19
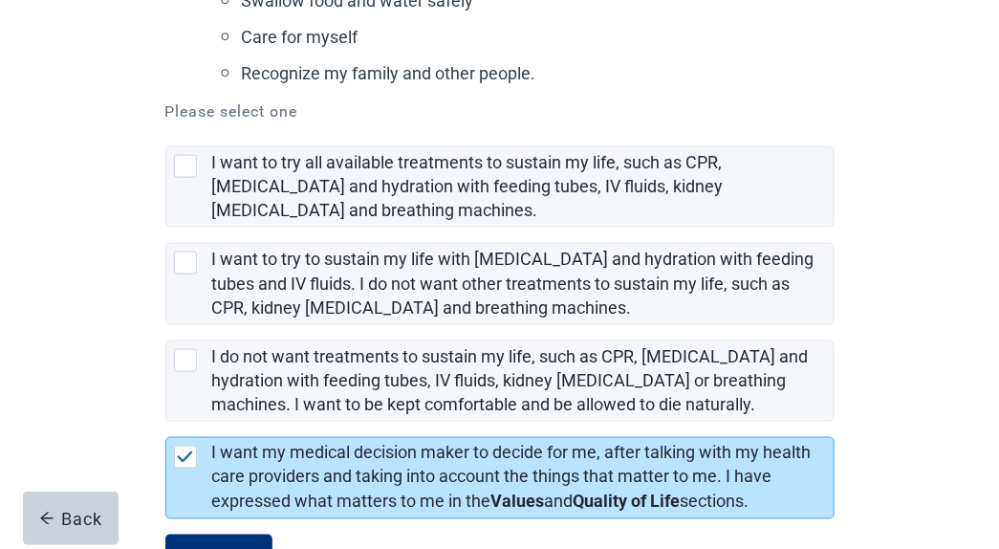
scroll to position [595, 0]
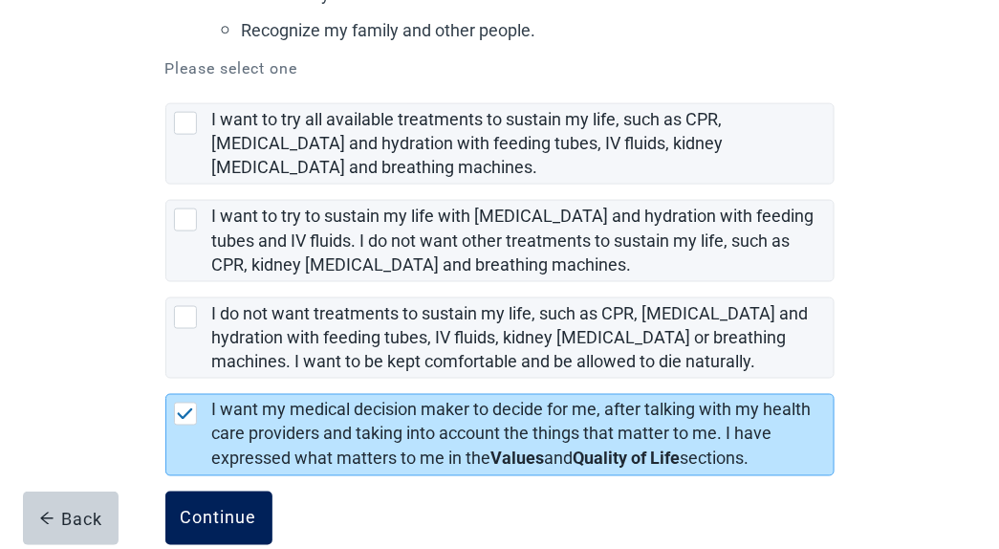
click at [215, 515] on div "Continue" at bounding box center [219, 518] width 76 height 19
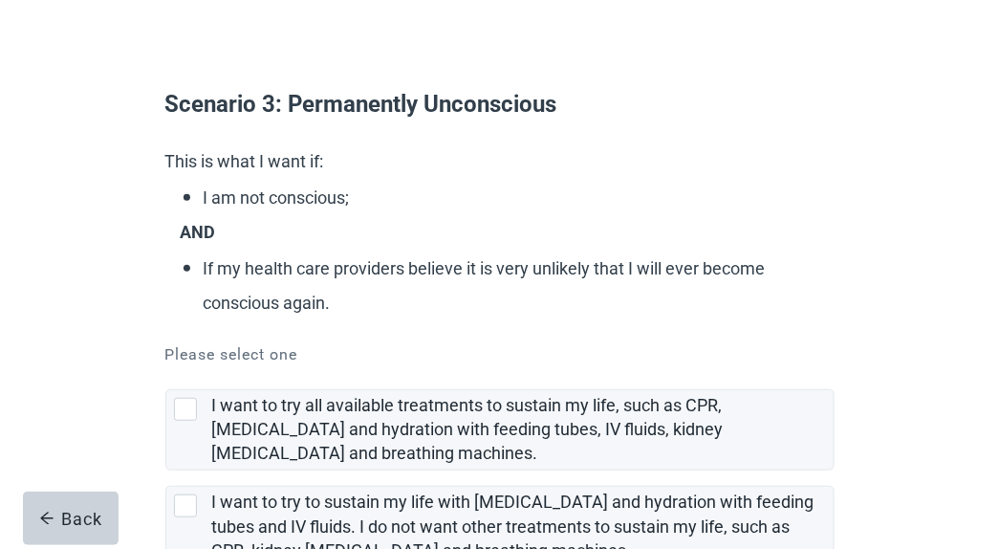
scroll to position [107, 0]
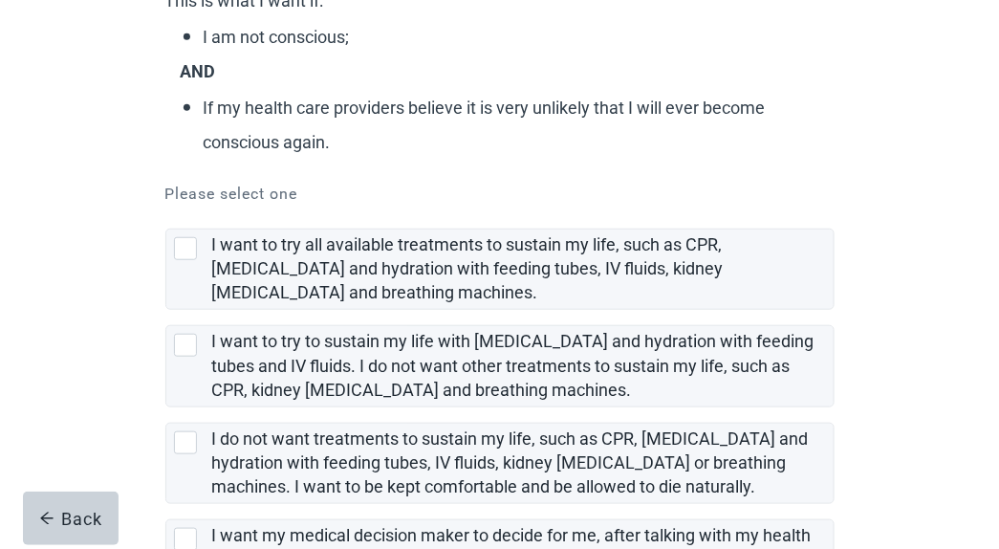
click at [969, 482] on main "Scenario 3: Permanently Unconscious This is what I want if: I am not conscious;…" at bounding box center [499, 273] width 999 height 880
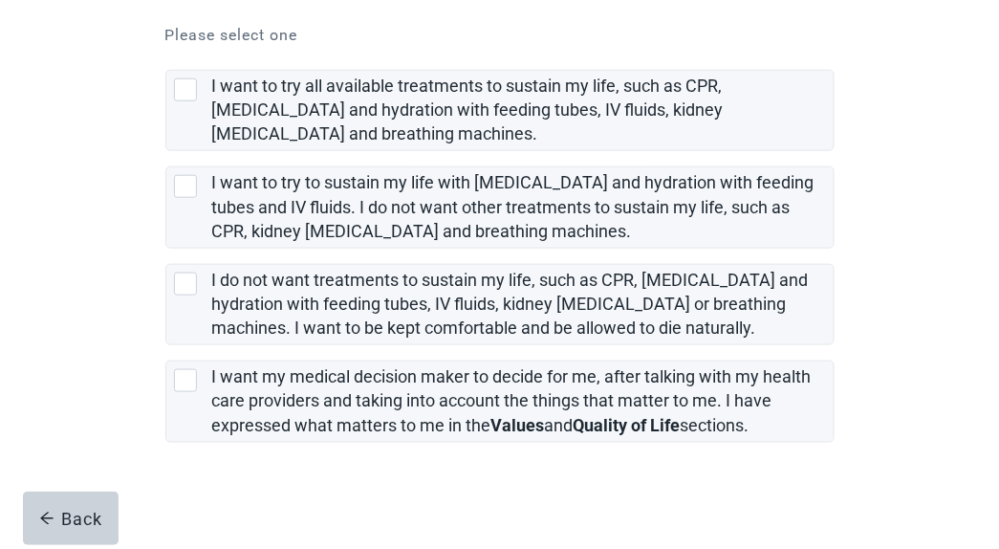
scroll to position [425, 0]
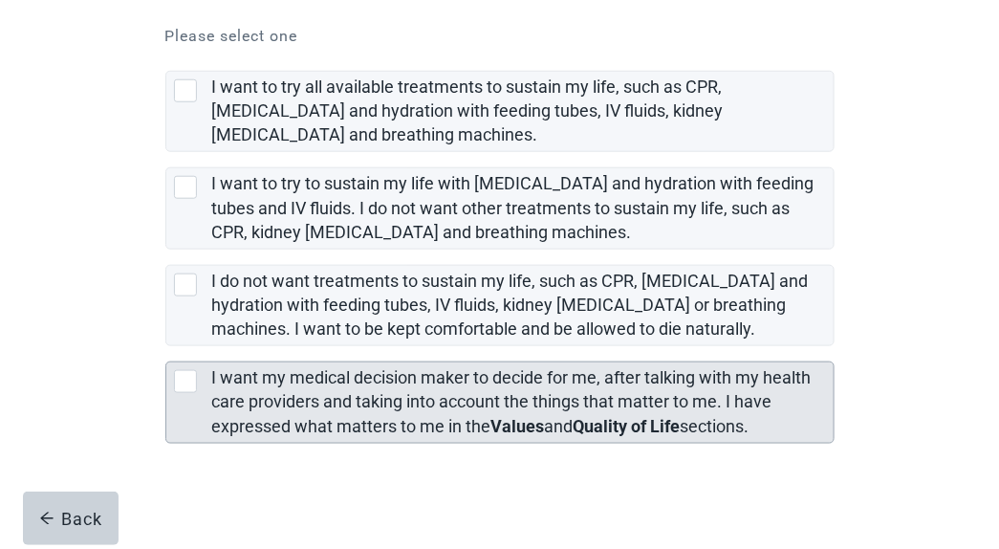
click at [179, 379] on div "[object Object], checkbox, not selected" at bounding box center [185, 381] width 23 height 23
click at [166, 347] on input "I want my medical decision maker to decide for me, after talking with my health…" at bounding box center [165, 346] width 1 height 1
checkbox input "true"
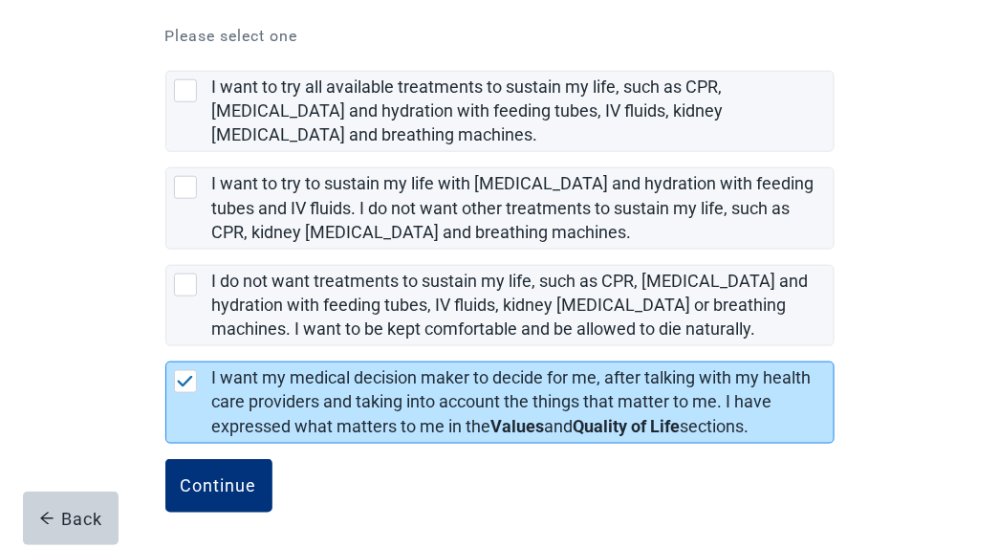
scroll to position [426, 0]
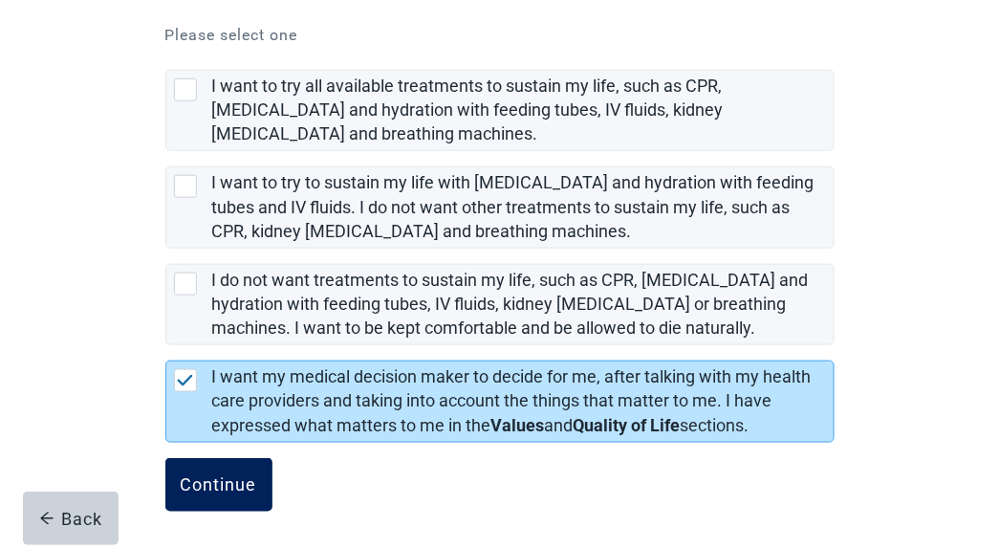
click at [205, 487] on div "Continue" at bounding box center [219, 484] width 76 height 19
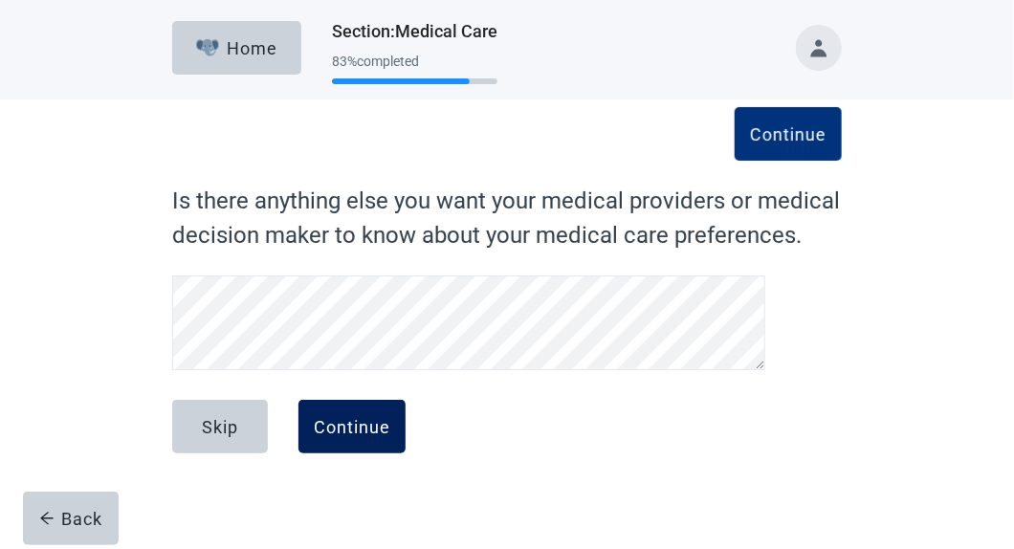
click at [338, 426] on div "Continue" at bounding box center [352, 426] width 76 height 19
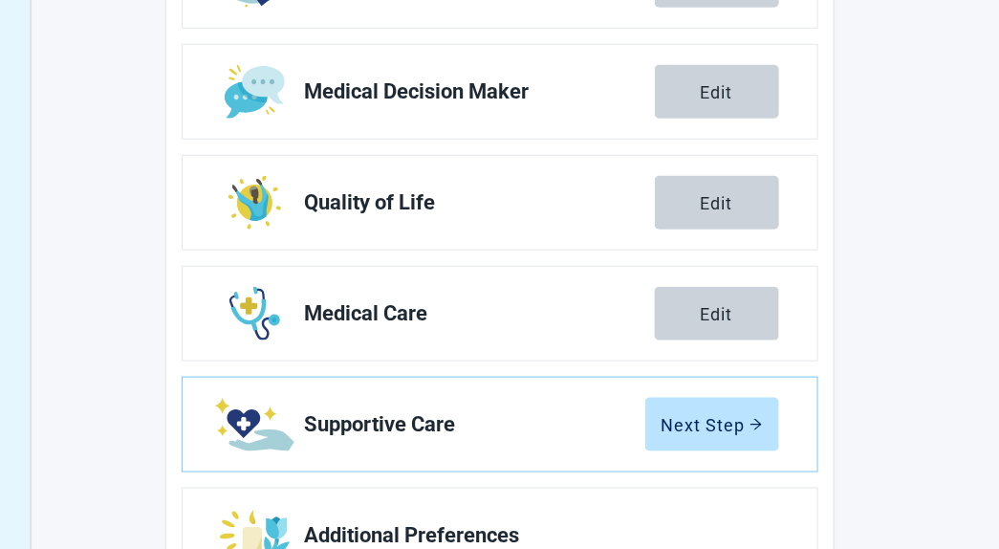
scroll to position [401, 0]
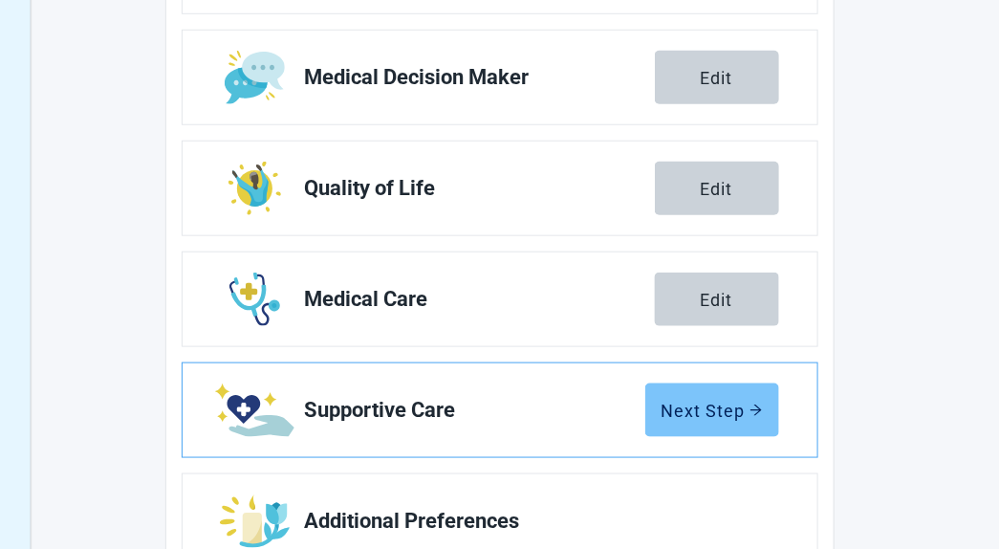
click at [766, 408] on button "Next Step" at bounding box center [712, 410] width 134 height 54
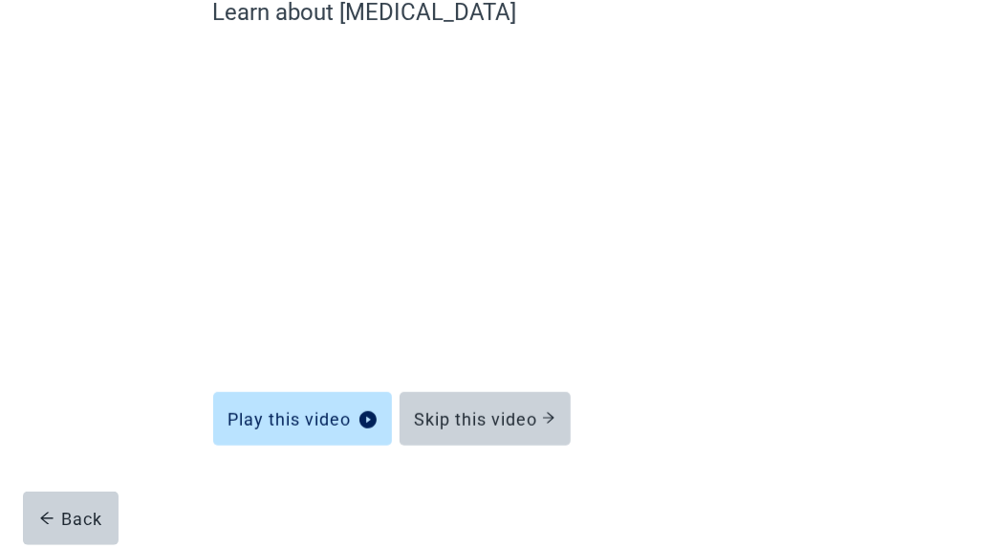
scroll to position [187, 0]
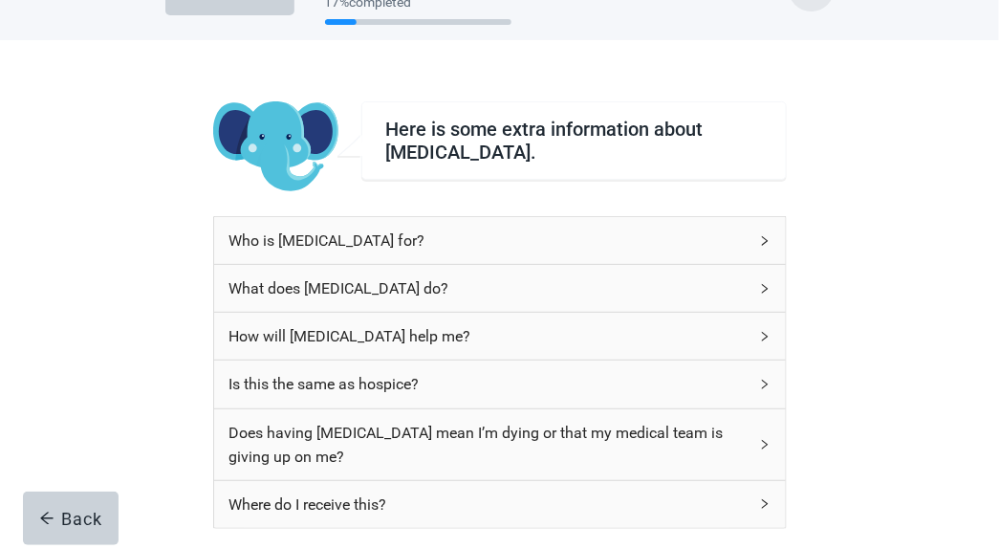
scroll to position [117, 0]
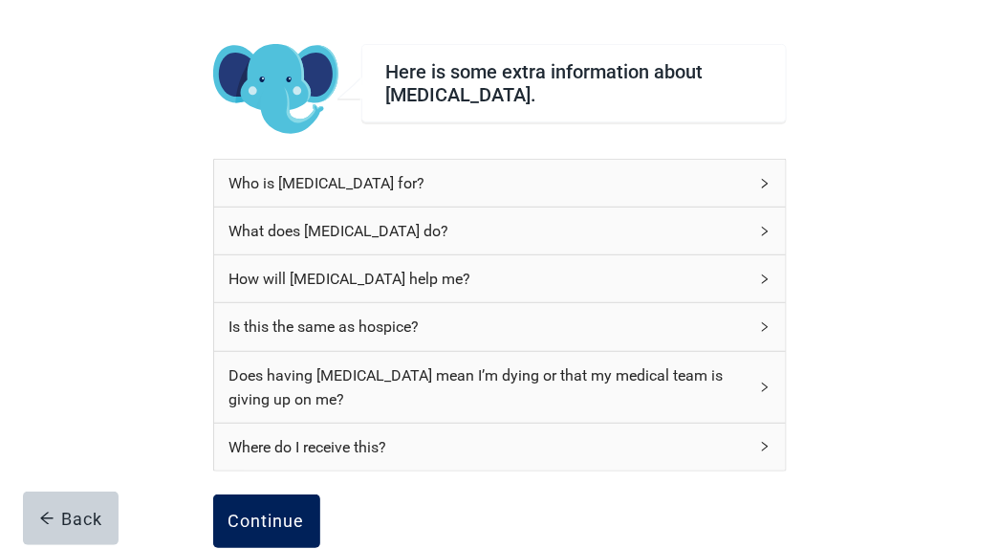
click at [269, 521] on div "Continue" at bounding box center [267, 521] width 76 height 19
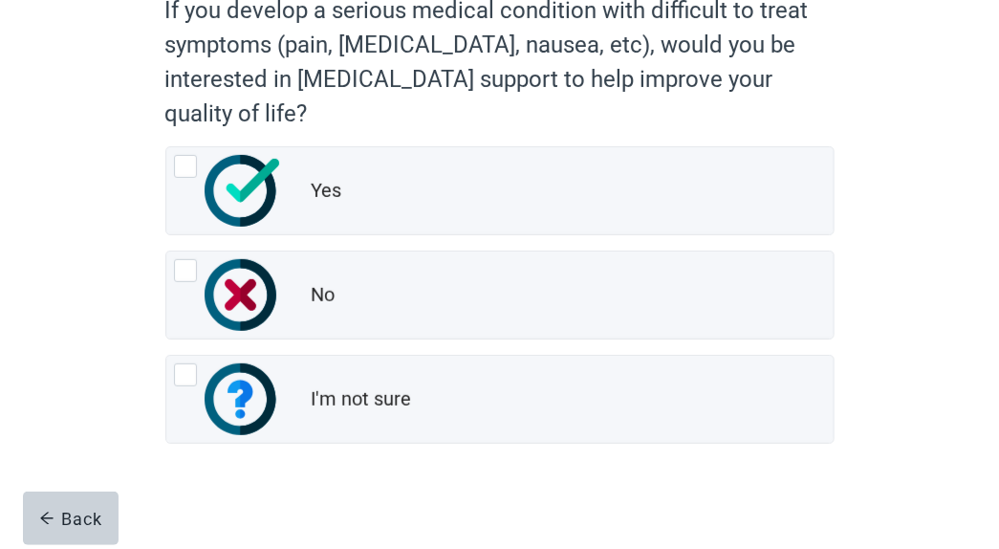
scroll to position [210, 0]
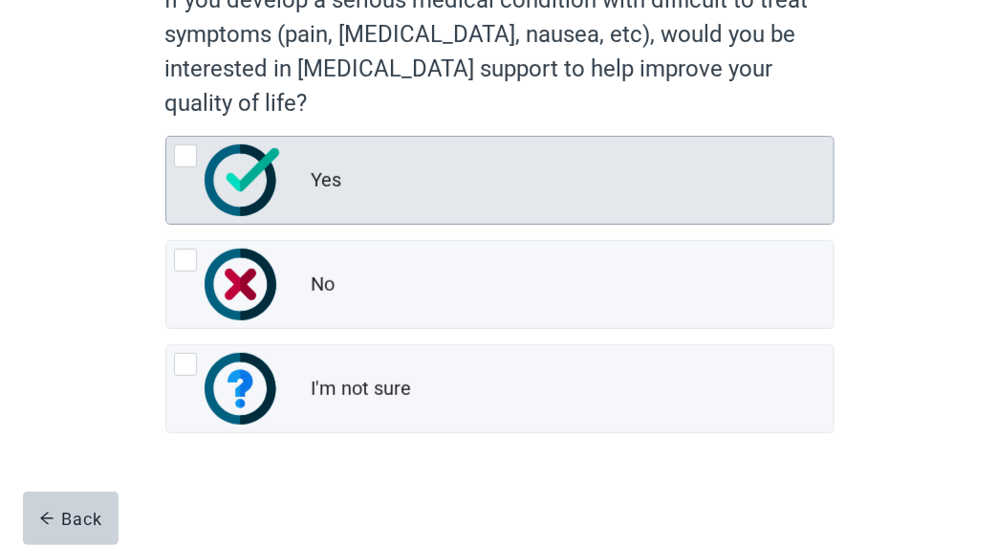
click at [185, 161] on div "Yes, radio button, not checked" at bounding box center [185, 155] width 23 height 23
click at [166, 137] on input "Yes" at bounding box center [165, 136] width 1 height 1
radio input "true"
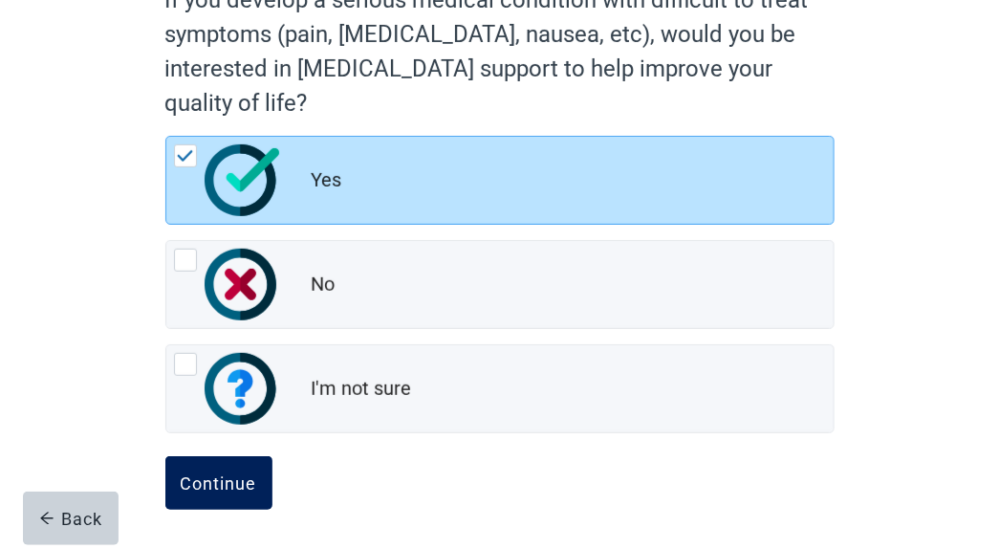
click at [225, 502] on button "Continue" at bounding box center [218, 483] width 107 height 54
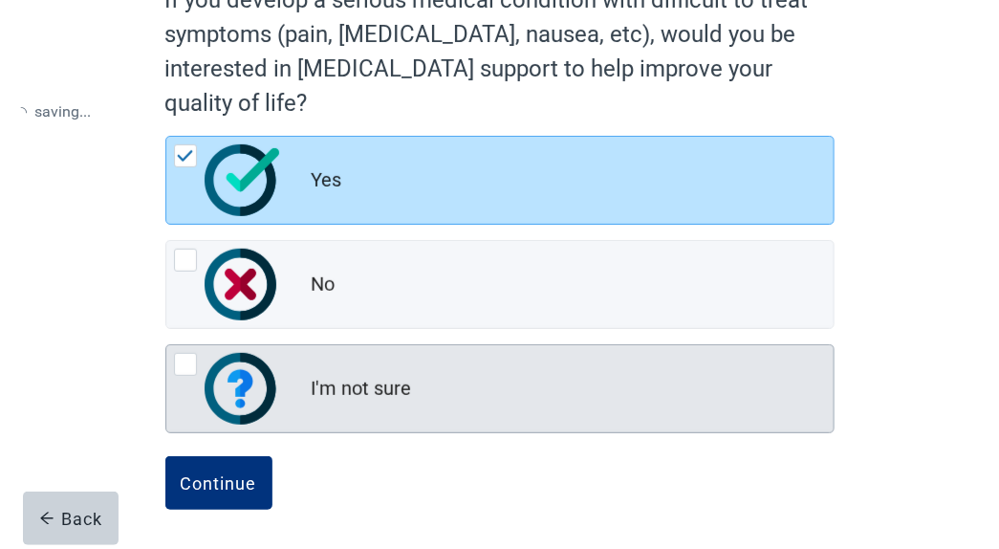
click at [187, 370] on div "I'm not sure, radio button, not checked" at bounding box center [185, 364] width 23 height 23
click at [166, 345] on input "I'm not sure" at bounding box center [165, 344] width 1 height 1
radio input "true"
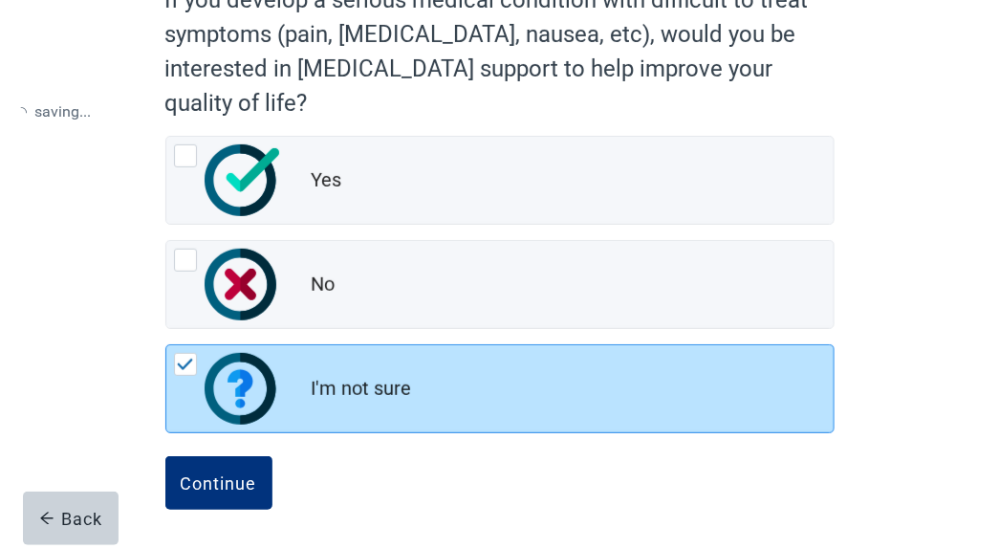
radio input "true"
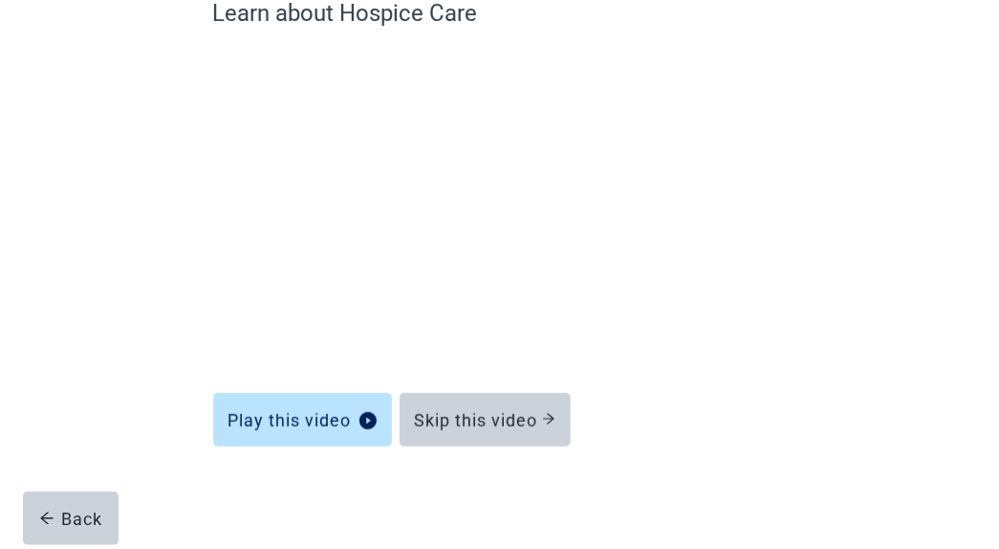
scroll to position [187, 0]
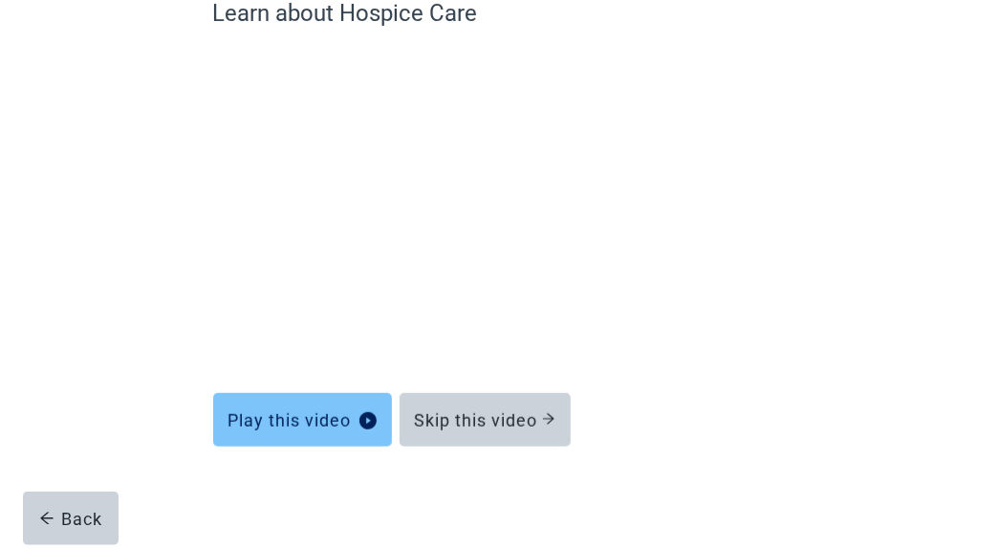
click at [342, 426] on div "Play this video" at bounding box center [303, 419] width 148 height 19
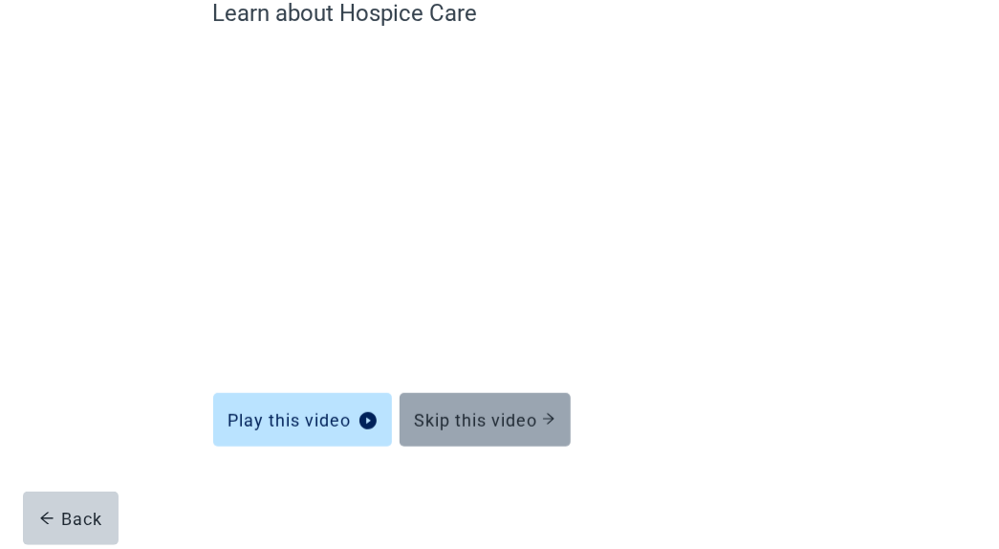
click at [454, 421] on div "Skip this video" at bounding box center [485, 419] width 141 height 19
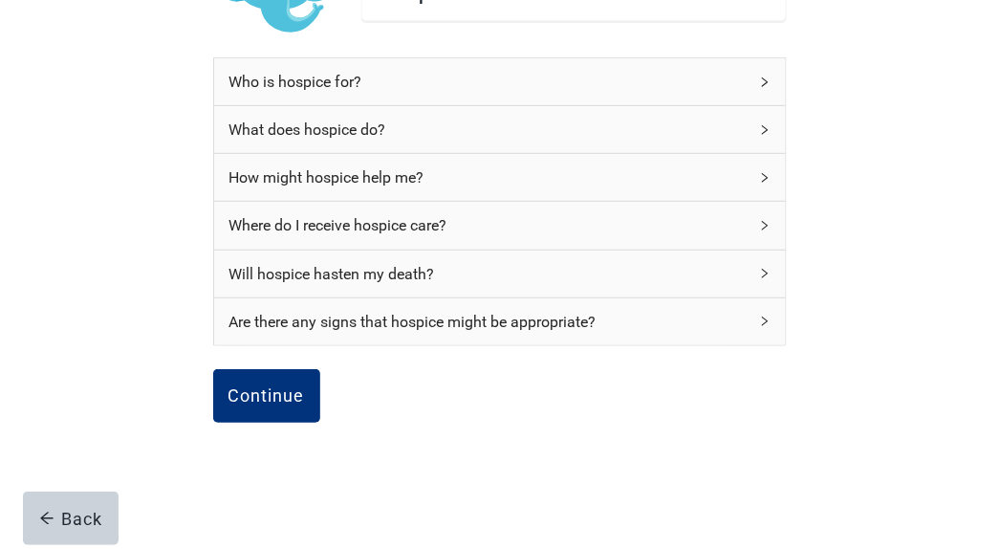
scroll to position [231, 0]
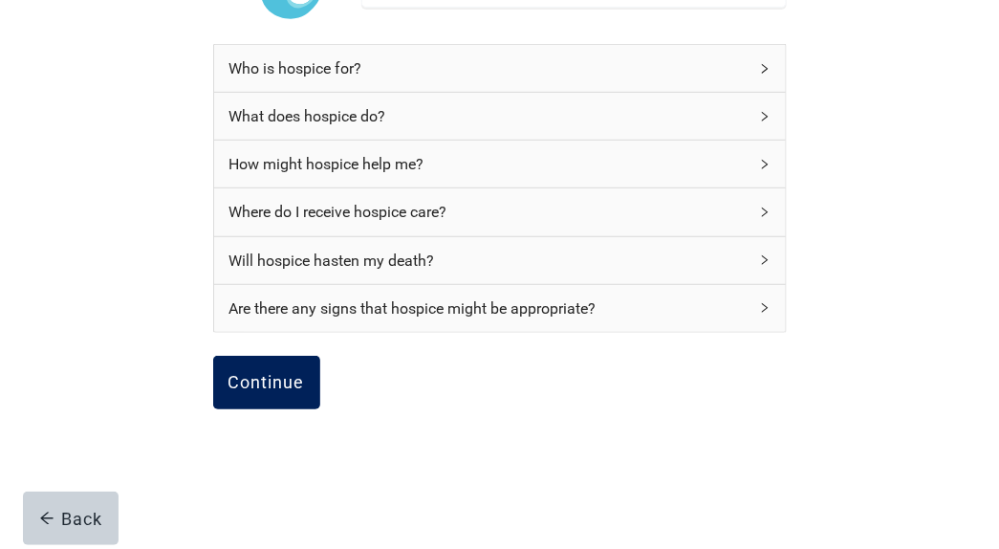
click at [258, 381] on div "Continue" at bounding box center [267, 382] width 76 height 19
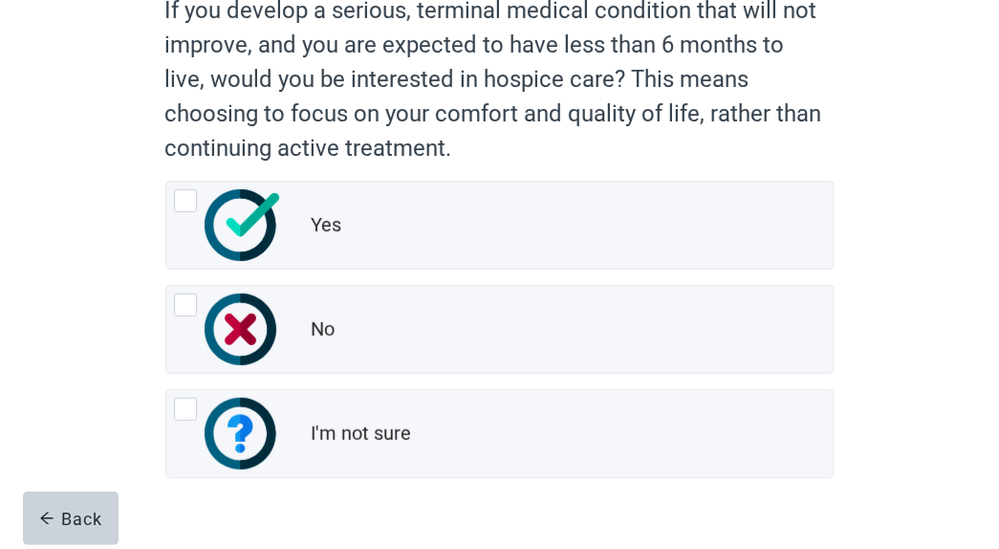
scroll to position [245, 0]
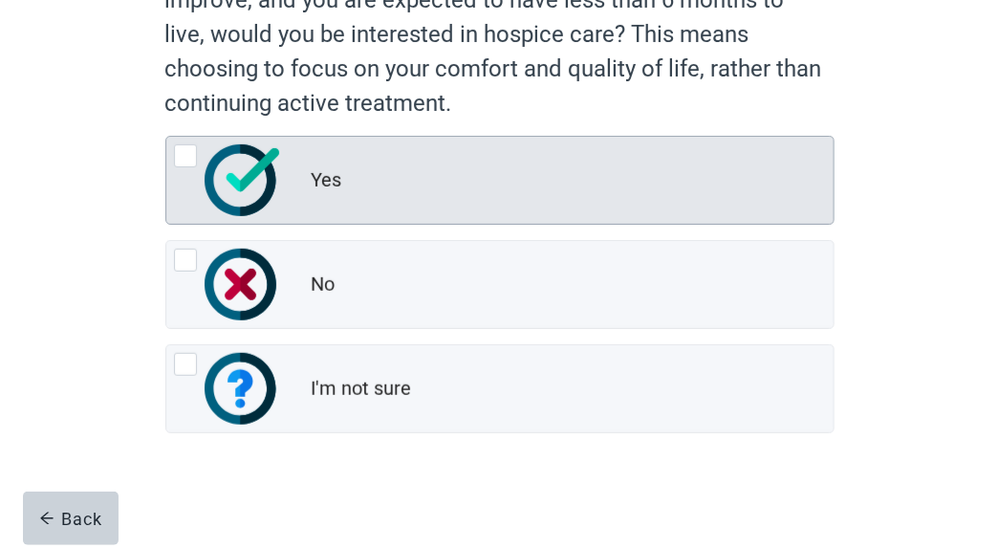
click at [181, 174] on div "Yes, radio button, not checked" at bounding box center [227, 180] width 107 height 72
click at [166, 137] on input "Yes" at bounding box center [165, 136] width 1 height 1
radio input "true"
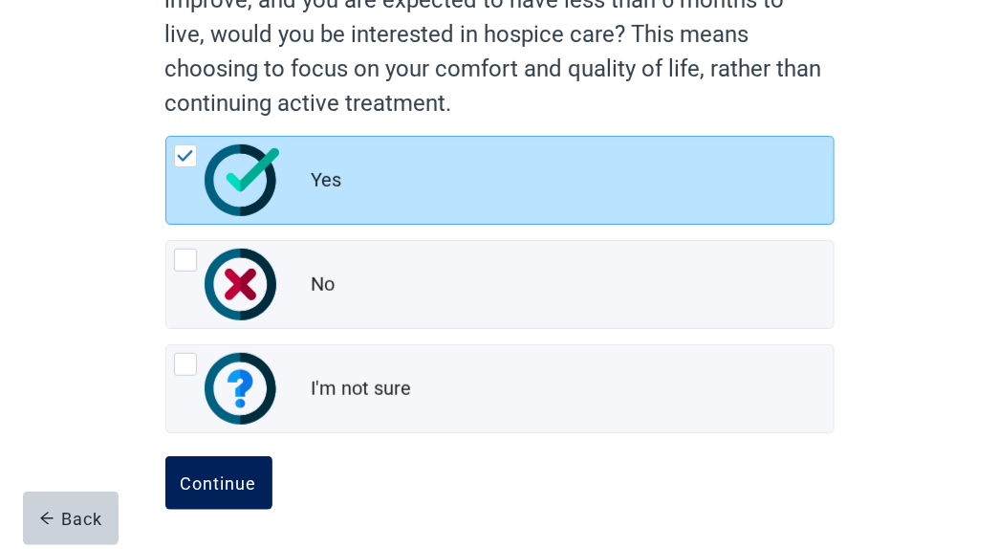
click at [227, 494] on button "Continue" at bounding box center [218, 483] width 107 height 54
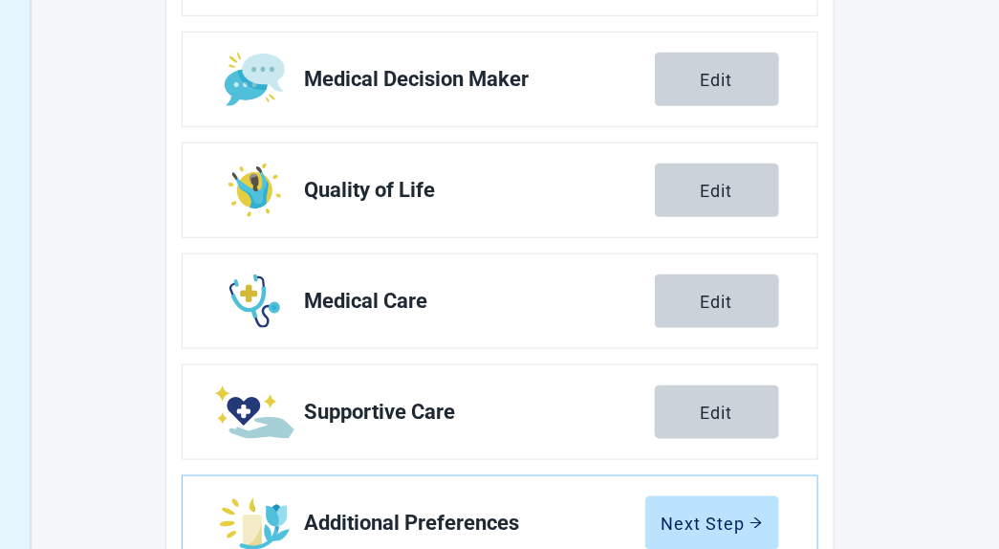
scroll to position [466, 0]
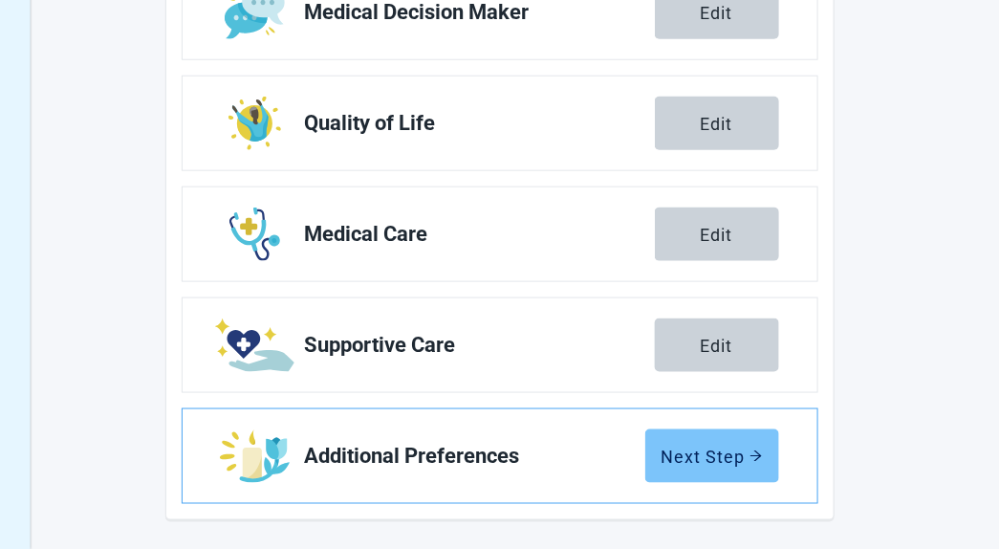
click at [700, 461] on div "Next Step" at bounding box center [712, 456] width 101 height 19
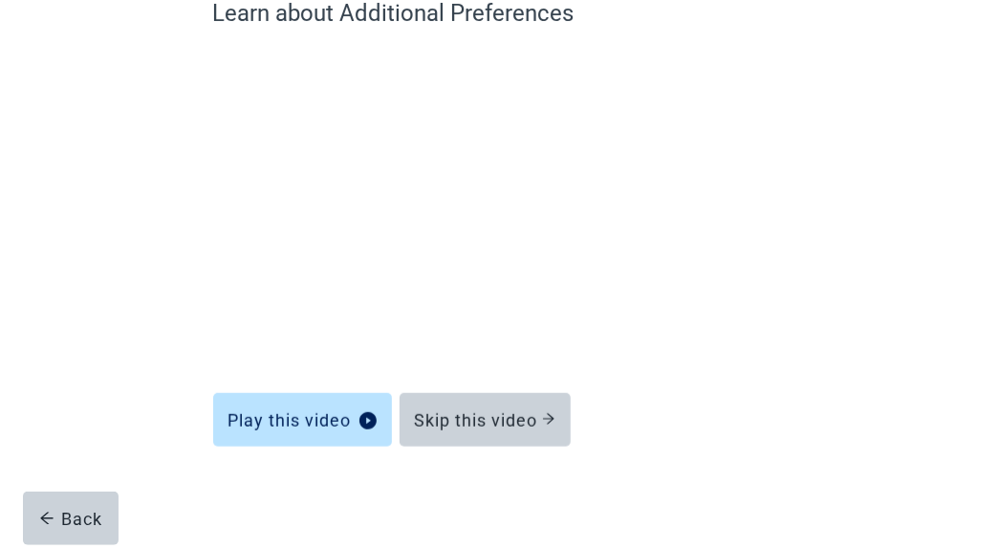
scroll to position [187, 0]
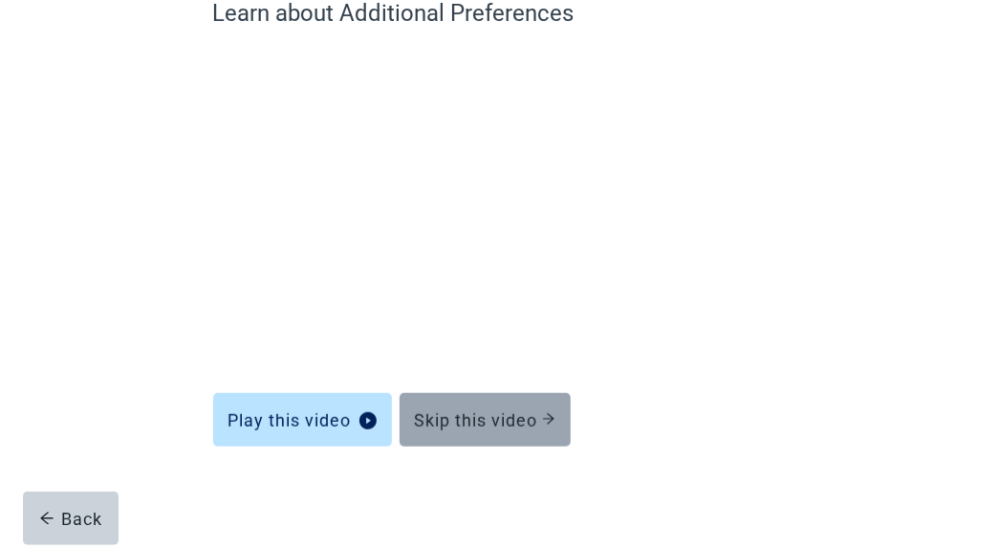
click at [491, 425] on div "Skip this video" at bounding box center [485, 419] width 141 height 19
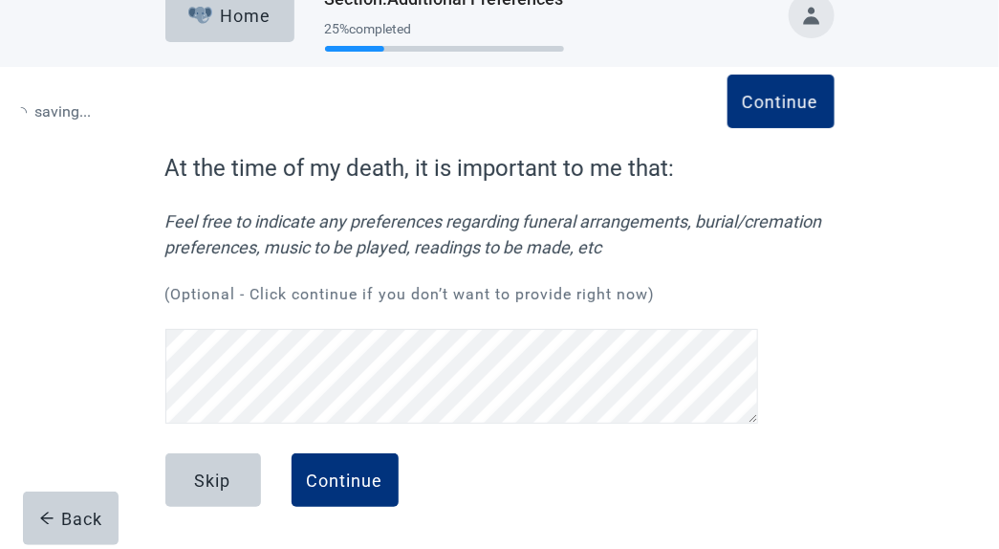
click at [483, 453] on div "Skip Continue" at bounding box center [499, 501] width 669 height 96
click at [345, 477] on div "Continue" at bounding box center [345, 479] width 76 height 19
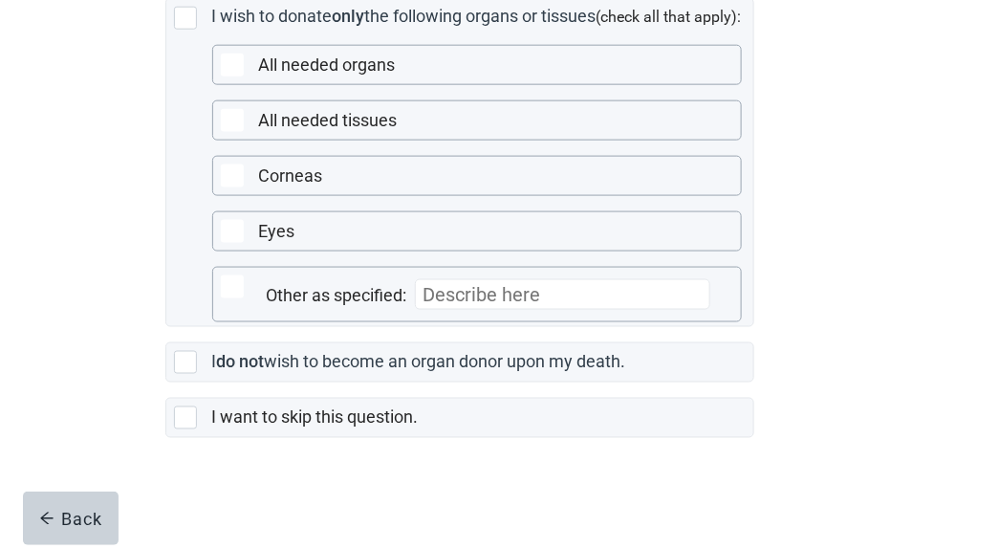
scroll to position [621, 0]
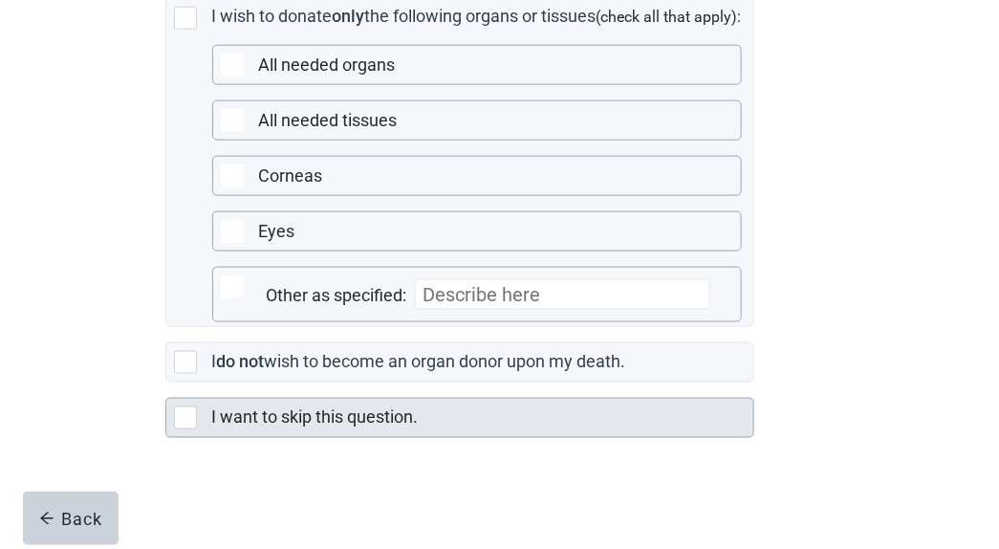
click at [177, 422] on div "Main content" at bounding box center [185, 417] width 23 height 23
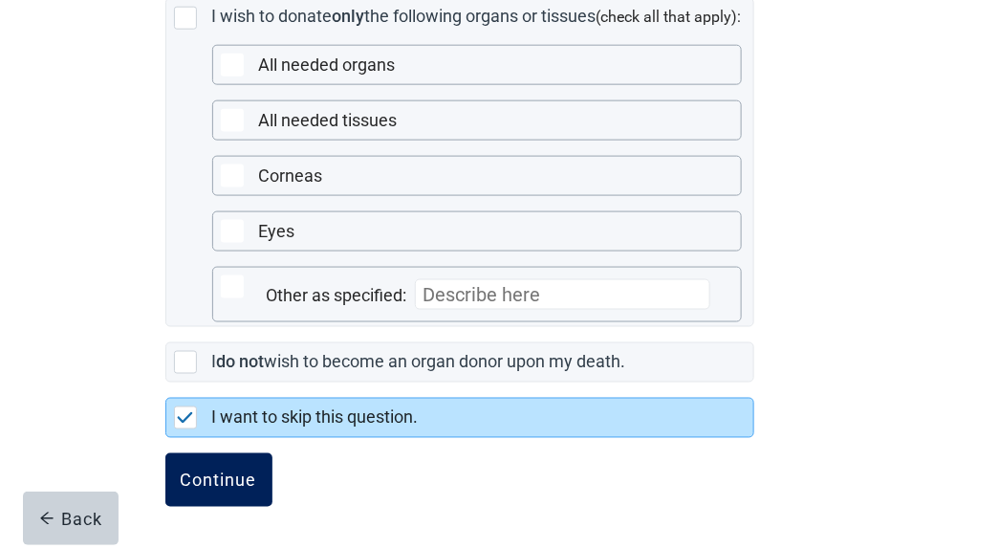
click at [222, 483] on div "Continue" at bounding box center [219, 479] width 76 height 19
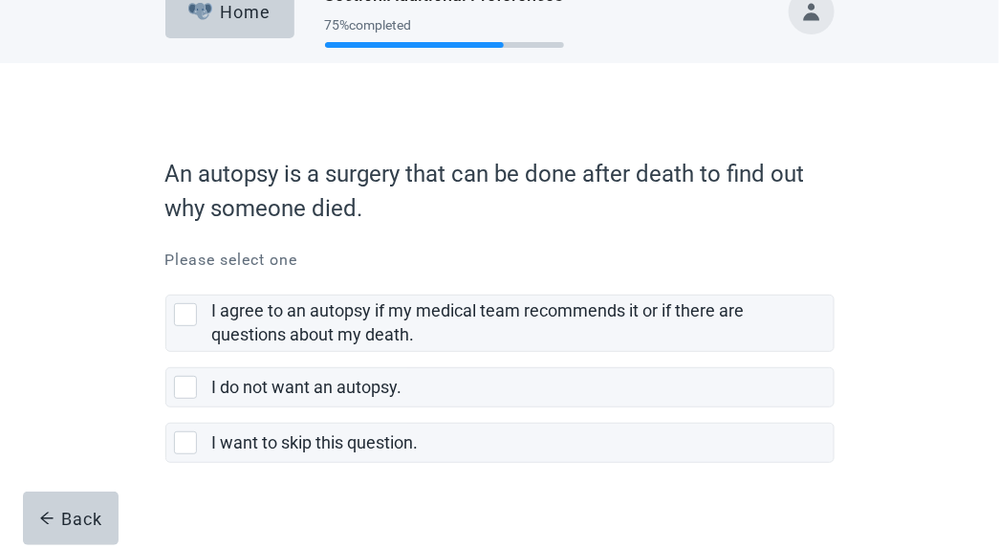
scroll to position [58, 0]
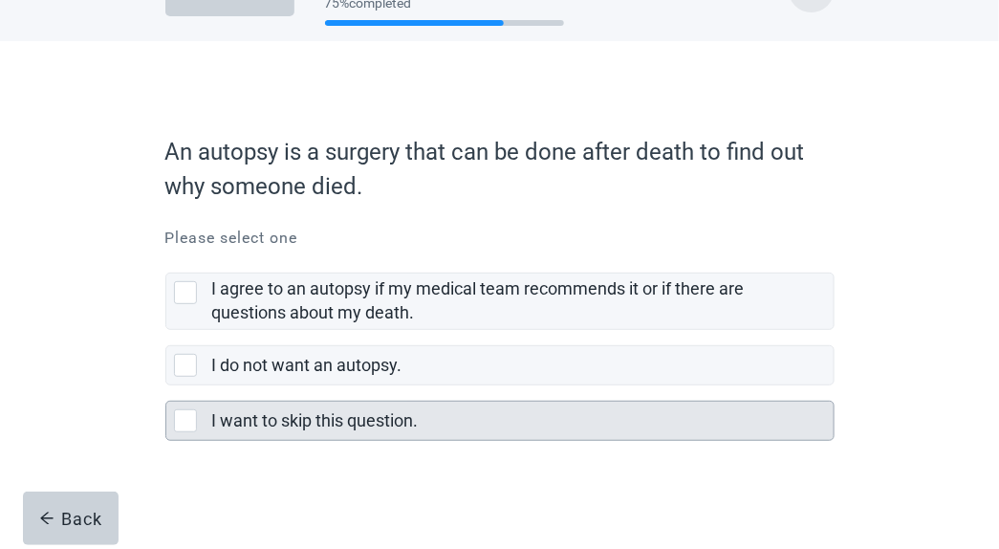
click at [186, 426] on div "I want to skip this question., checkbox, not selected" at bounding box center [185, 420] width 23 height 23
click at [166, 386] on input "I want to skip this question." at bounding box center [165, 385] width 1 height 1
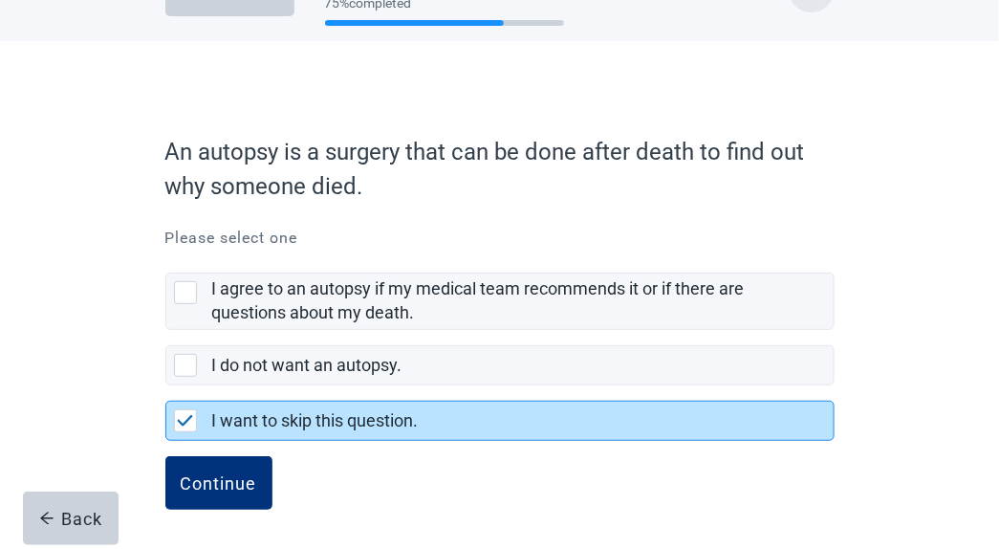
click at [174, 413] on div "I want to skip this question., checkbox, selected" at bounding box center [185, 420] width 23 height 23
click at [166, 386] on input "I want to skip this question." at bounding box center [165, 385] width 1 height 1
checkbox input "true"
click at [222, 482] on div "Continue" at bounding box center [219, 482] width 76 height 19
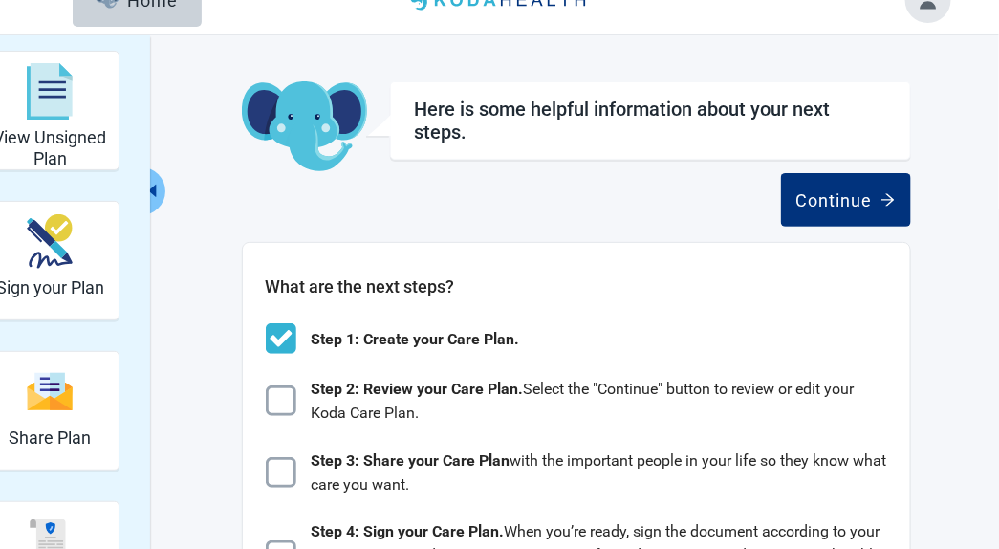
scroll to position [35, 0]
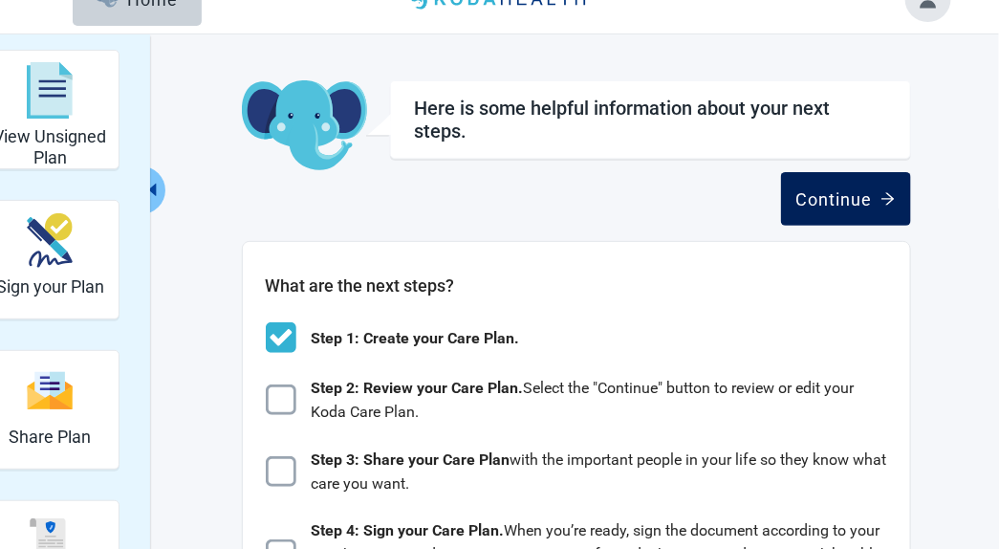
click at [887, 197] on icon "arrow-right" at bounding box center [888, 199] width 12 height 12
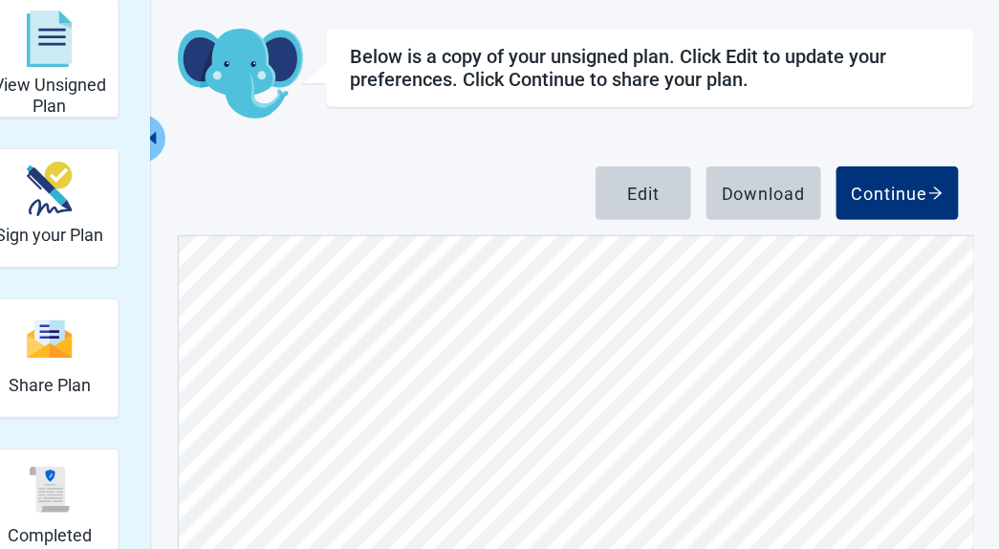
scroll to position [96, 0]
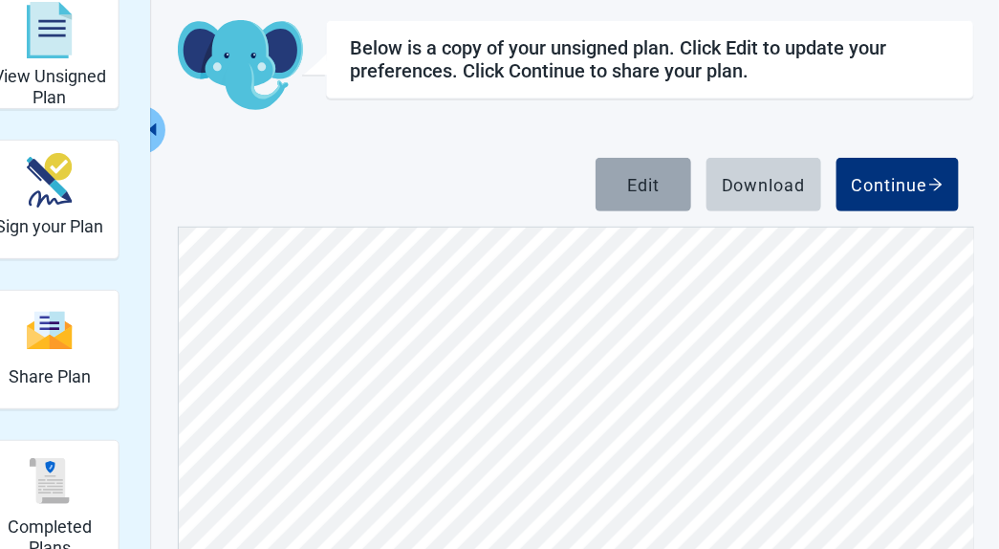
click at [649, 185] on div "Edit" at bounding box center [643, 184] width 33 height 19
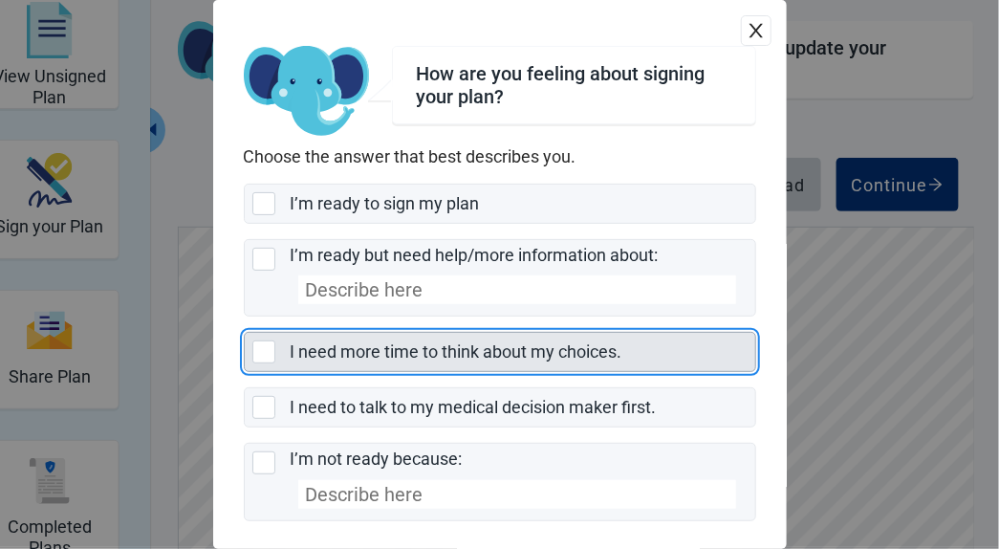
click at [273, 350] on div "I need more time to think about my choices., checkbox, not selected" at bounding box center [263, 351] width 23 height 23
click at [245, 333] on input "I need more time to think about my choices." at bounding box center [244, 332] width 1 height 1
checkbox input "true"
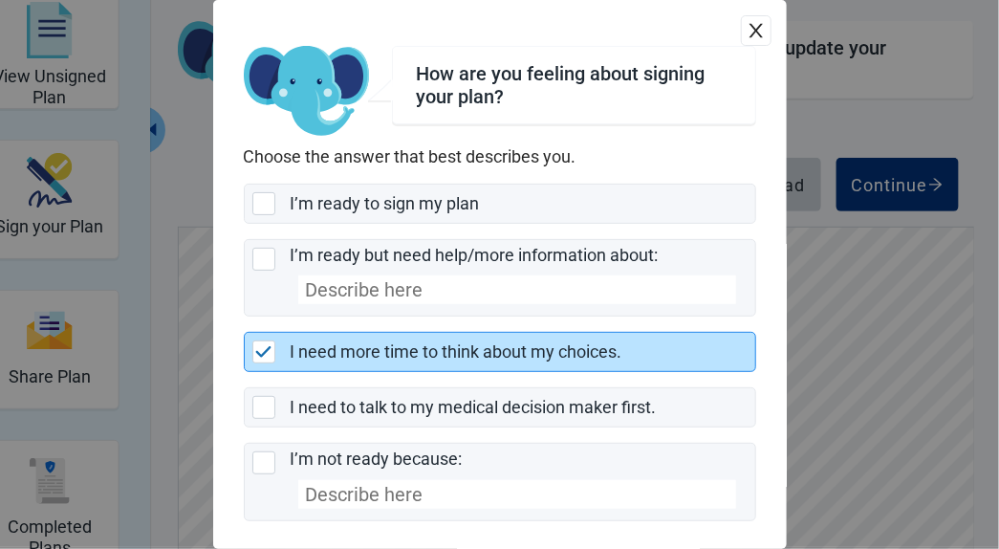
scroll to position [89, 0]
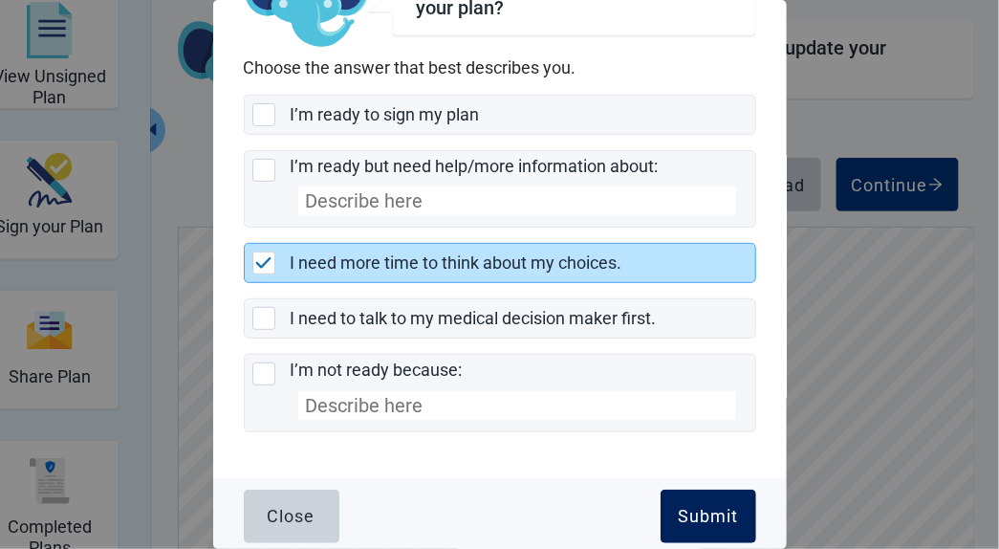
click at [681, 507] on div "Submit" at bounding box center [708, 516] width 60 height 19
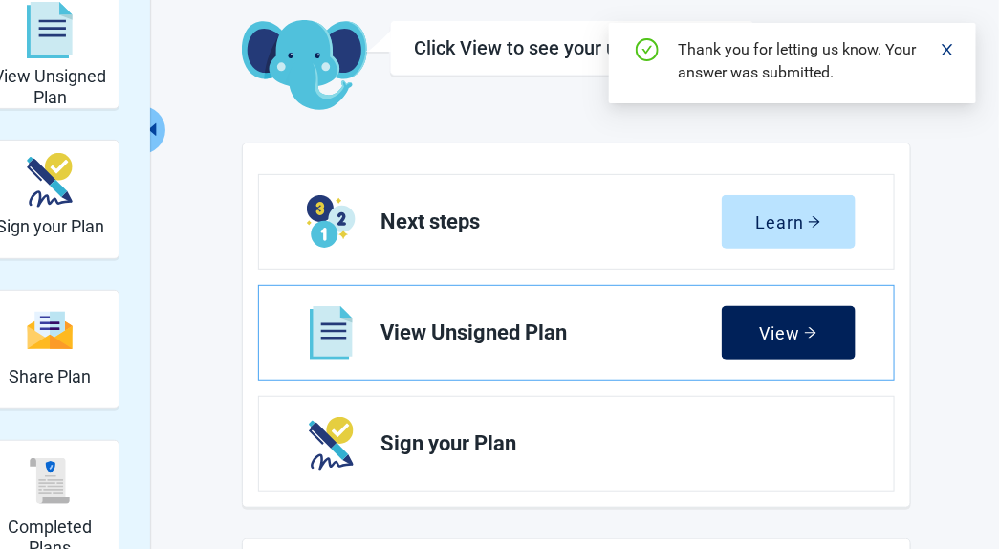
click at [798, 347] on button "View" at bounding box center [789, 333] width 134 height 54
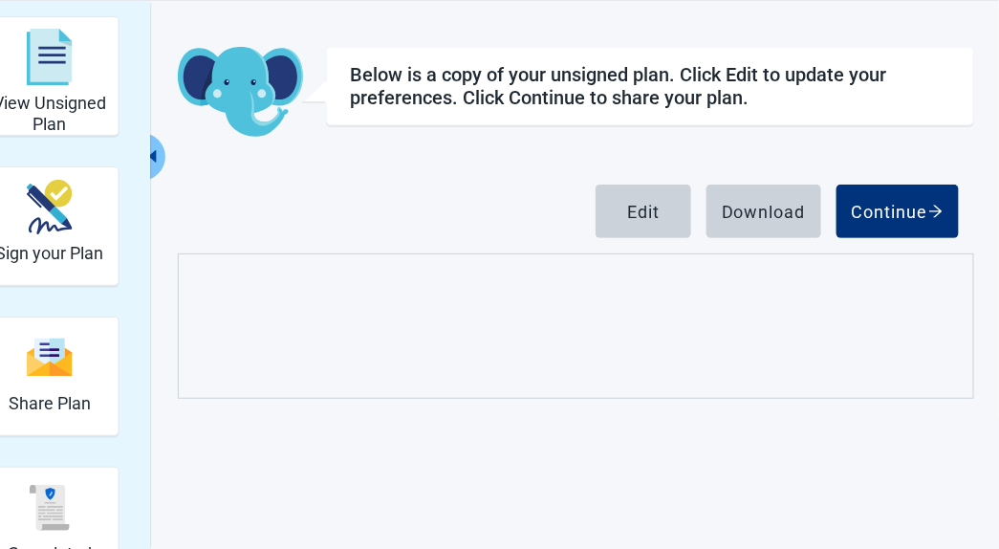
scroll to position [96, 0]
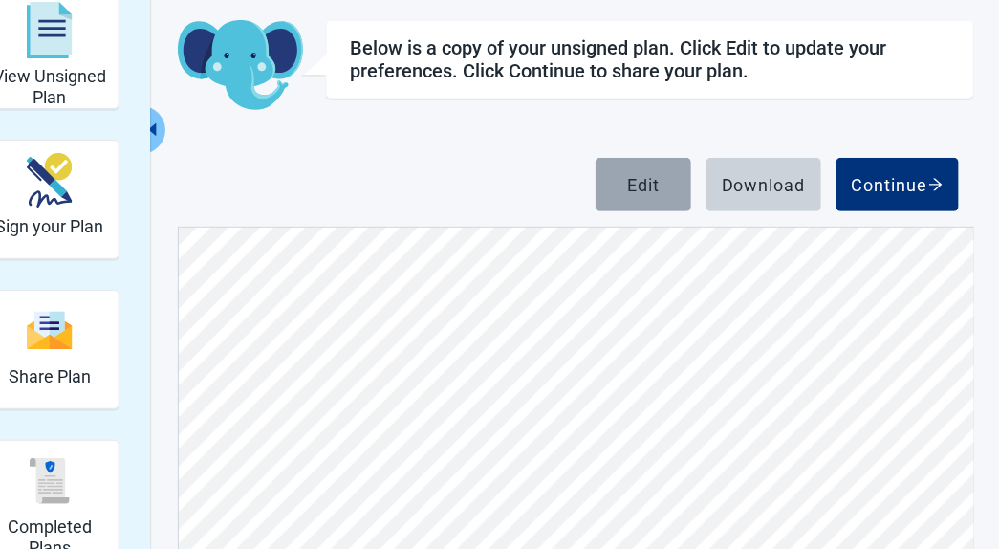
click at [653, 189] on div "Edit" at bounding box center [643, 184] width 33 height 19
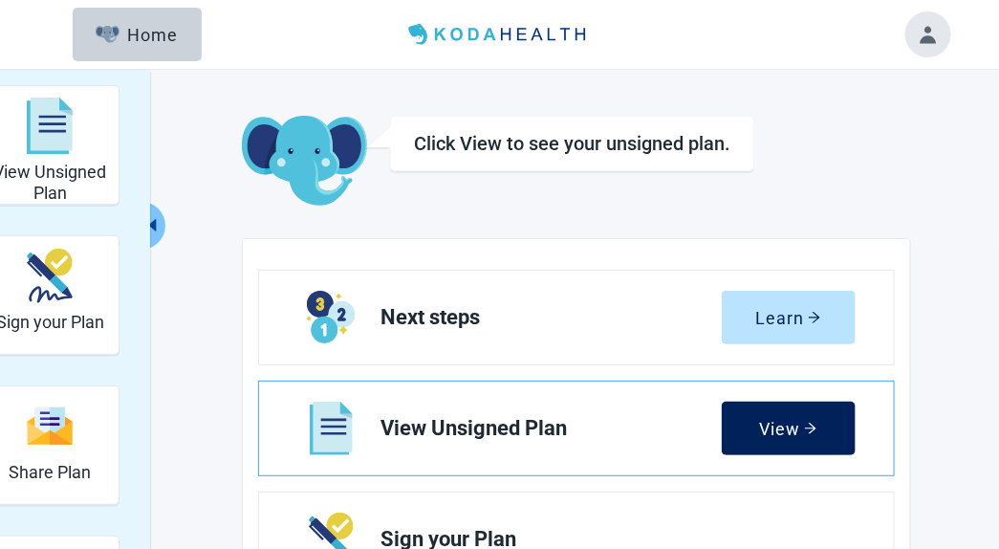
click at [793, 441] on button "View" at bounding box center [789, 429] width 134 height 54
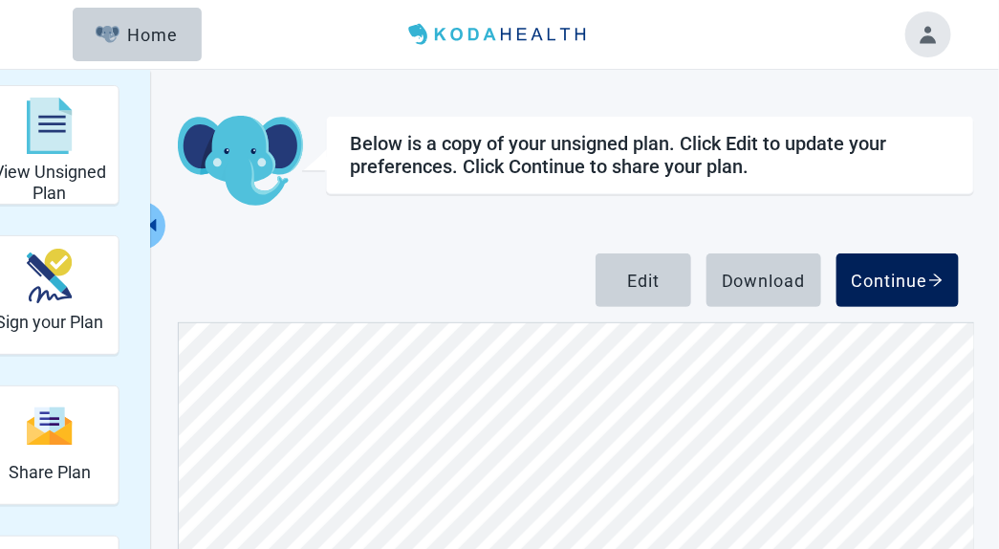
click at [906, 281] on div "Continue" at bounding box center [898, 280] width 92 height 19
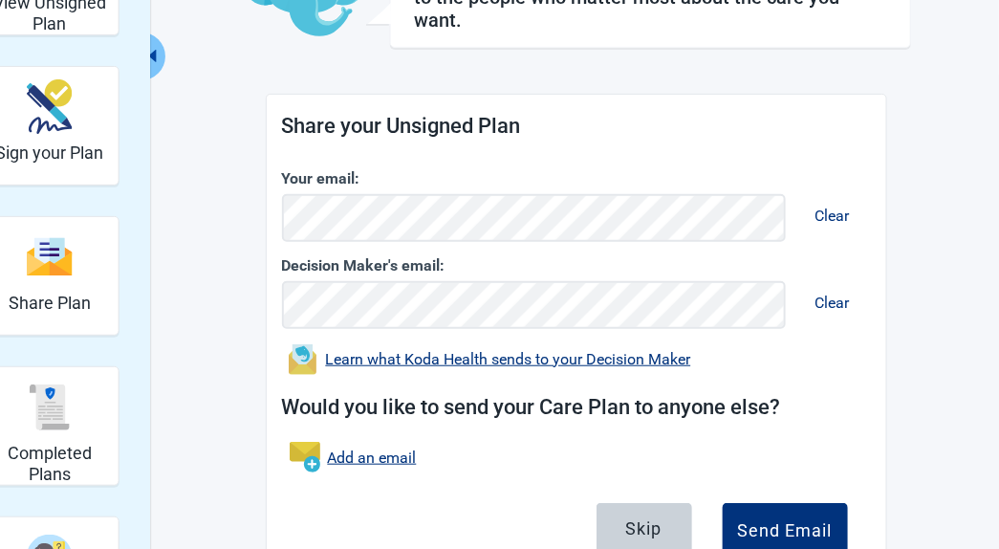
scroll to position [245, 0]
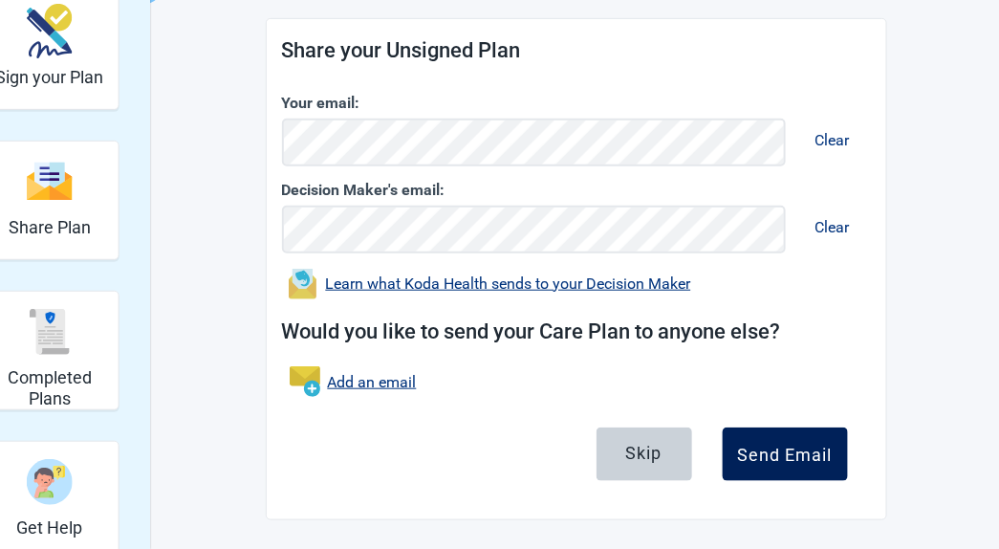
click at [794, 466] on button "Send Email" at bounding box center [785, 454] width 125 height 54
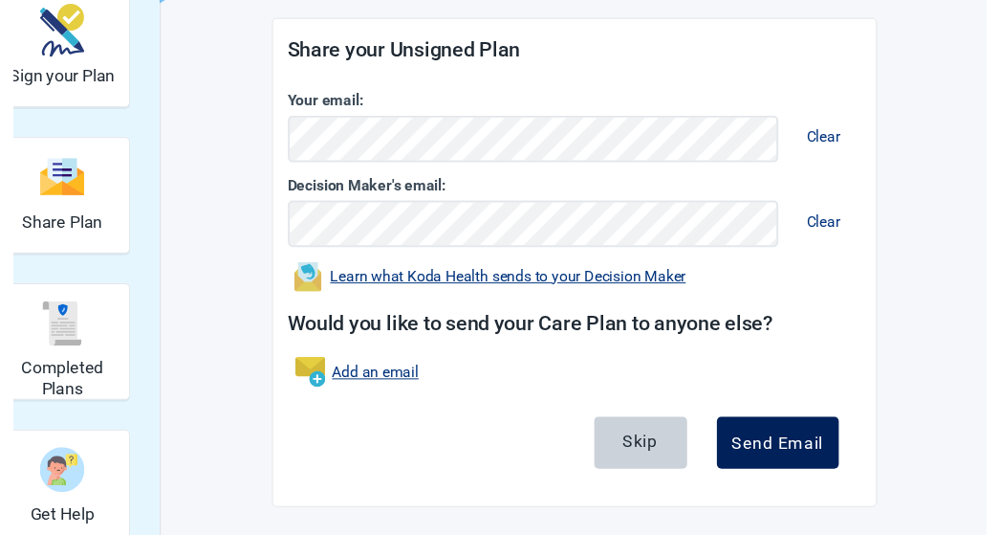
scroll to position [160, 0]
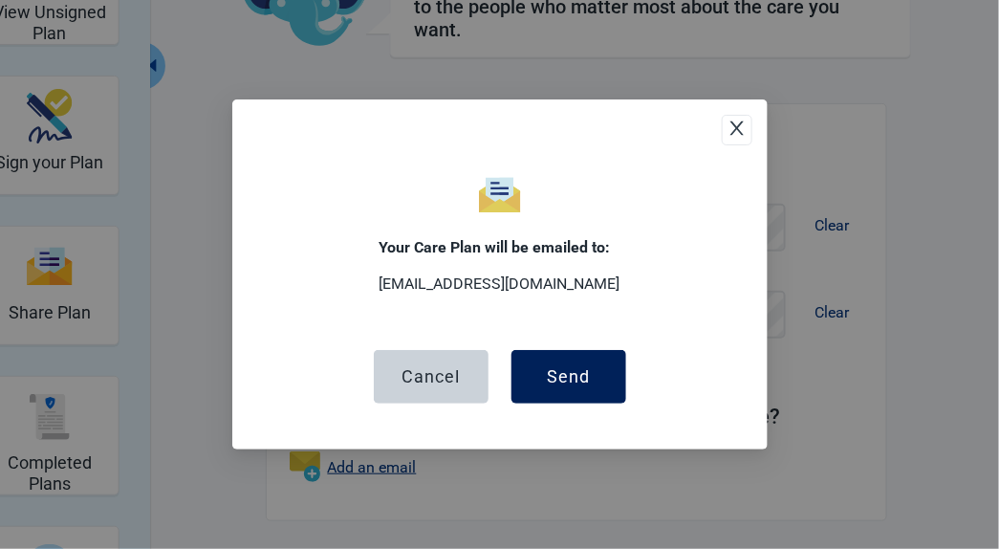
click at [583, 380] on div "Send" at bounding box center [568, 376] width 43 height 19
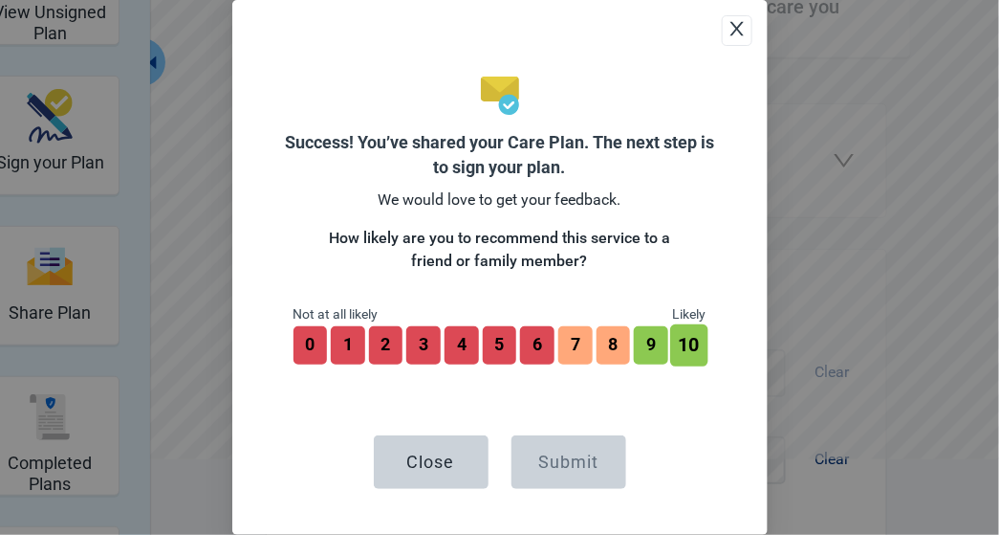
click at [693, 338] on button "10" at bounding box center [688, 345] width 37 height 42
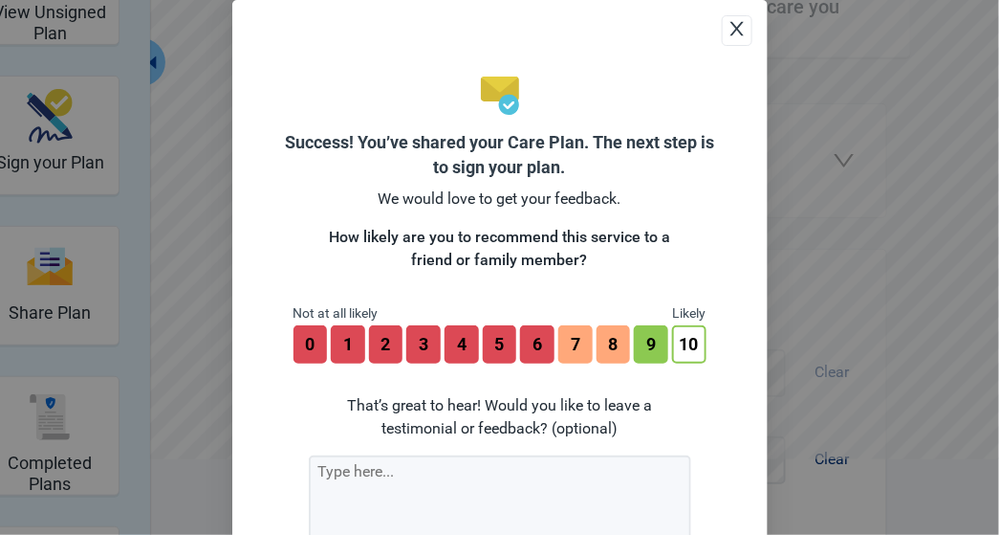
click at [748, 9] on div "Success! You’ve shared your Care Plan. The next step is to sign your plan. We w…" at bounding box center [499, 364] width 535 height 728
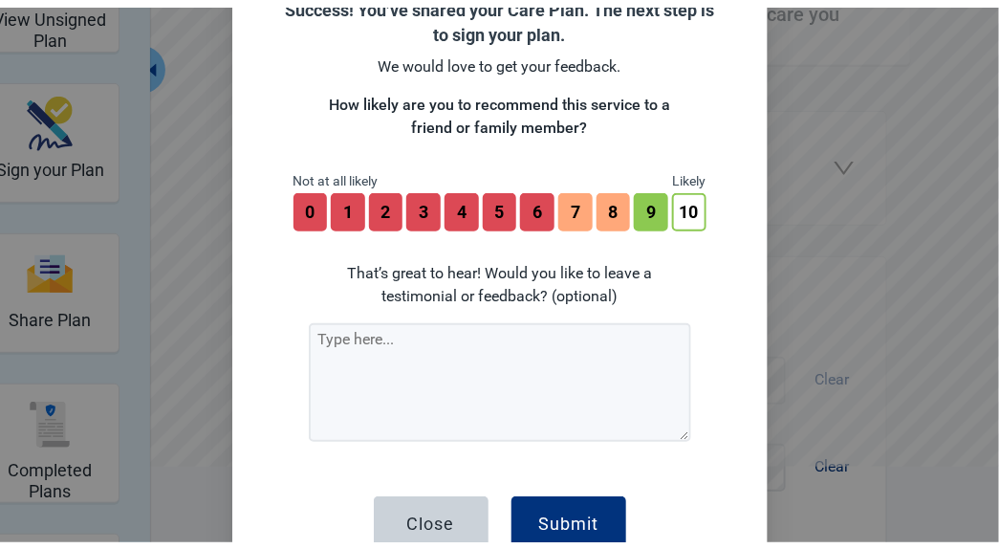
scroll to position [192, 0]
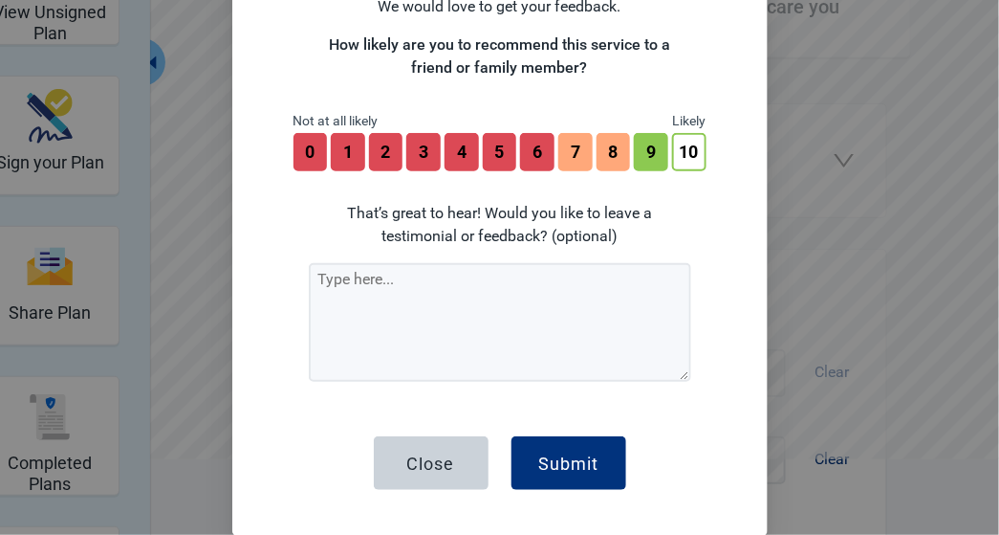
click at [527, 489] on div "Success! You’ve shared your Care Plan. The next step is to sign your plan. We w…" at bounding box center [499, 172] width 535 height 728
click at [584, 472] on button "Submit" at bounding box center [569, 463] width 115 height 54
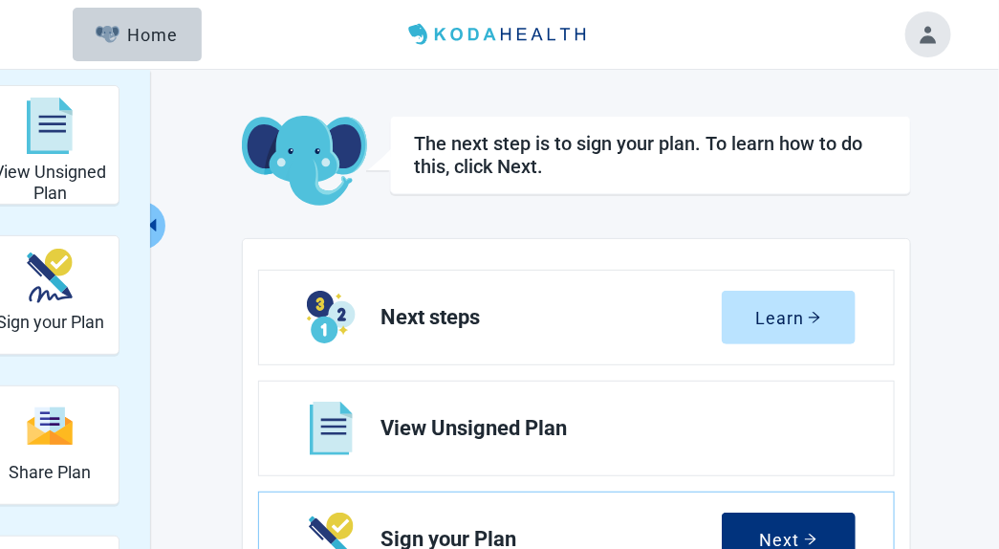
click at [930, 33] on button "Toggle account menu" at bounding box center [929, 34] width 46 height 46
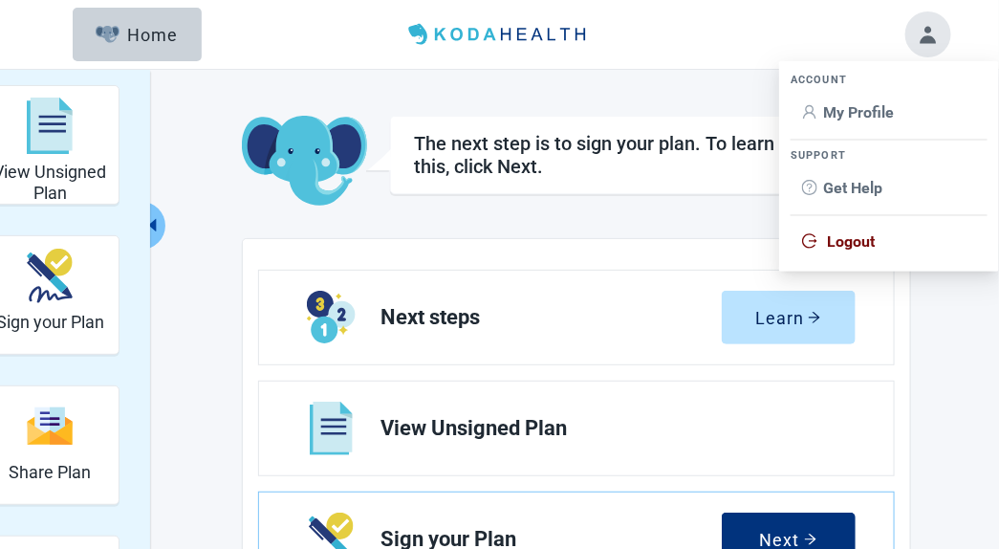
click at [847, 244] on span "Logout" at bounding box center [851, 241] width 48 height 18
